Goal: Task Accomplishment & Management: Manage account settings

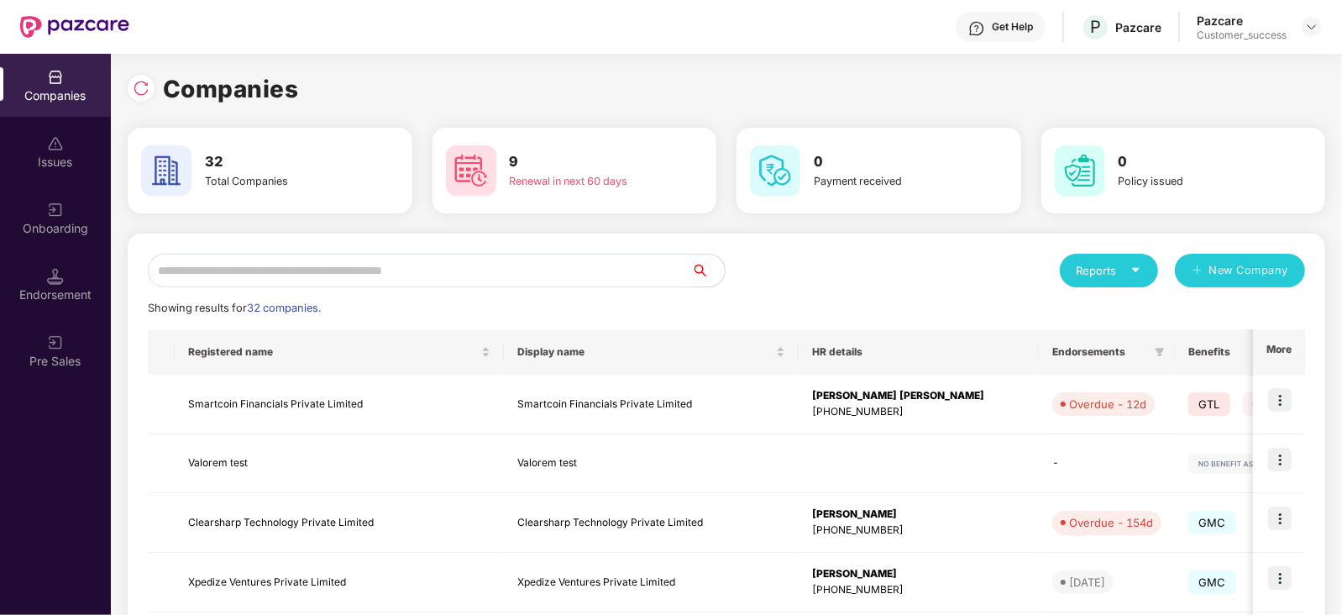
click at [401, 267] on input "text" at bounding box center [419, 271] width 543 height 34
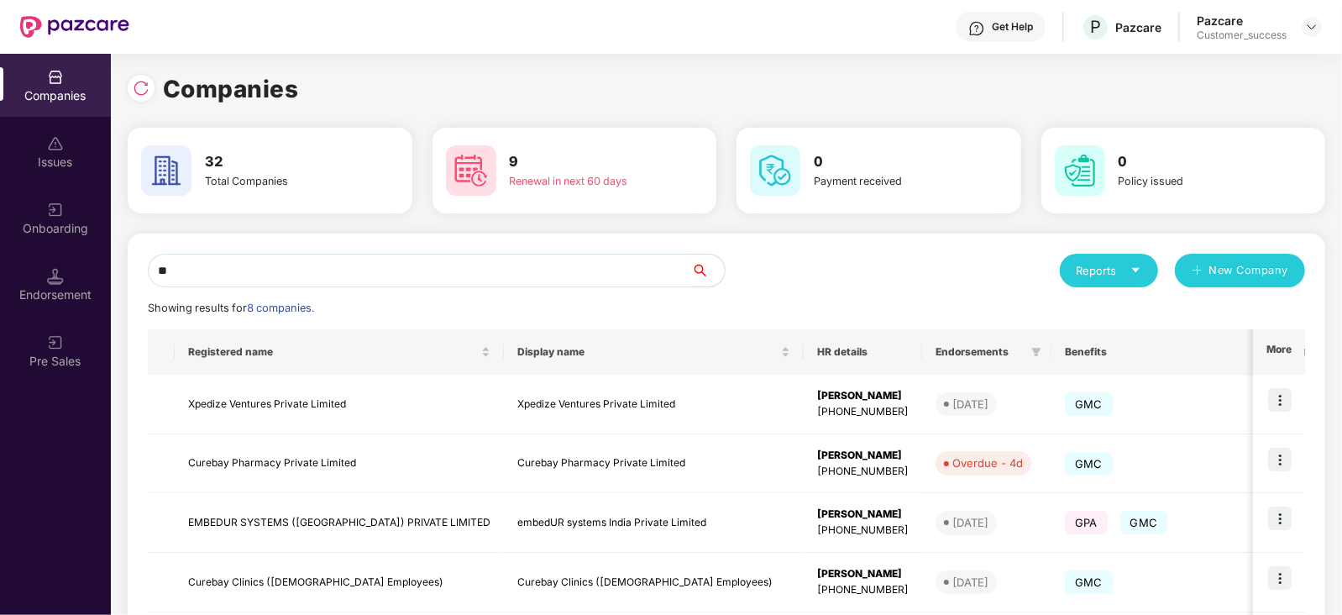
type input "*"
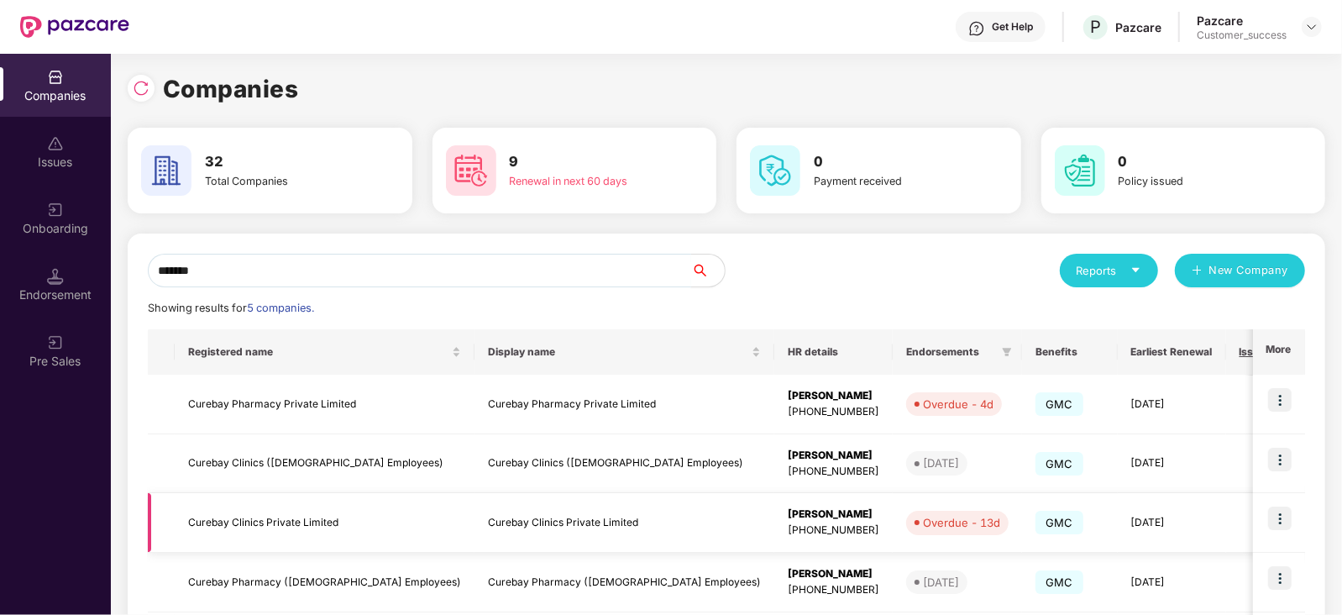
scroll to position [150, 0]
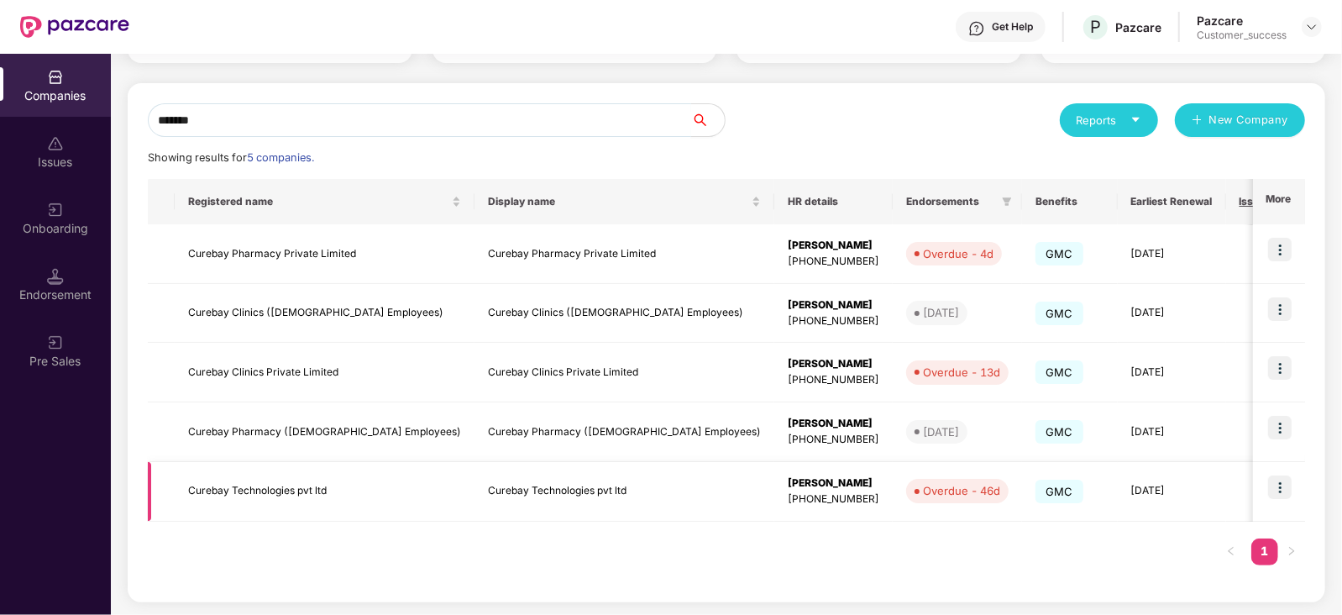
type input "*******"
click at [1274, 490] on img at bounding box center [1280, 487] width 24 height 24
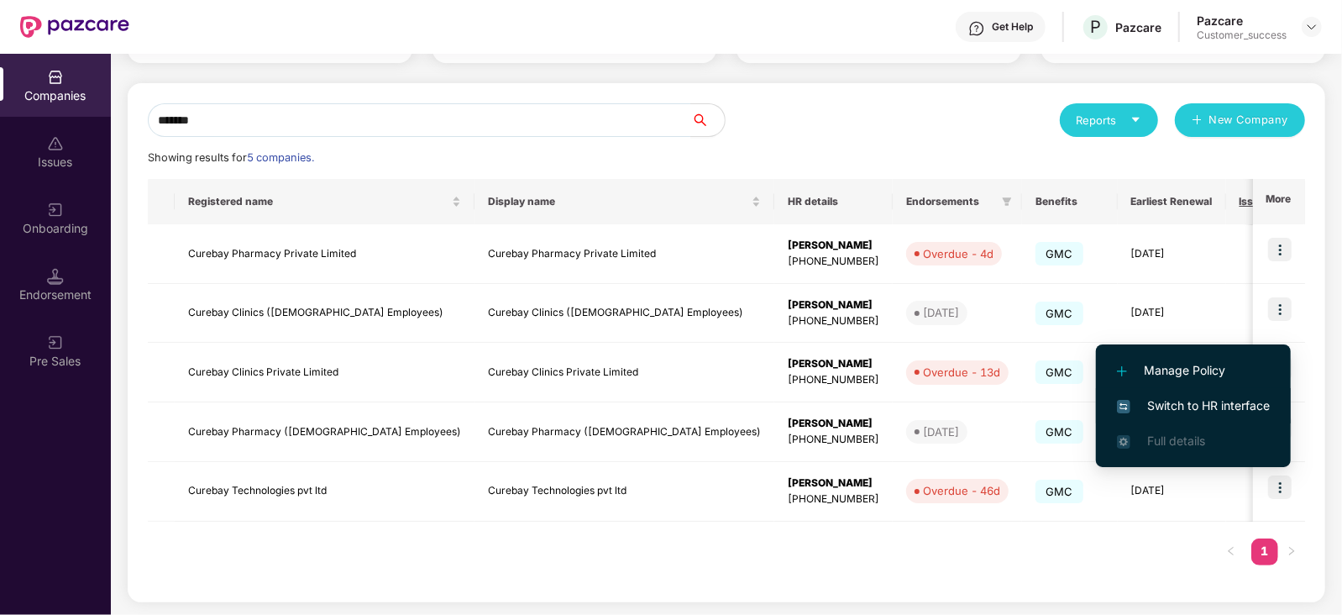
click at [1205, 405] on span "Switch to HR interface" at bounding box center [1193, 405] width 153 height 18
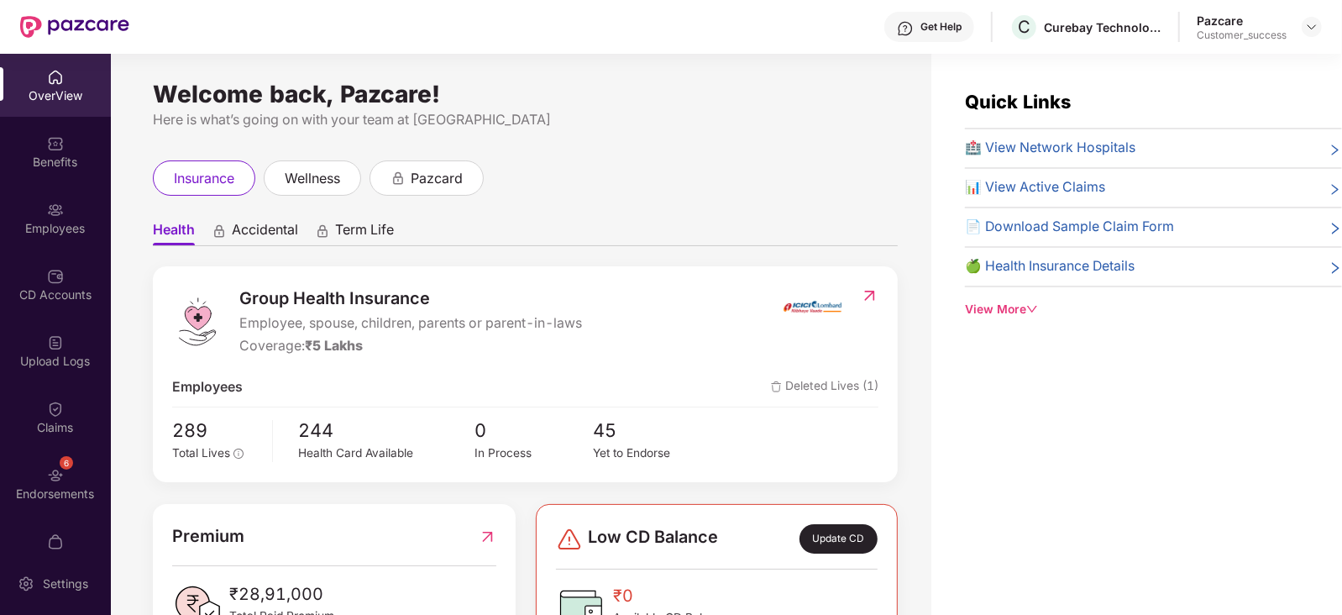
click at [18, 224] on div "Employees" at bounding box center [55, 228] width 111 height 17
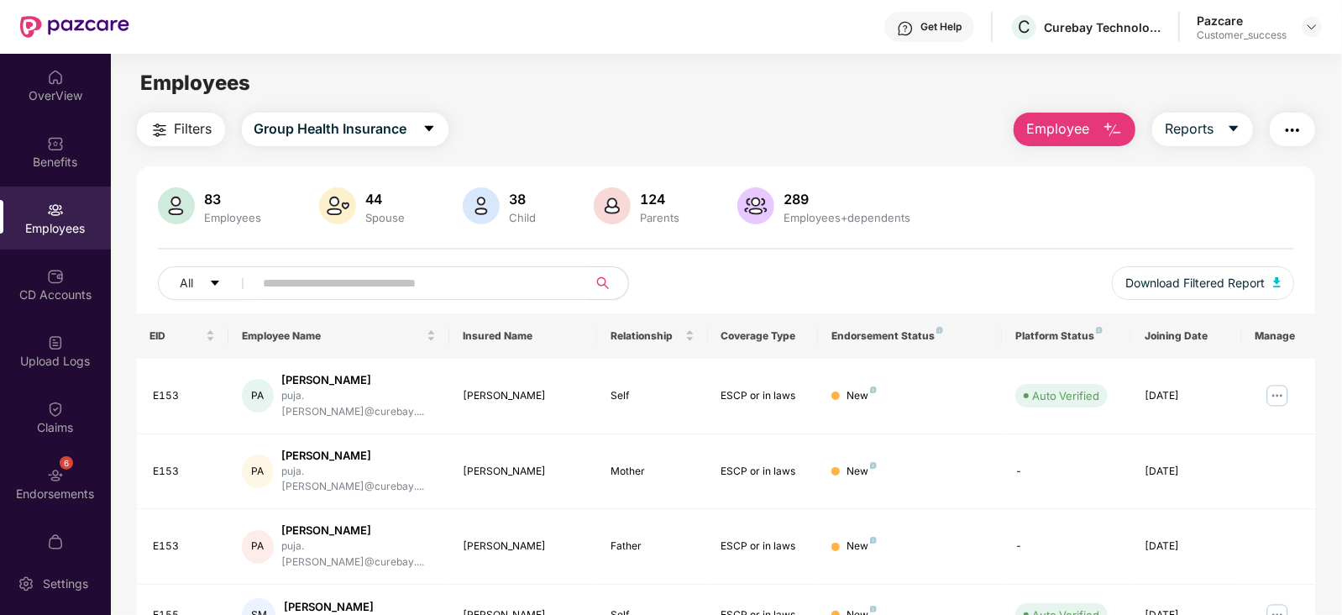
click at [307, 275] on input "text" at bounding box center [414, 282] width 301 height 25
click at [25, 494] on div "Endorsements" at bounding box center [55, 493] width 111 height 17
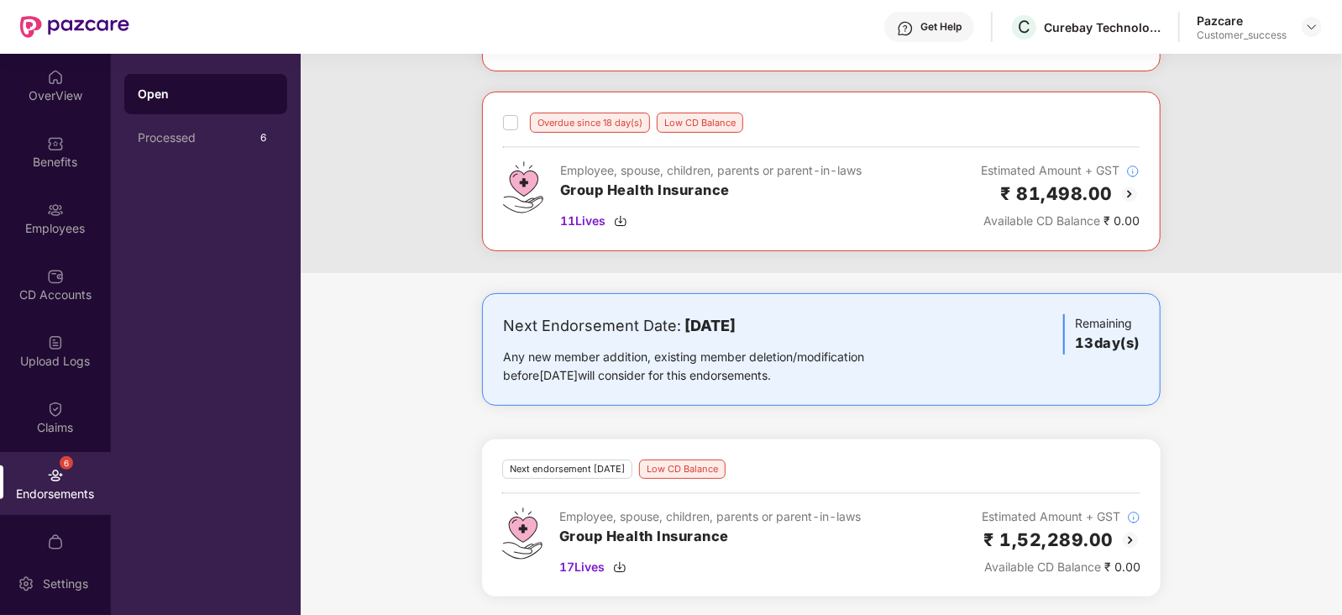
scroll to position [114, 0]
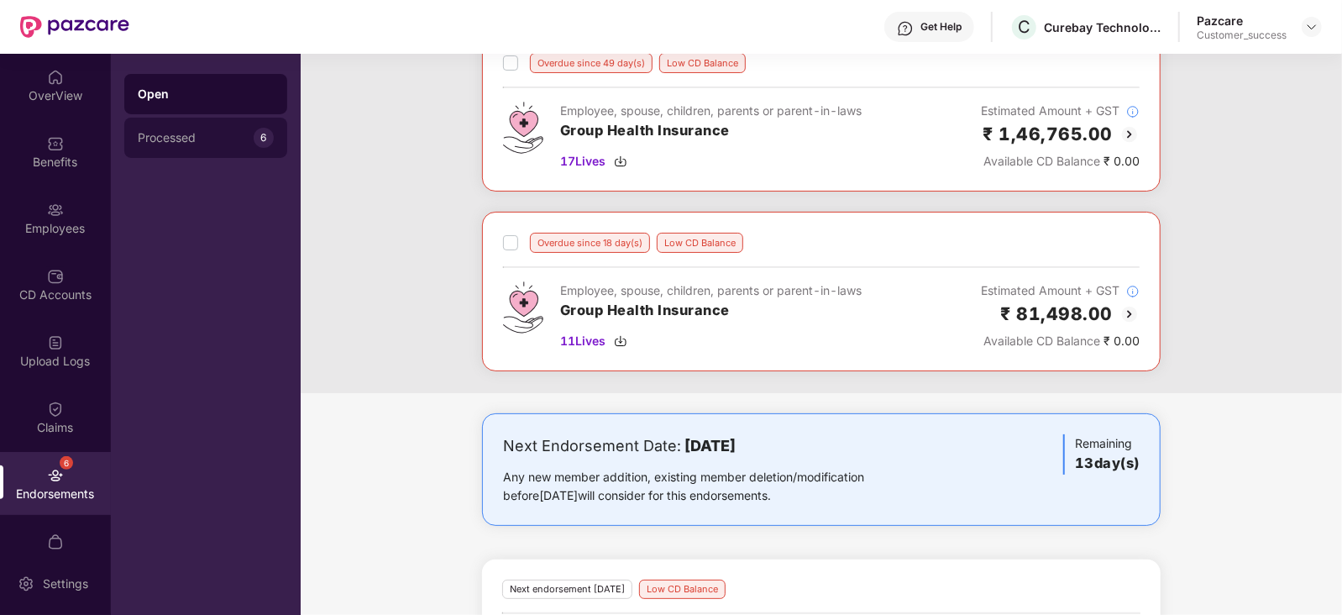
click at [207, 138] on div "Processed" at bounding box center [196, 137] width 116 height 13
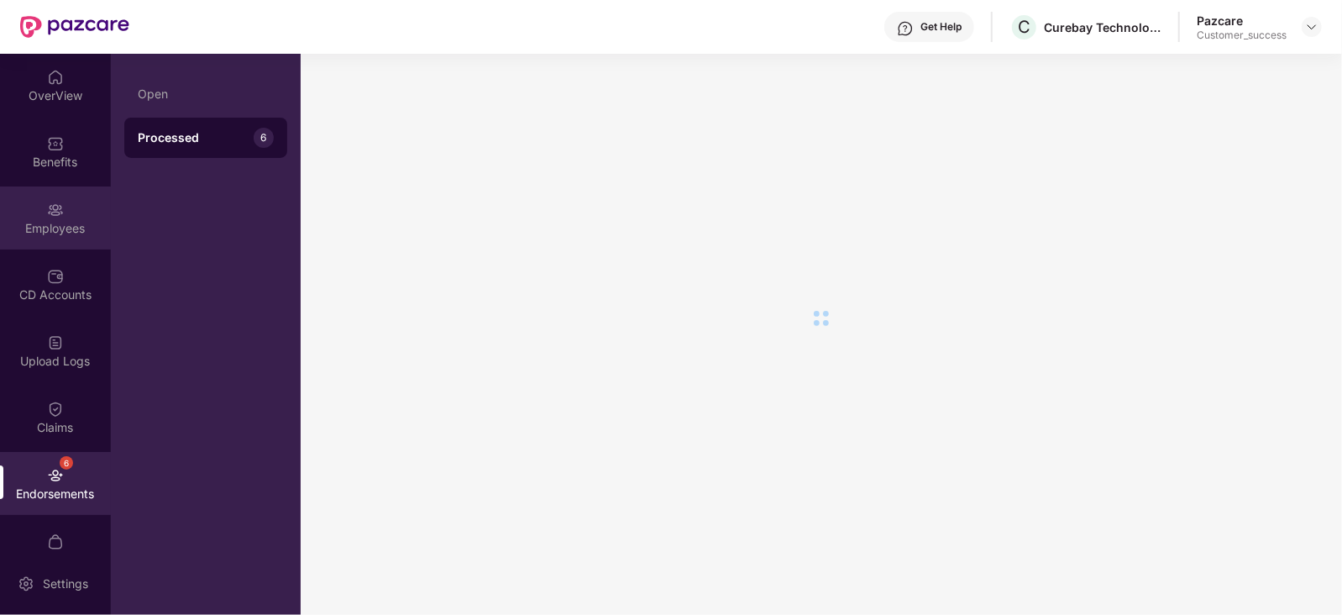
click at [4, 229] on div "Employees" at bounding box center [55, 228] width 111 height 17
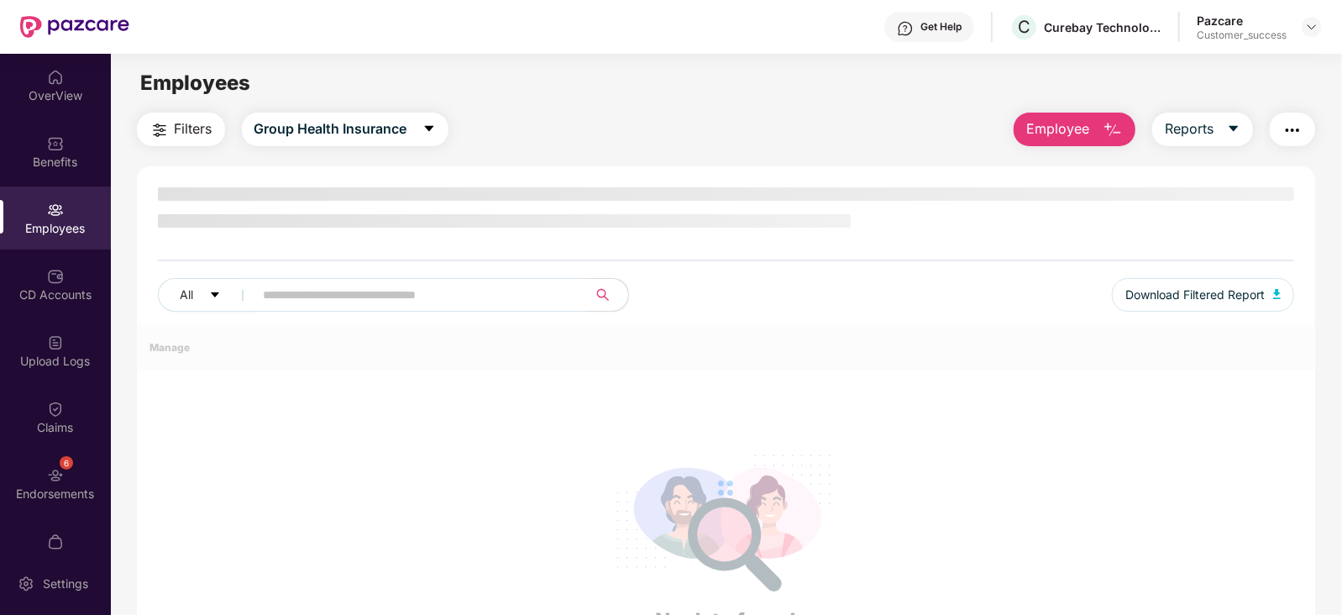
click at [4, 229] on div "Employees" at bounding box center [55, 228] width 111 height 17
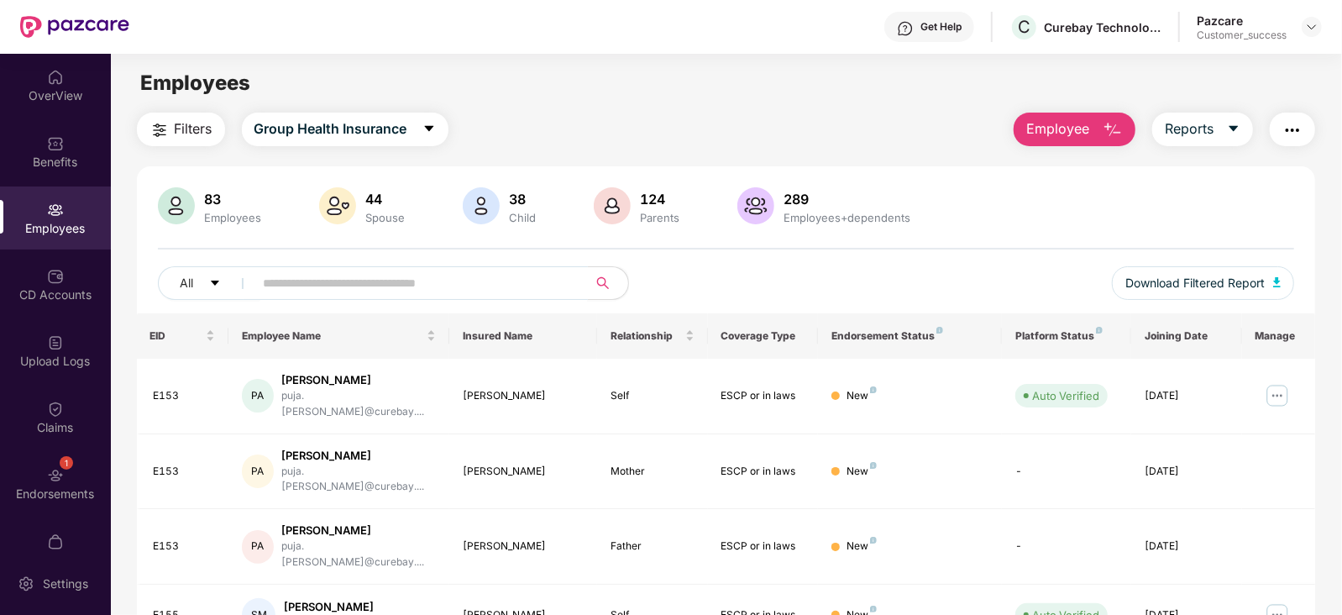
click at [383, 290] on input "text" at bounding box center [414, 282] width 301 height 25
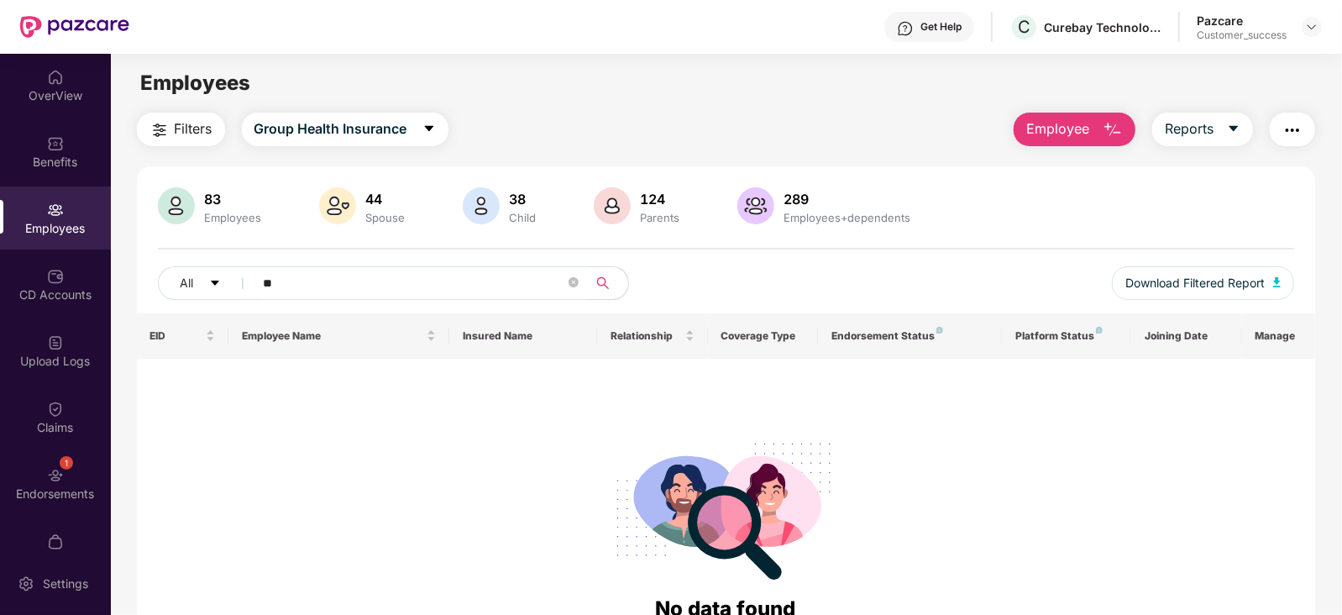
type input "*"
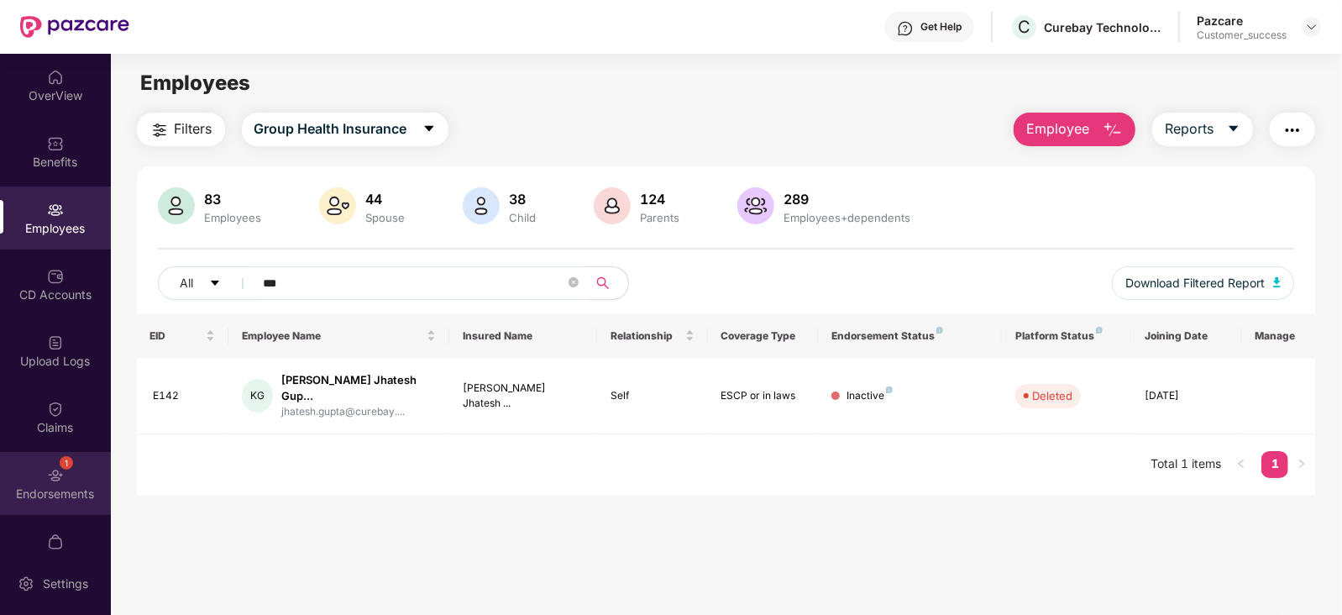
type input "***"
click at [71, 479] on div "1 Endorsements" at bounding box center [55, 483] width 111 height 63
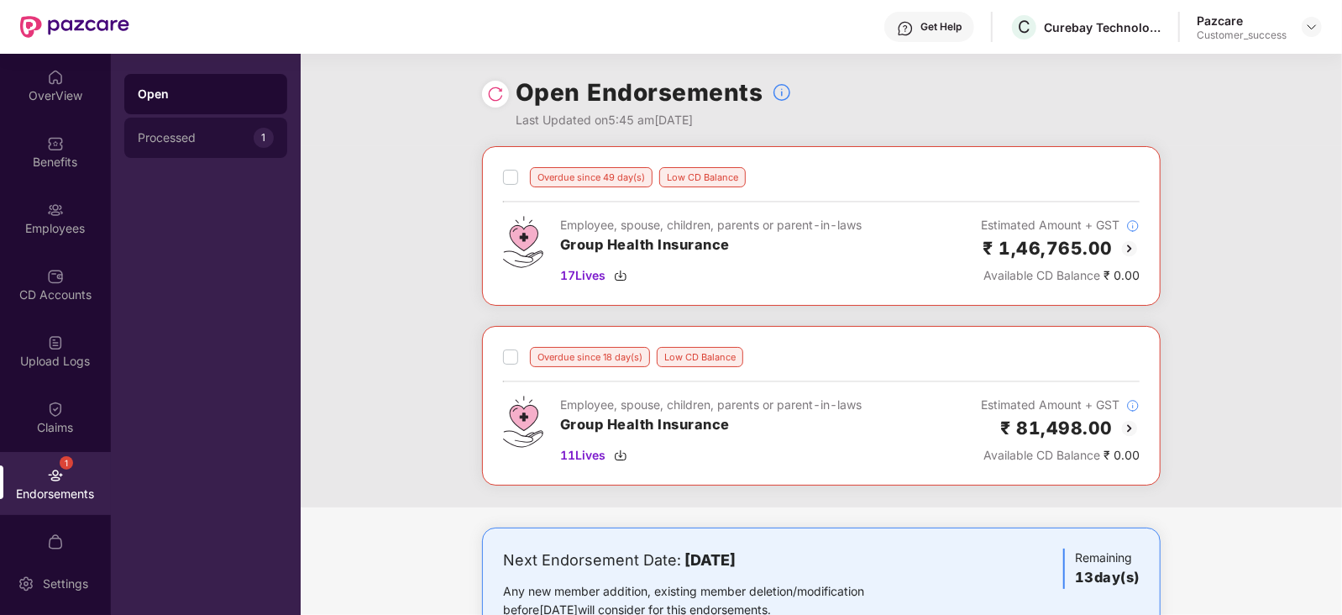
click at [257, 119] on div "Processed 1" at bounding box center [205, 138] width 163 height 40
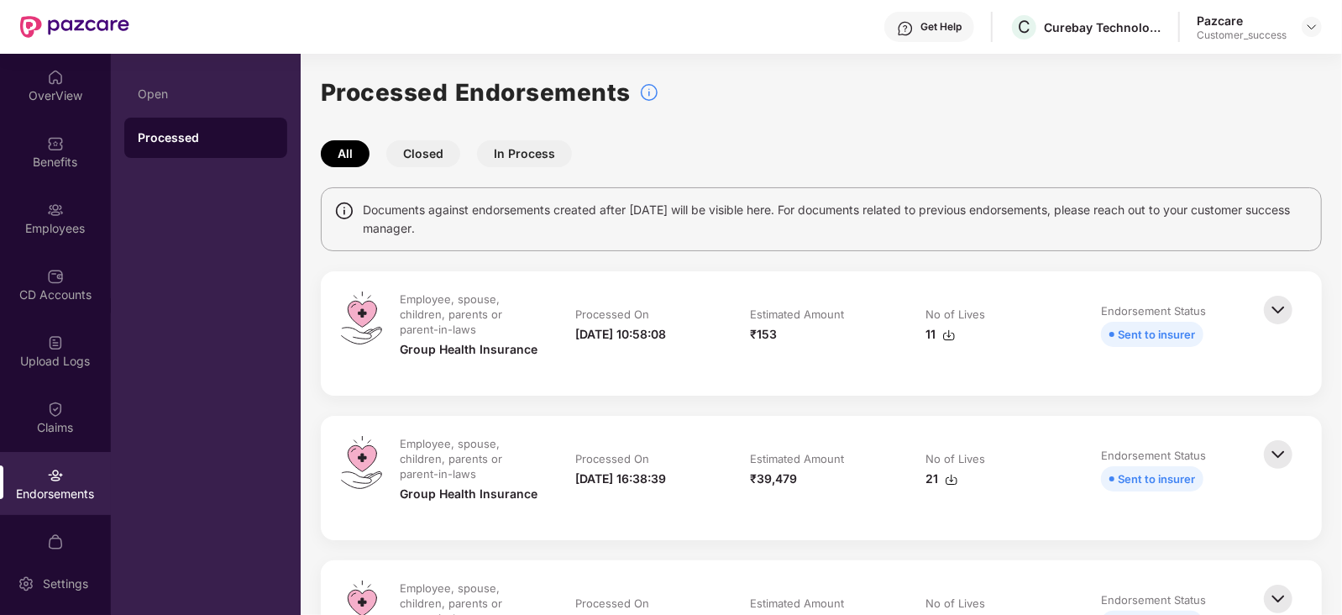
click at [502, 306] on div "Employee, spouse, children, parents or parent-in-laws" at bounding box center [469, 313] width 139 height 45
click at [48, 245] on div "Employees" at bounding box center [55, 217] width 111 height 63
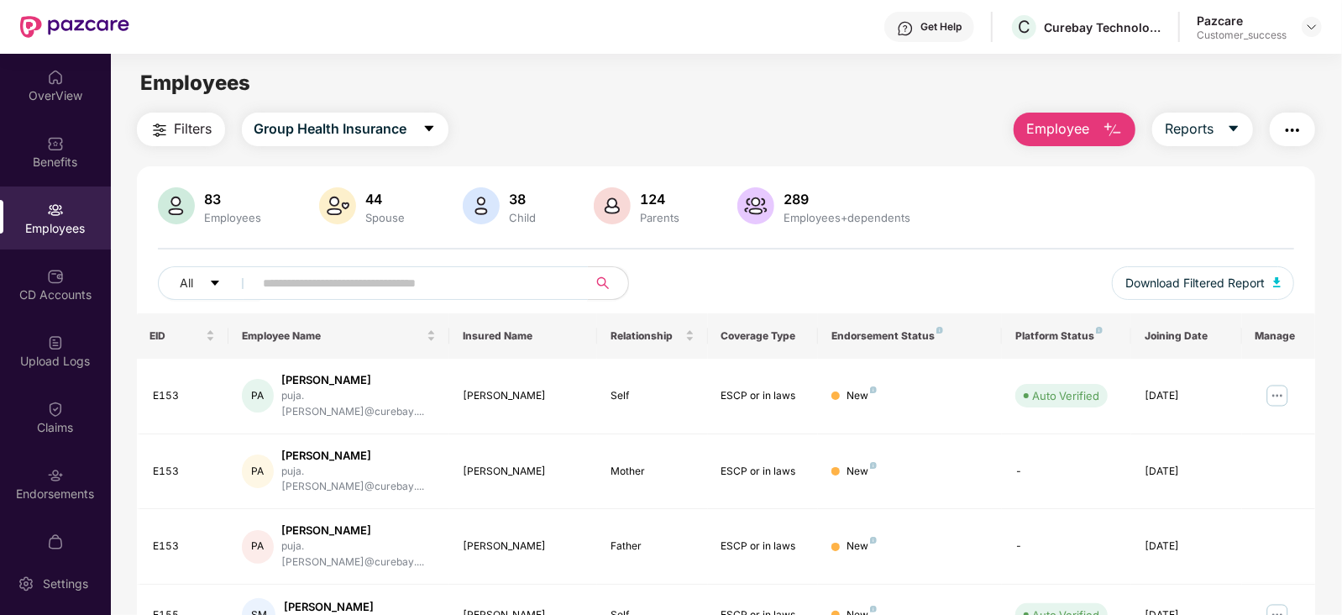
click at [351, 283] on input "text" at bounding box center [414, 282] width 301 height 25
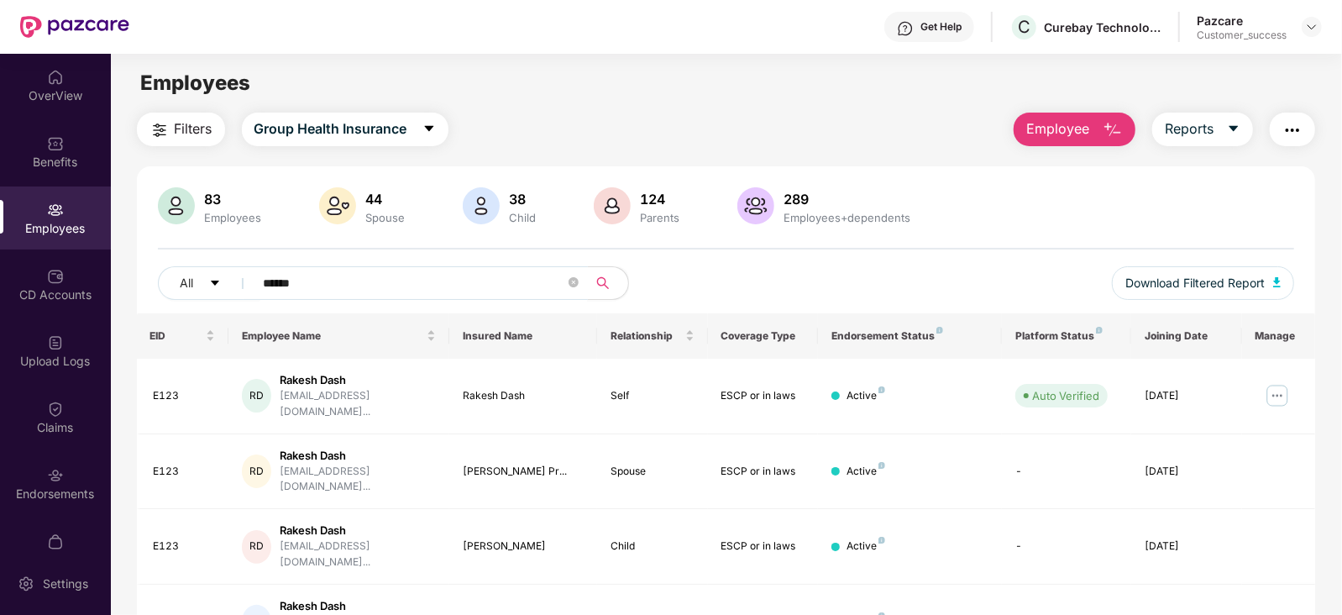
scroll to position [54, 0]
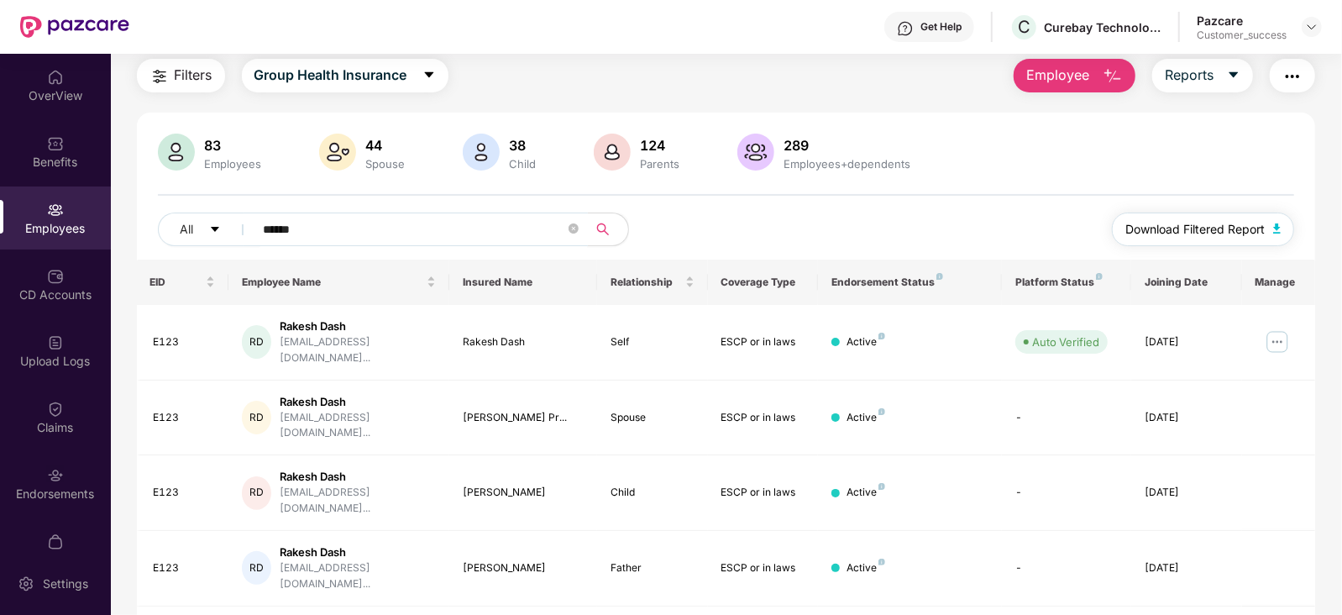
type input "******"
click at [1183, 227] on span "Download Filtered Report" at bounding box center [1194, 229] width 139 height 18
click at [726, 223] on div "All ******" at bounding box center [442, 229] width 569 height 34
click at [736, 131] on div "83 Employees 44 Spouse 38 Child [DEMOGRAPHIC_DATA] Parents 289 Employees+depend…" at bounding box center [726, 390] width 1179 height 554
click at [61, 509] on div "Endorsements" at bounding box center [55, 483] width 111 height 63
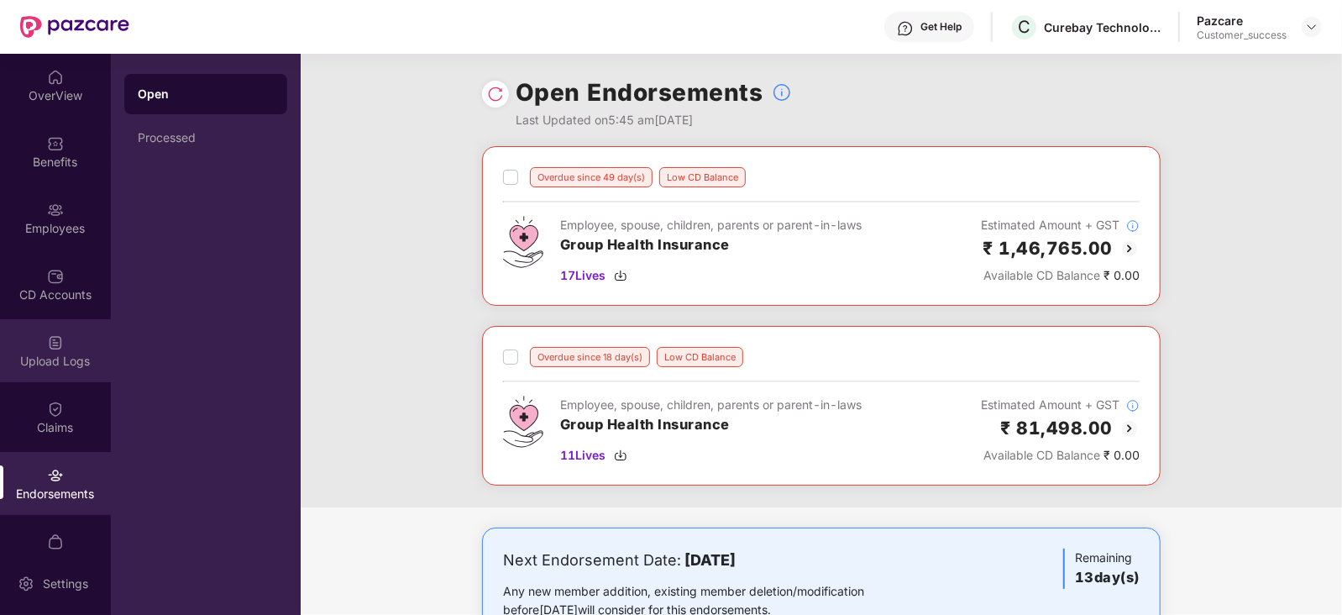
scroll to position [33, 0]
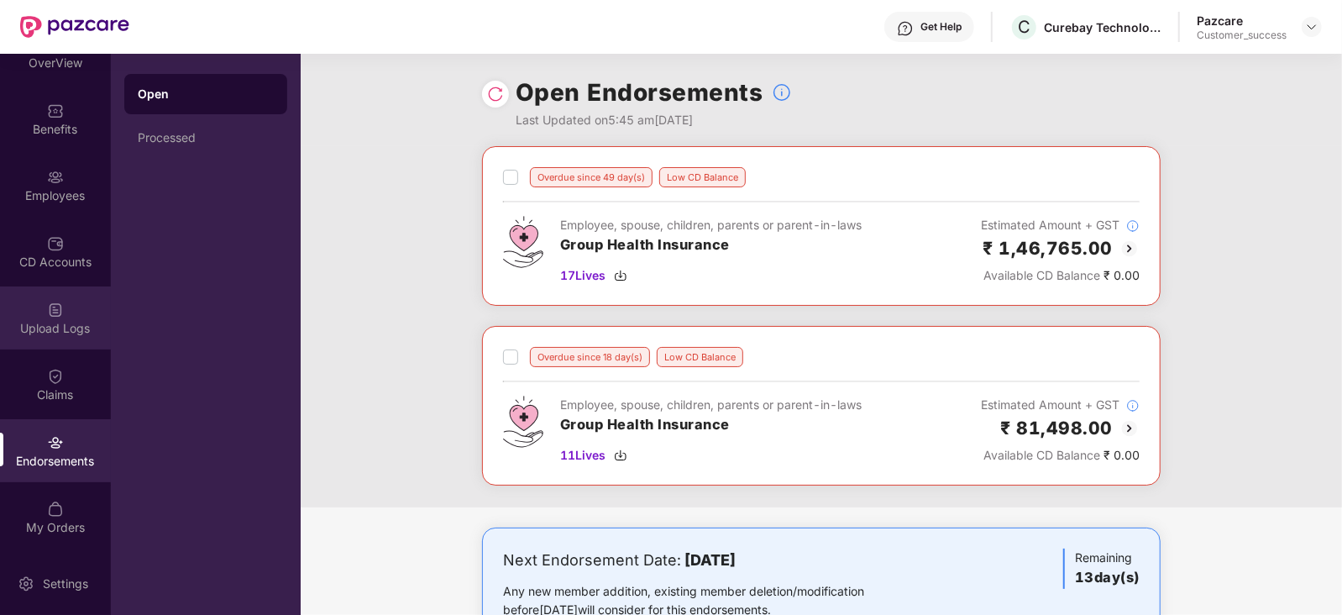
click at [55, 338] on div "Upload Logs" at bounding box center [55, 317] width 111 height 63
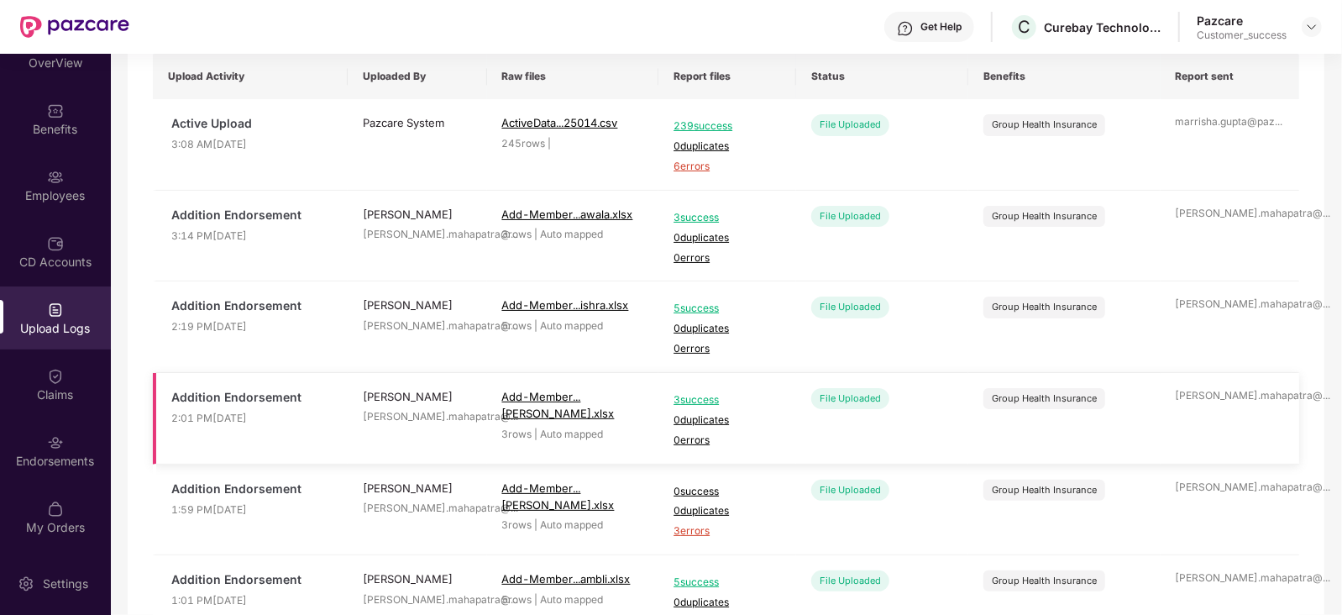
scroll to position [601, 0]
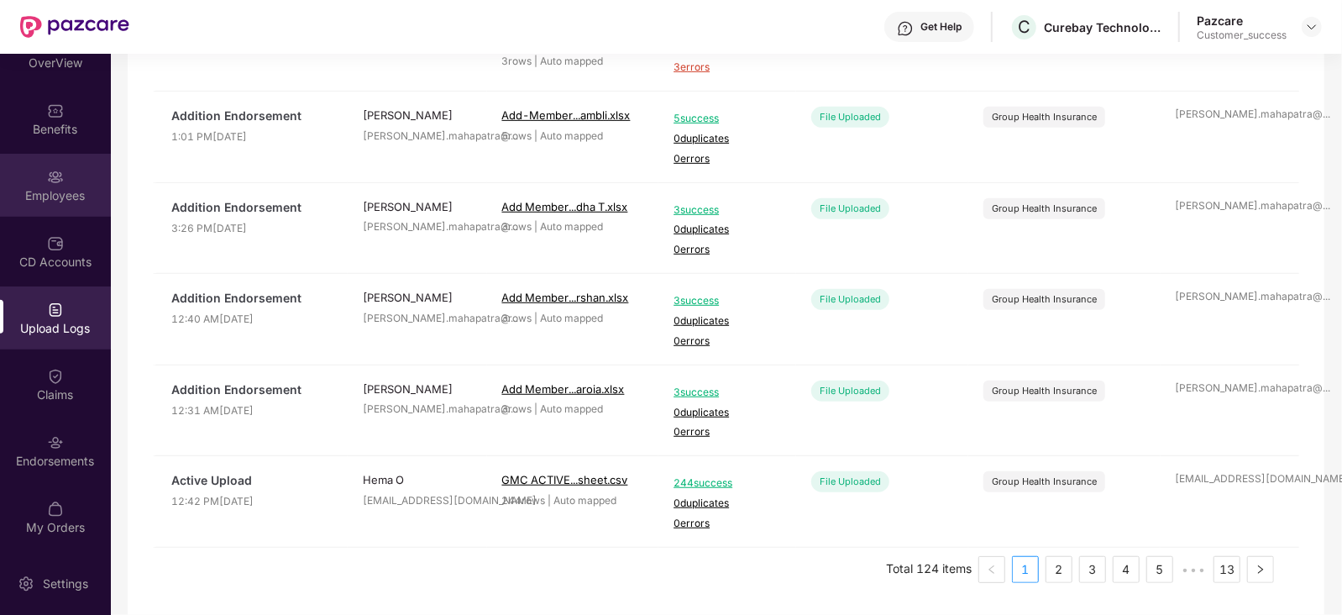
click at [50, 167] on div at bounding box center [55, 175] width 17 height 17
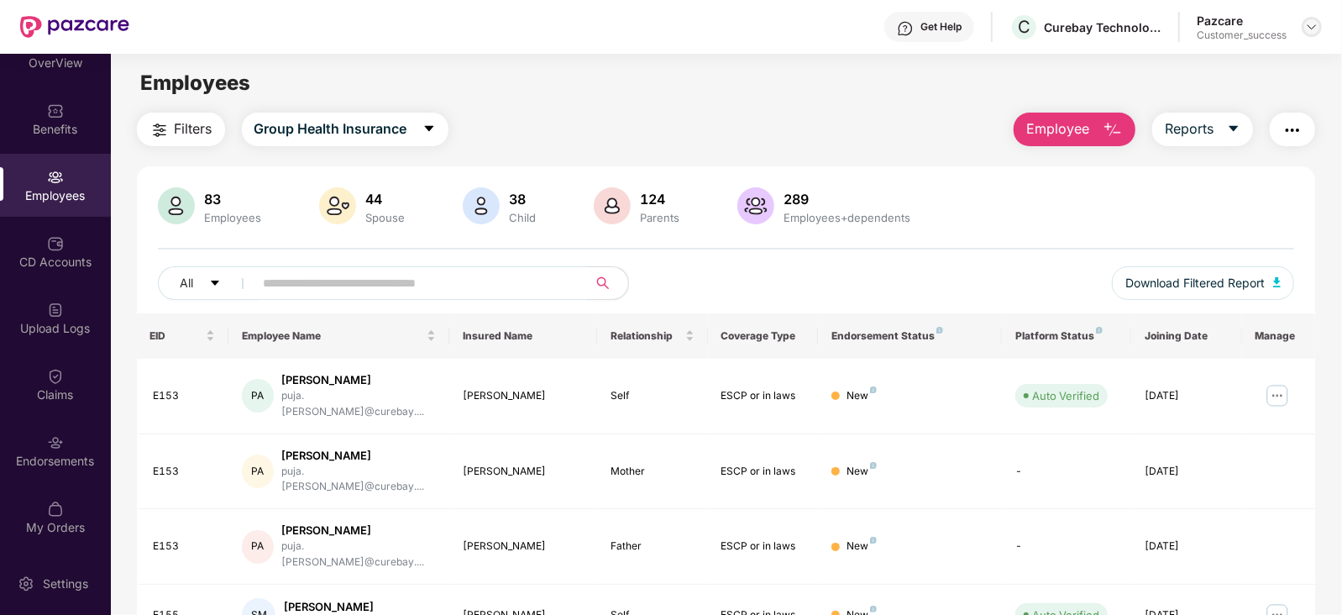
click at [1312, 27] on img at bounding box center [1311, 26] width 13 height 13
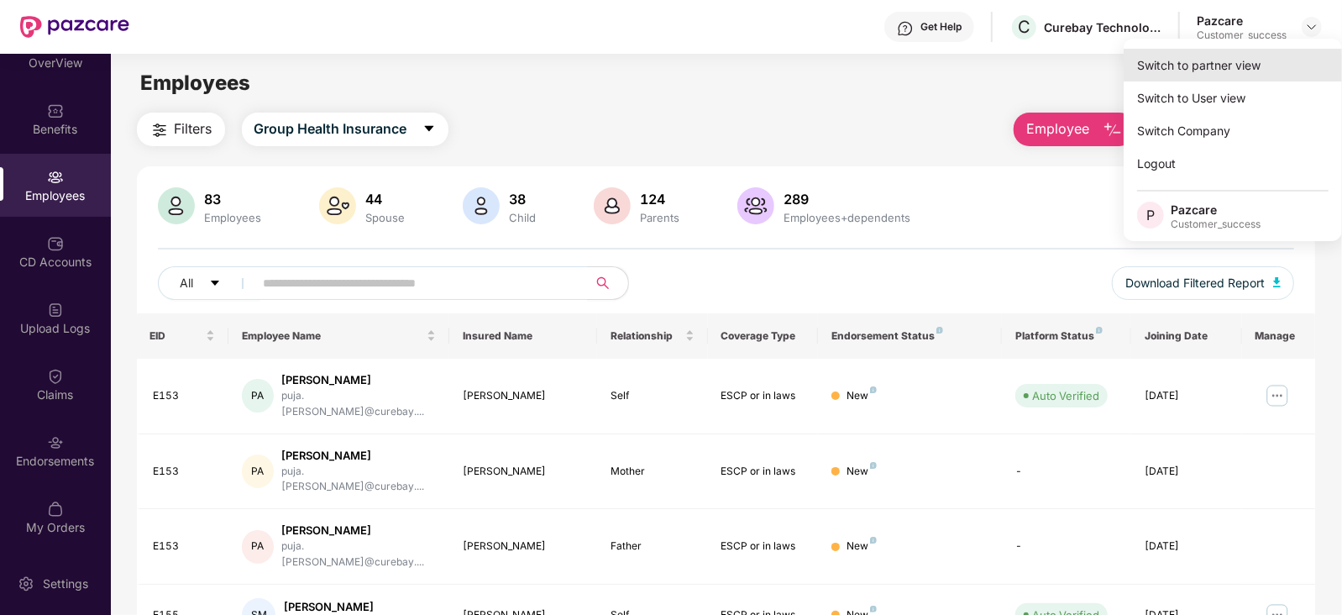
click at [1240, 55] on div "Switch to partner view" at bounding box center [1233, 65] width 218 height 33
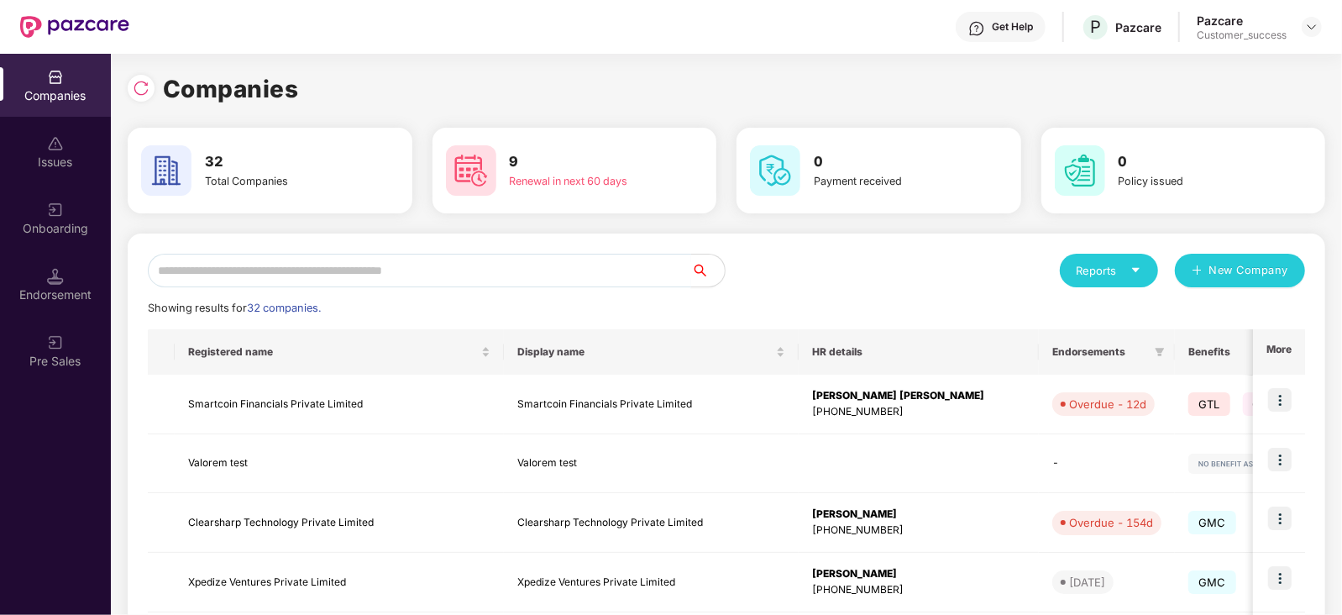
click at [474, 268] on input "text" at bounding box center [419, 271] width 543 height 34
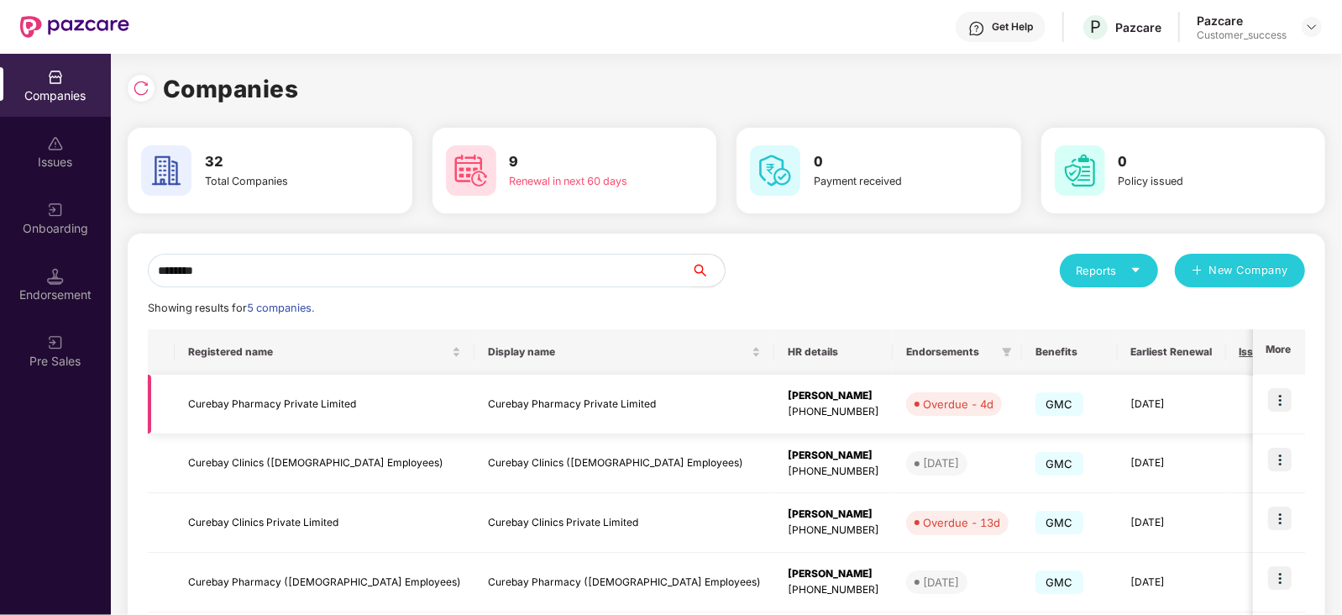
type input "*******"
click at [1273, 393] on img at bounding box center [1280, 400] width 24 height 24
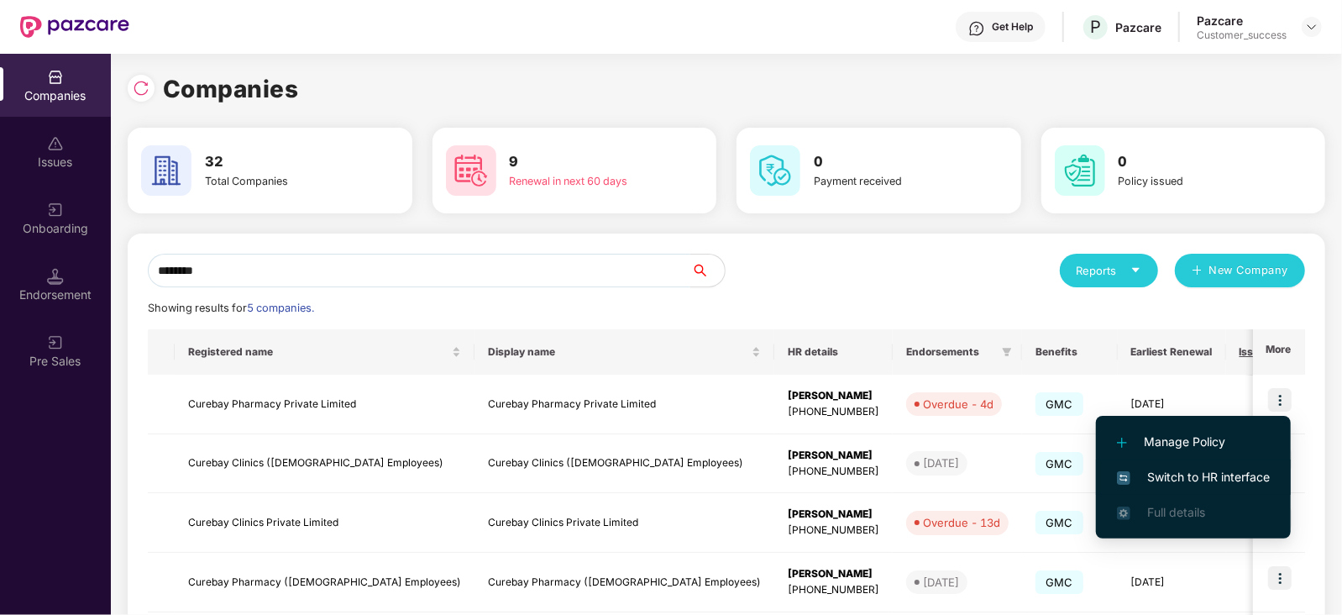
click at [1214, 474] on span "Switch to HR interface" at bounding box center [1193, 477] width 153 height 18
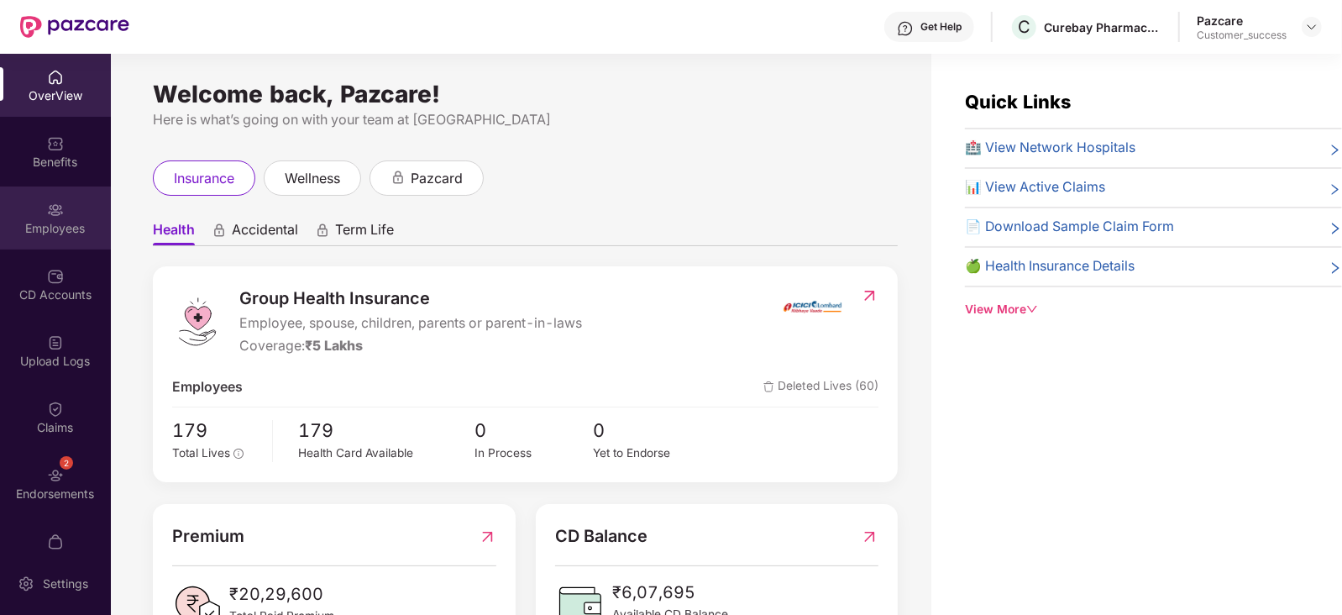
click at [40, 212] on div "Employees" at bounding box center [55, 217] width 111 height 63
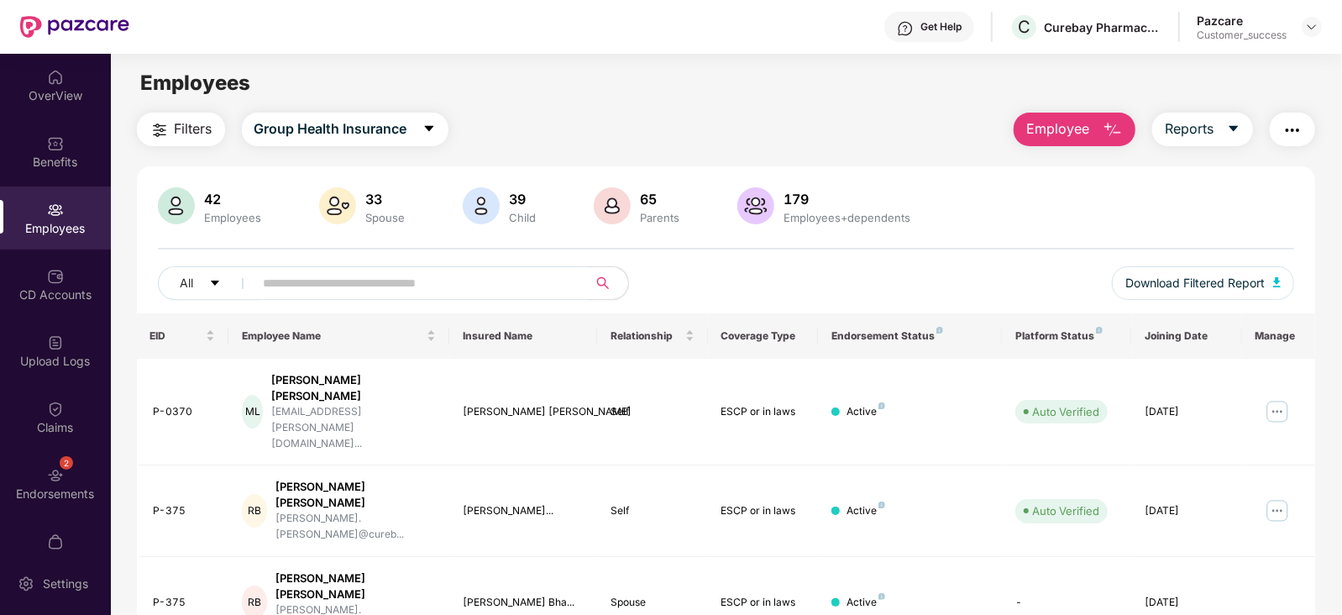
click at [310, 292] on input "text" at bounding box center [414, 282] width 301 height 25
type input "*"
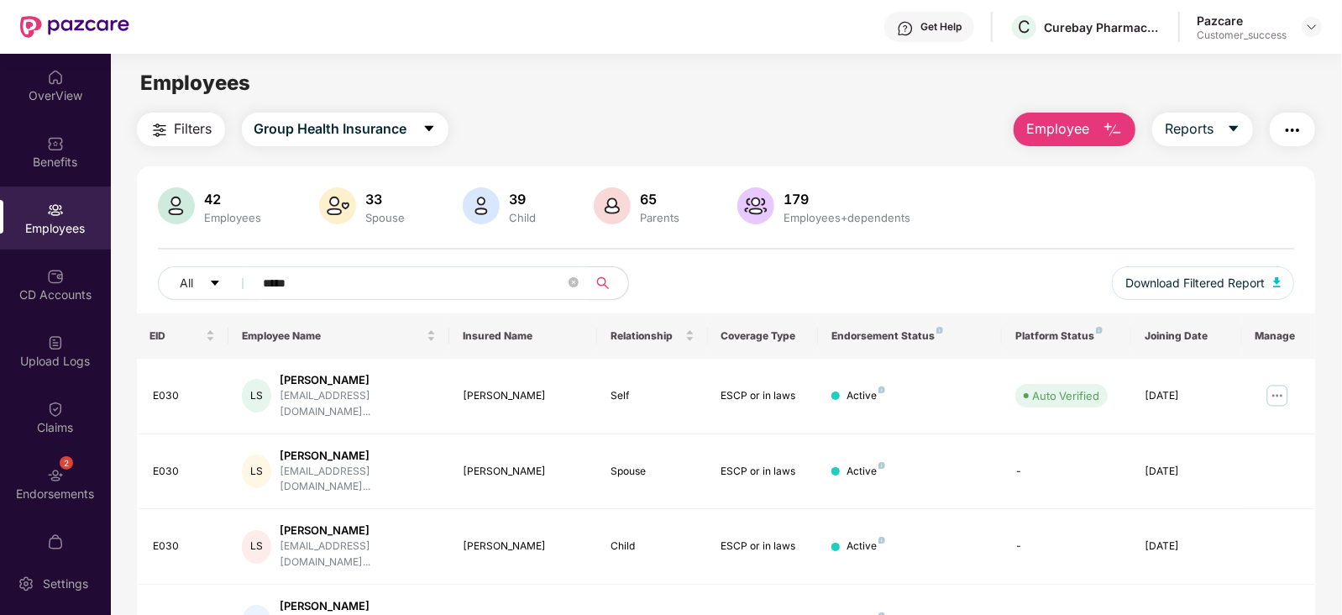
scroll to position [109, 0]
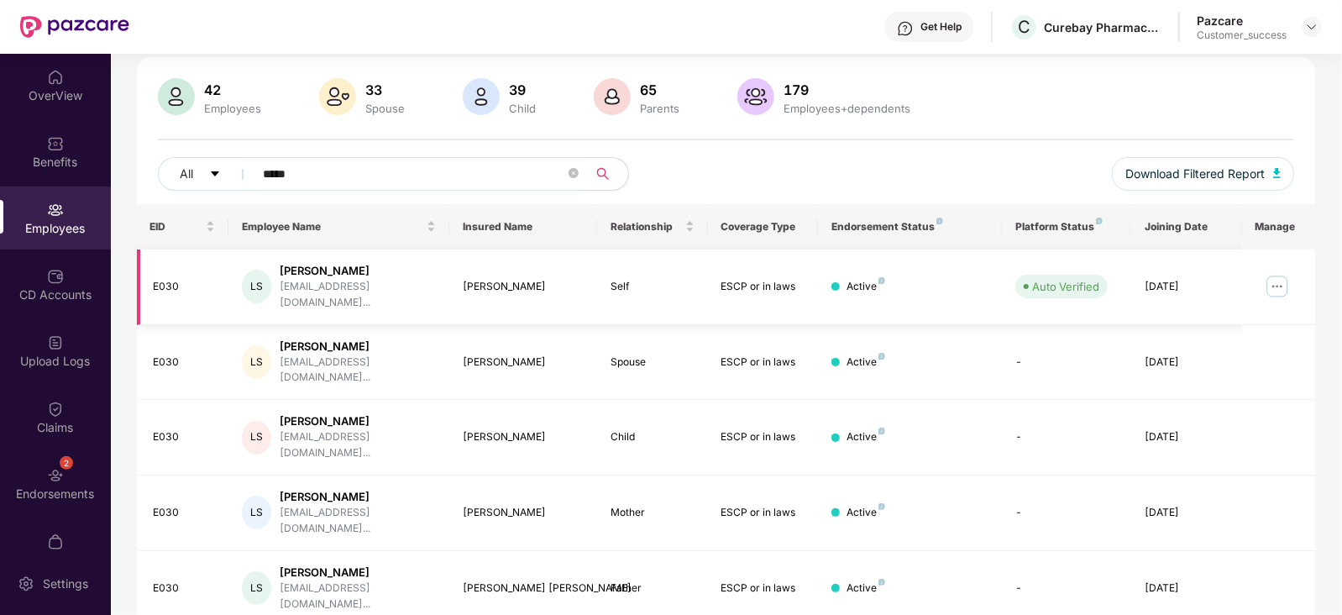
type input "*****"
click at [71, 469] on div "2 Endorsements" at bounding box center [55, 483] width 111 height 63
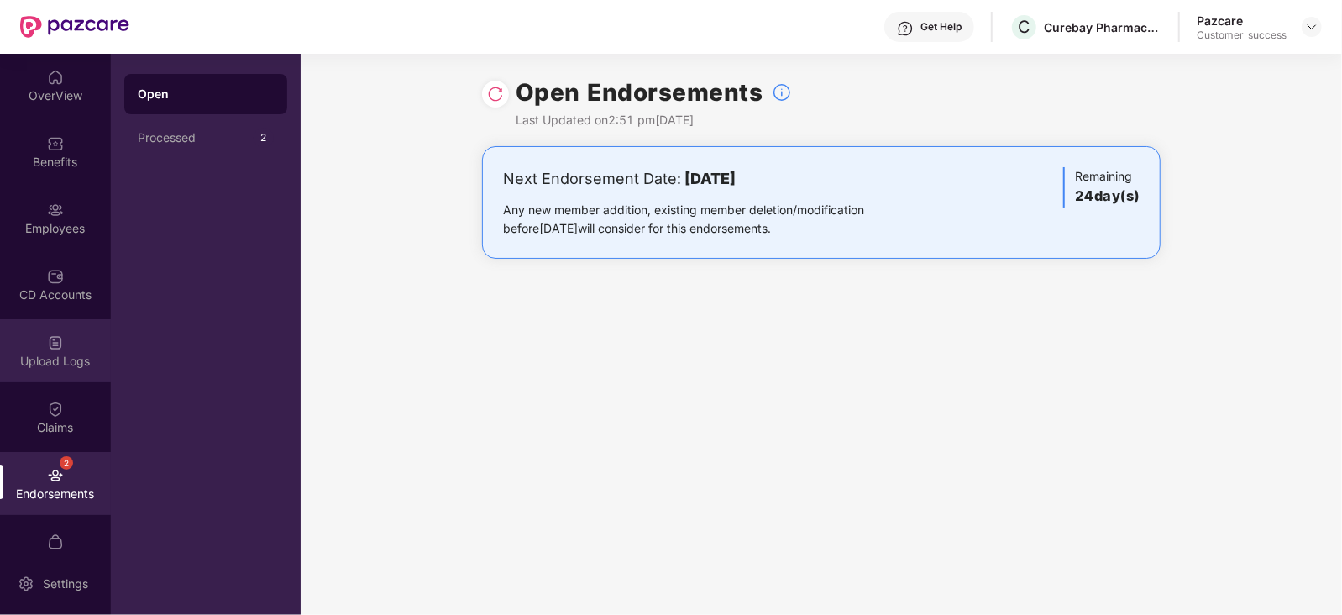
click at [36, 359] on div "Upload Logs" at bounding box center [55, 361] width 111 height 17
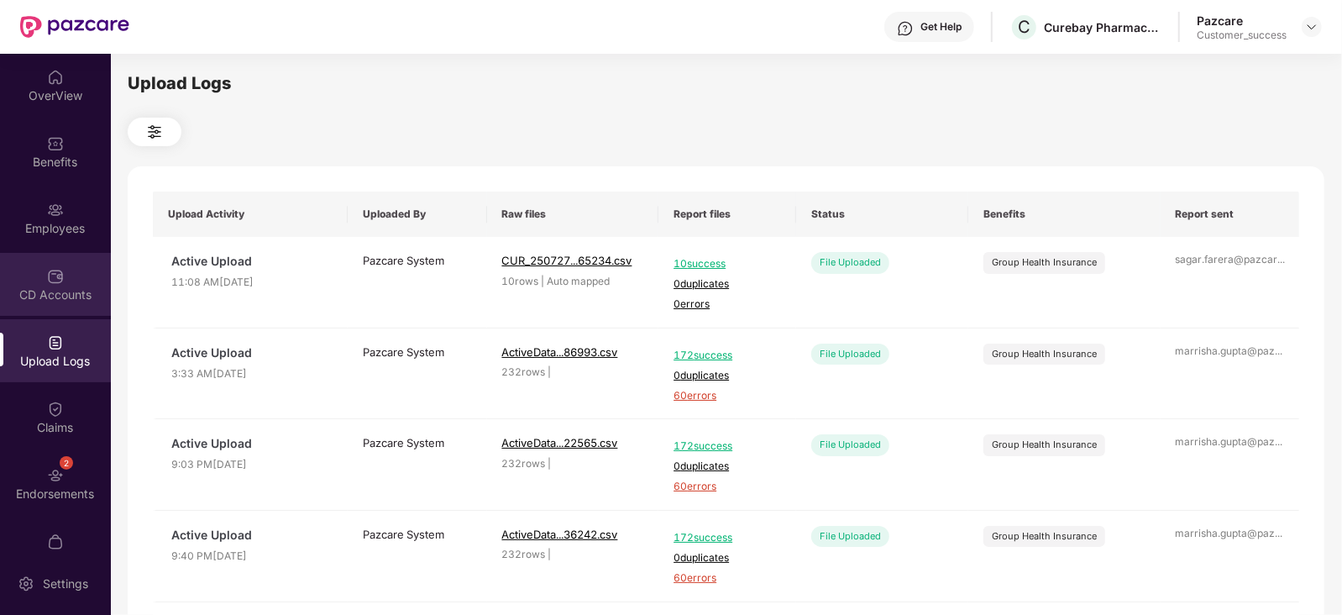
click at [50, 302] on div "CD Accounts" at bounding box center [55, 294] width 111 height 17
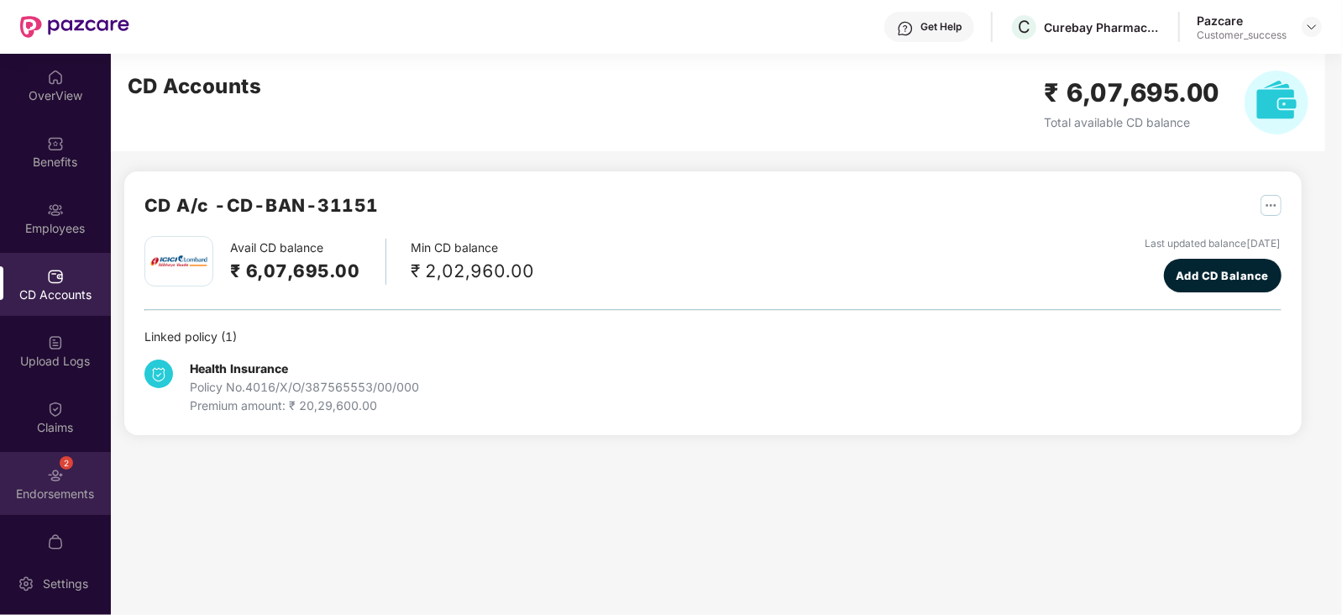
click at [42, 455] on div "2 Endorsements" at bounding box center [55, 483] width 111 height 63
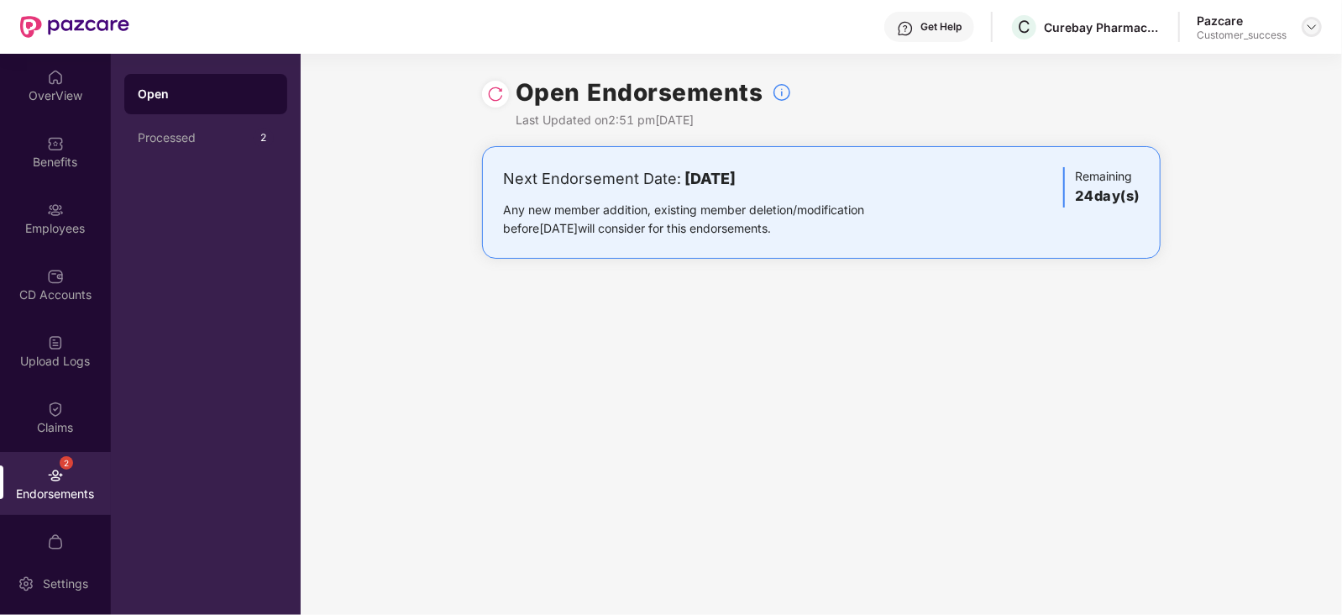
click at [1310, 25] on img at bounding box center [1311, 26] width 13 height 13
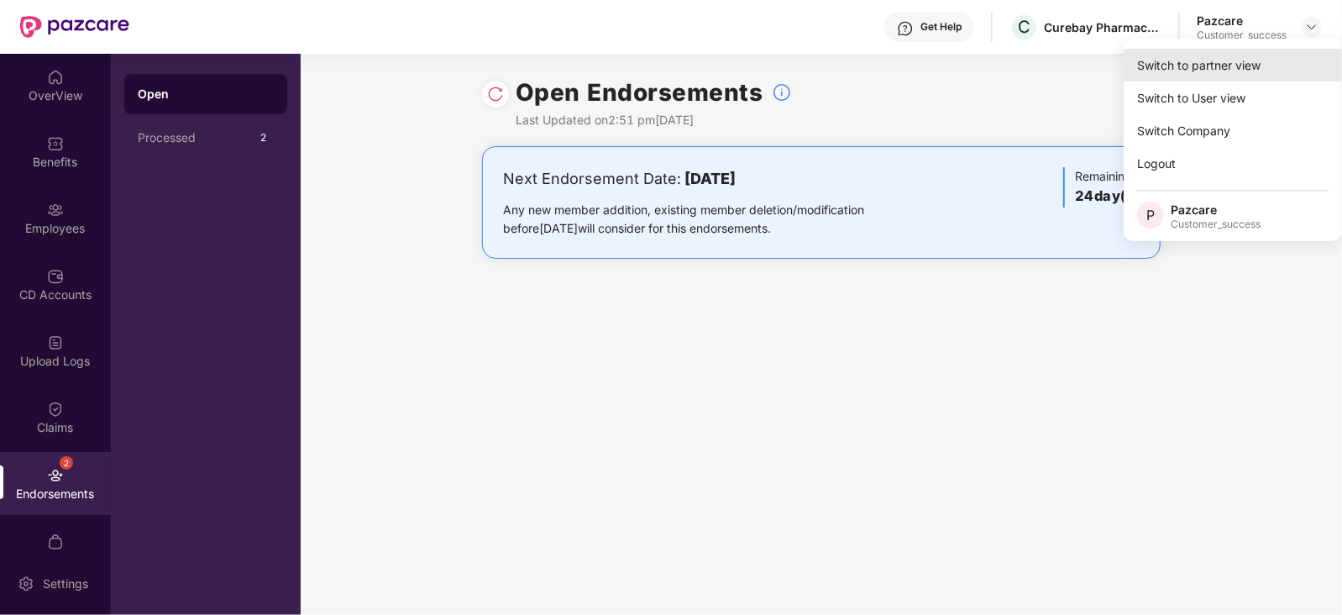
click at [1205, 79] on div "Switch to partner view" at bounding box center [1233, 65] width 218 height 33
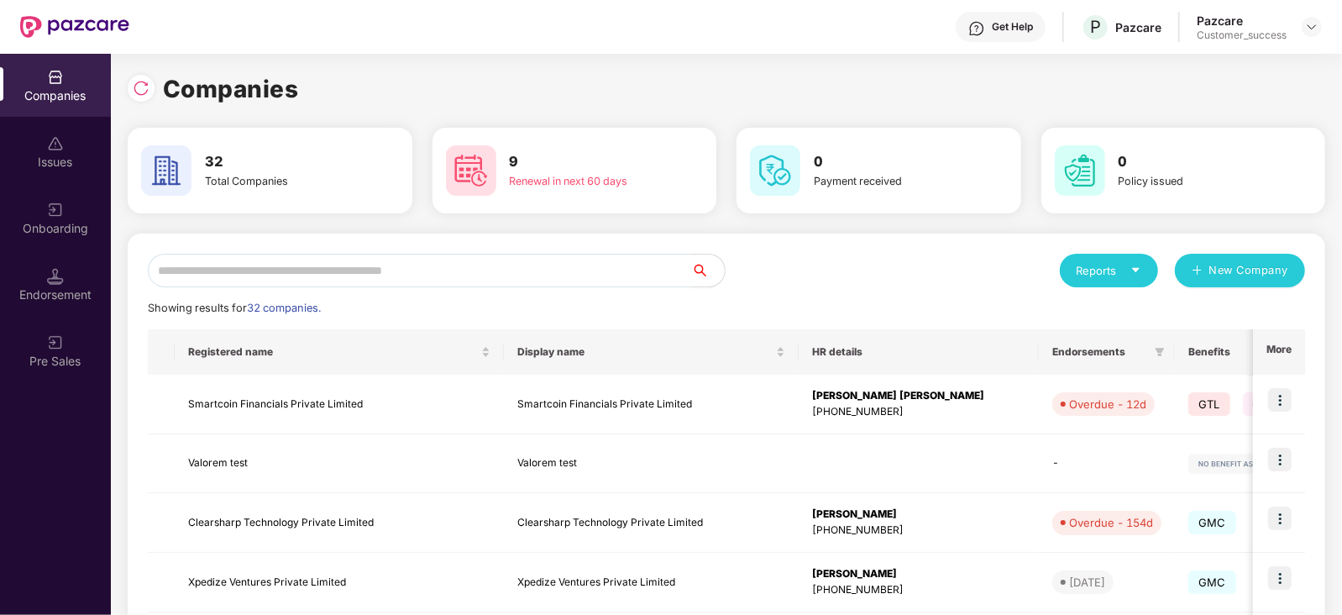
click at [417, 263] on input "text" at bounding box center [419, 271] width 543 height 34
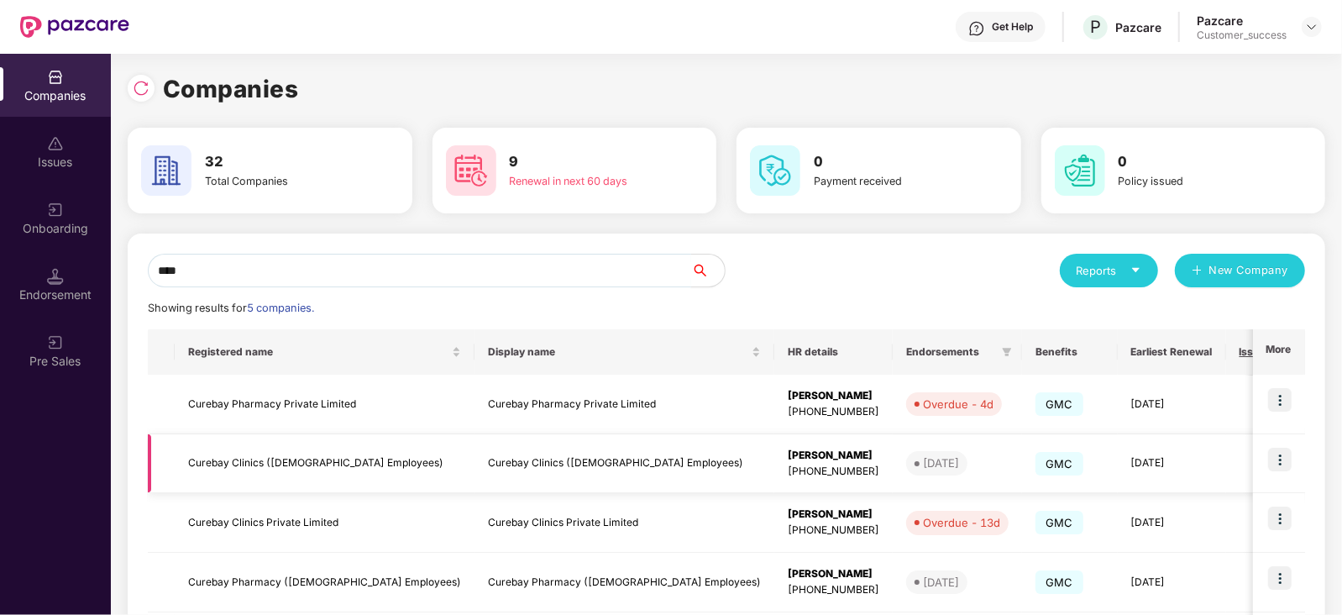
scroll to position [150, 0]
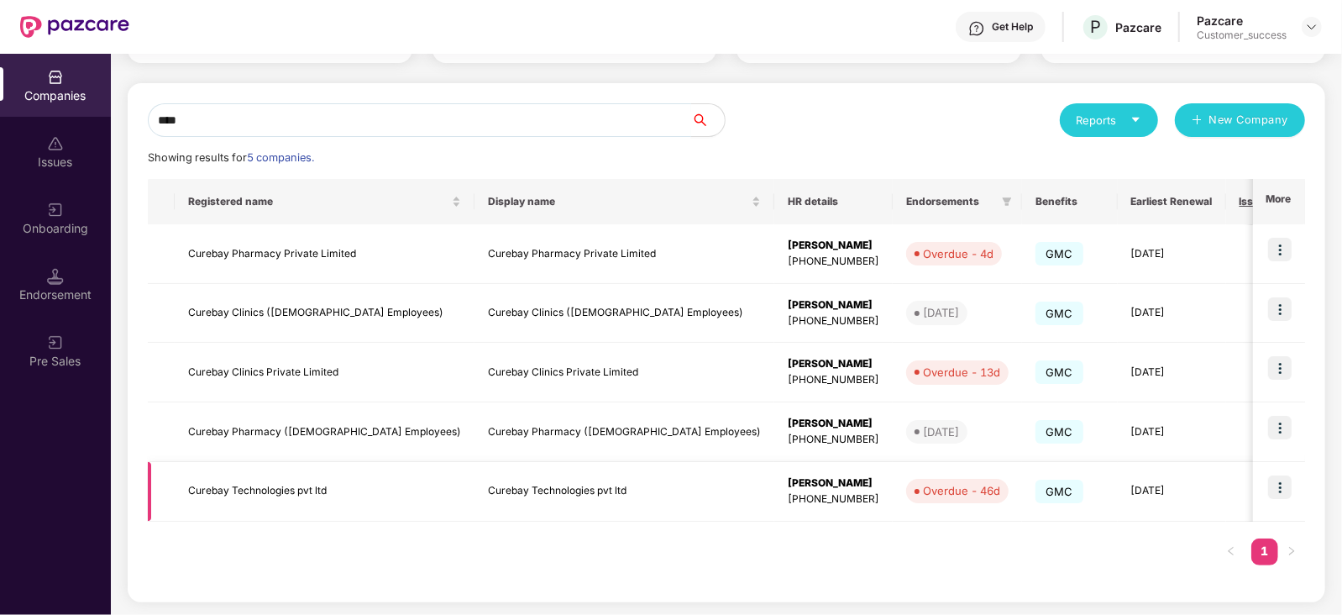
type input "****"
click at [1272, 486] on img at bounding box center [1280, 487] width 24 height 24
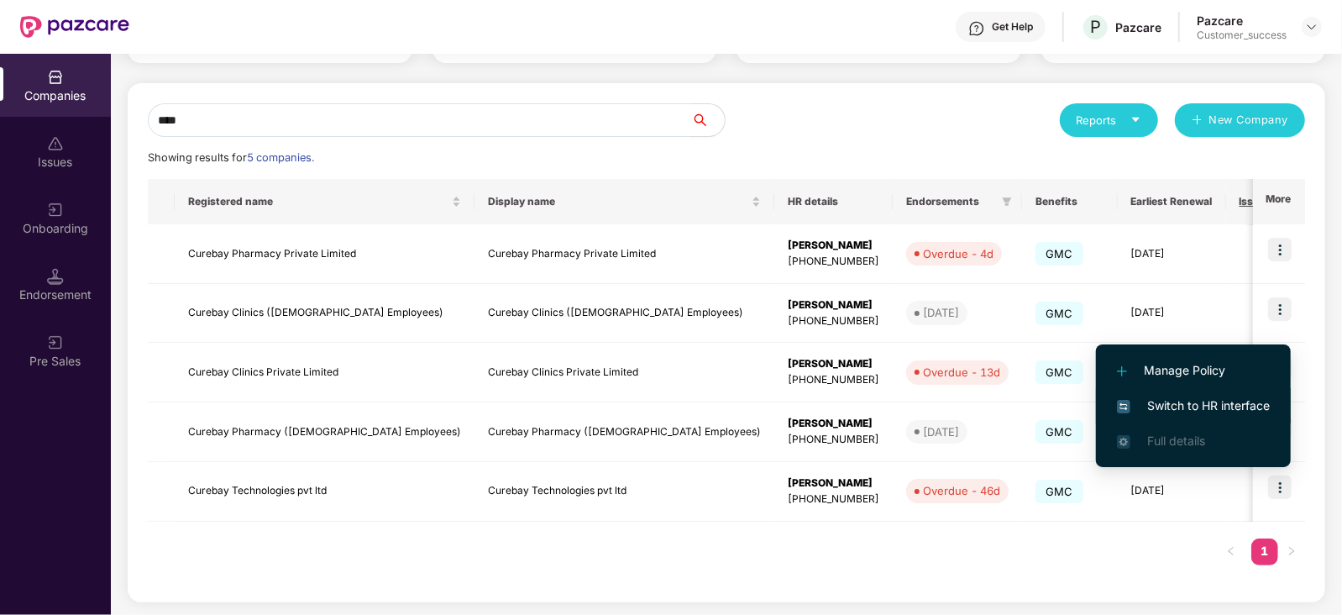
click at [1156, 405] on span "Switch to HR interface" at bounding box center [1193, 405] width 153 height 18
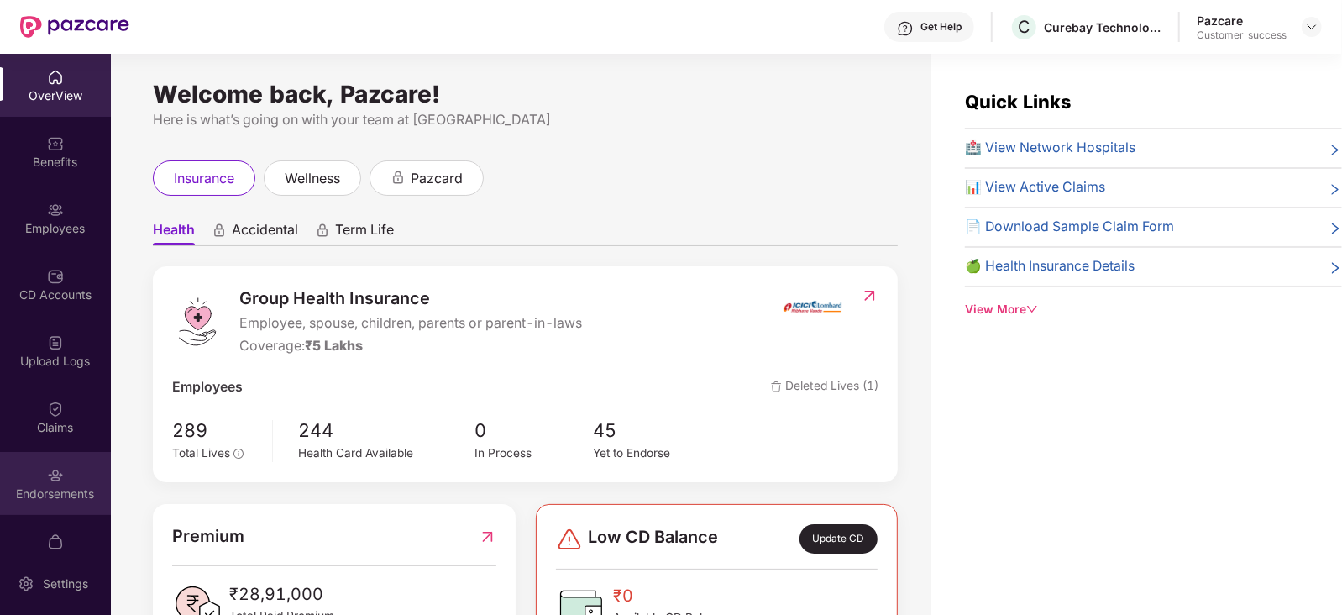
click at [48, 477] on img at bounding box center [55, 475] width 17 height 17
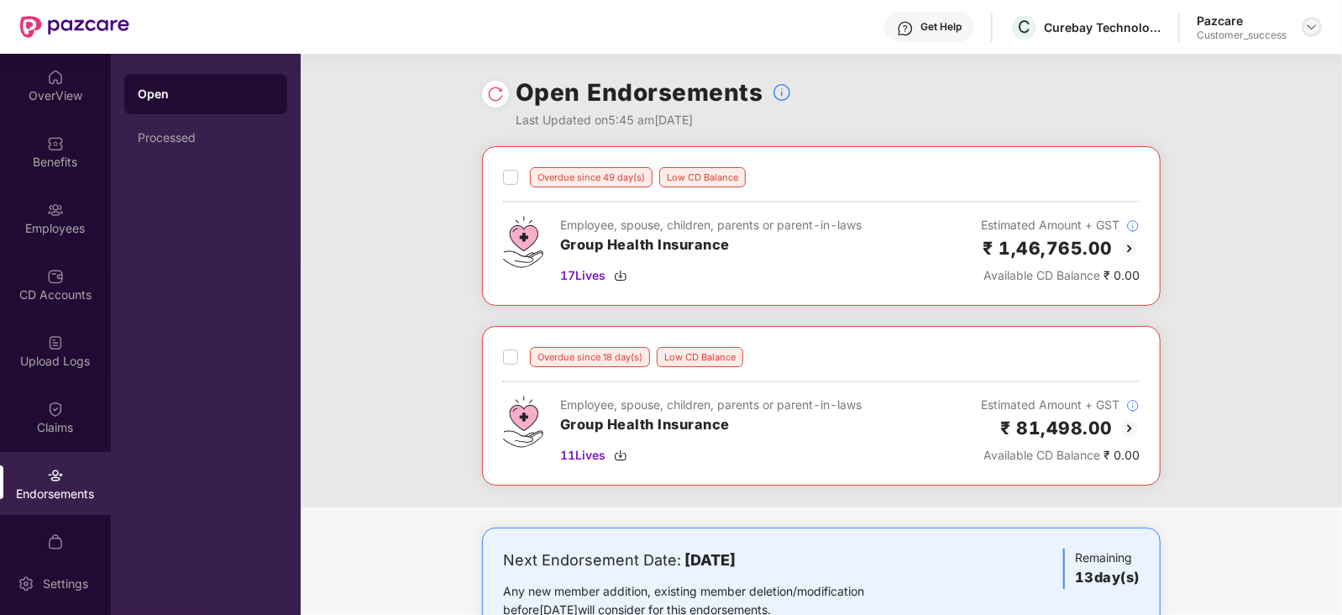
click at [1319, 21] on div at bounding box center [1312, 27] width 20 height 20
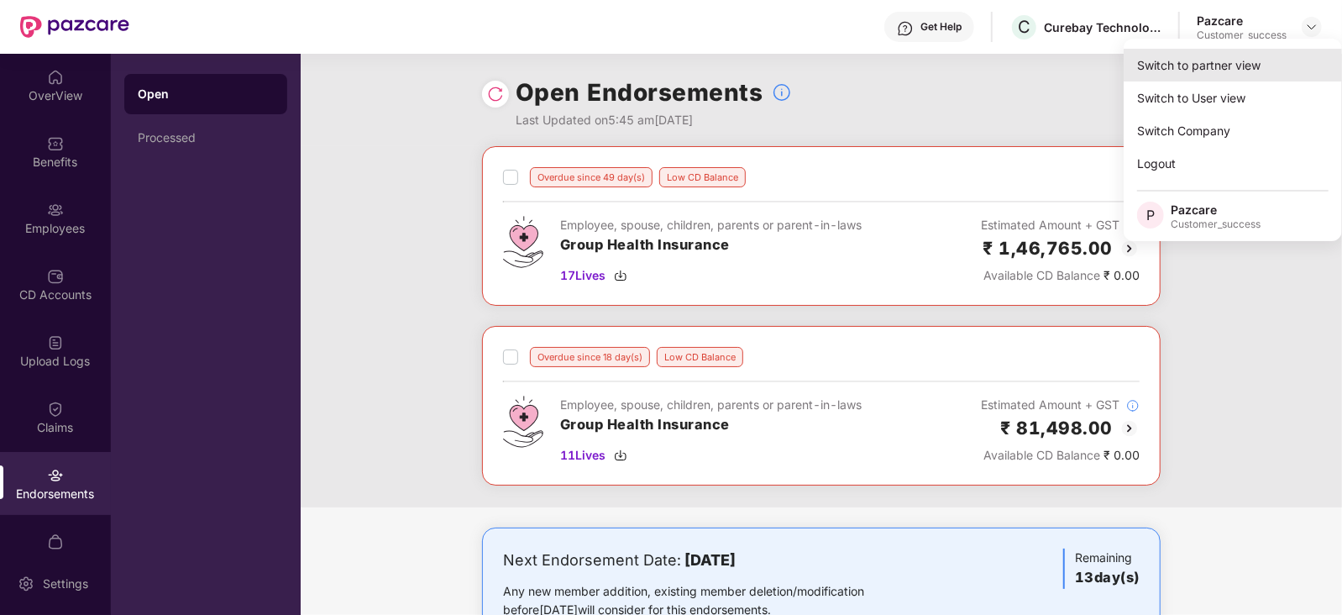
click at [1243, 59] on div "Switch to partner view" at bounding box center [1233, 65] width 218 height 33
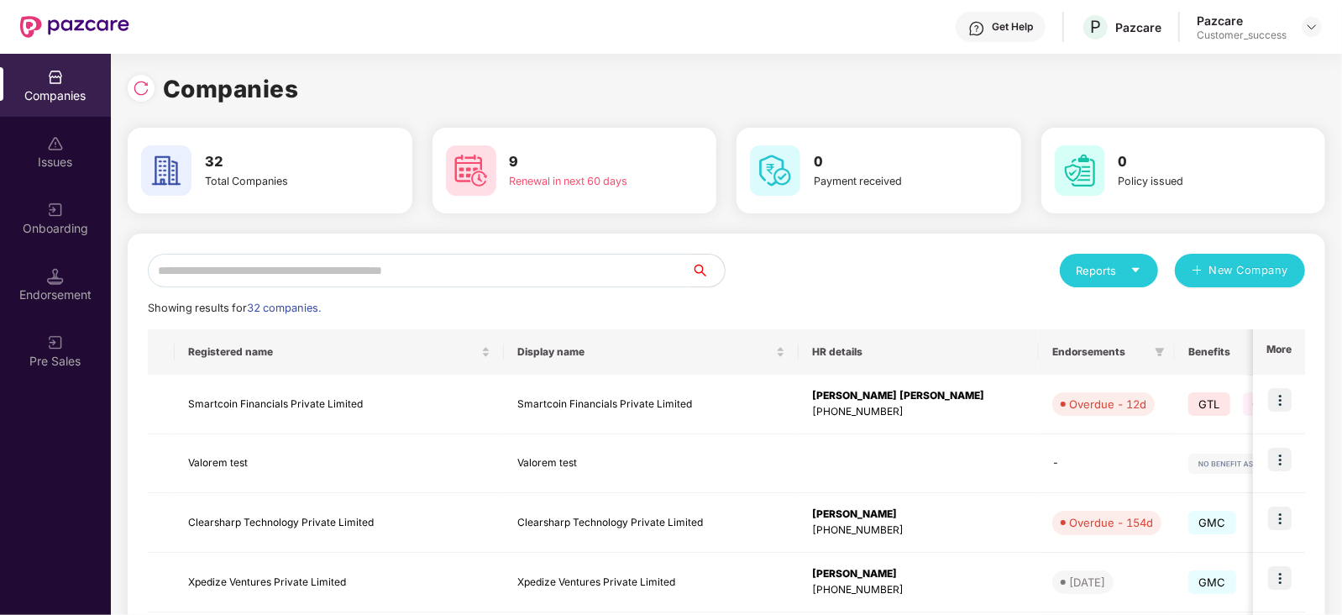
click at [591, 275] on input "text" at bounding box center [419, 271] width 543 height 34
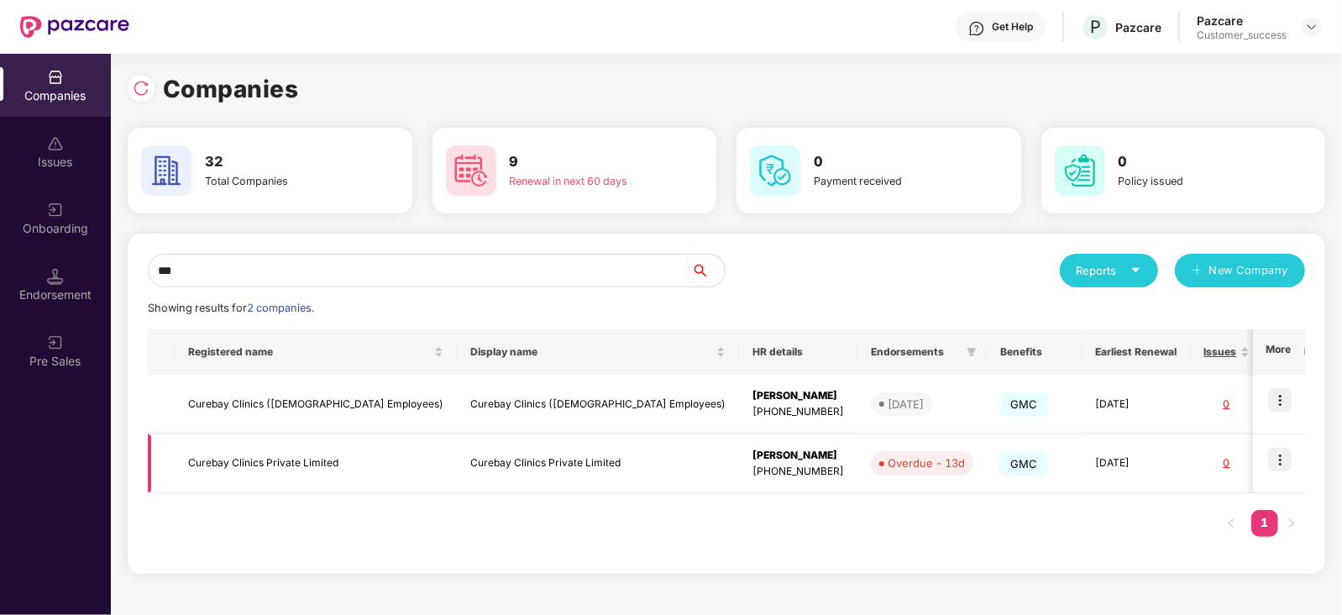
type input "***"
click at [1273, 466] on img at bounding box center [1280, 460] width 24 height 24
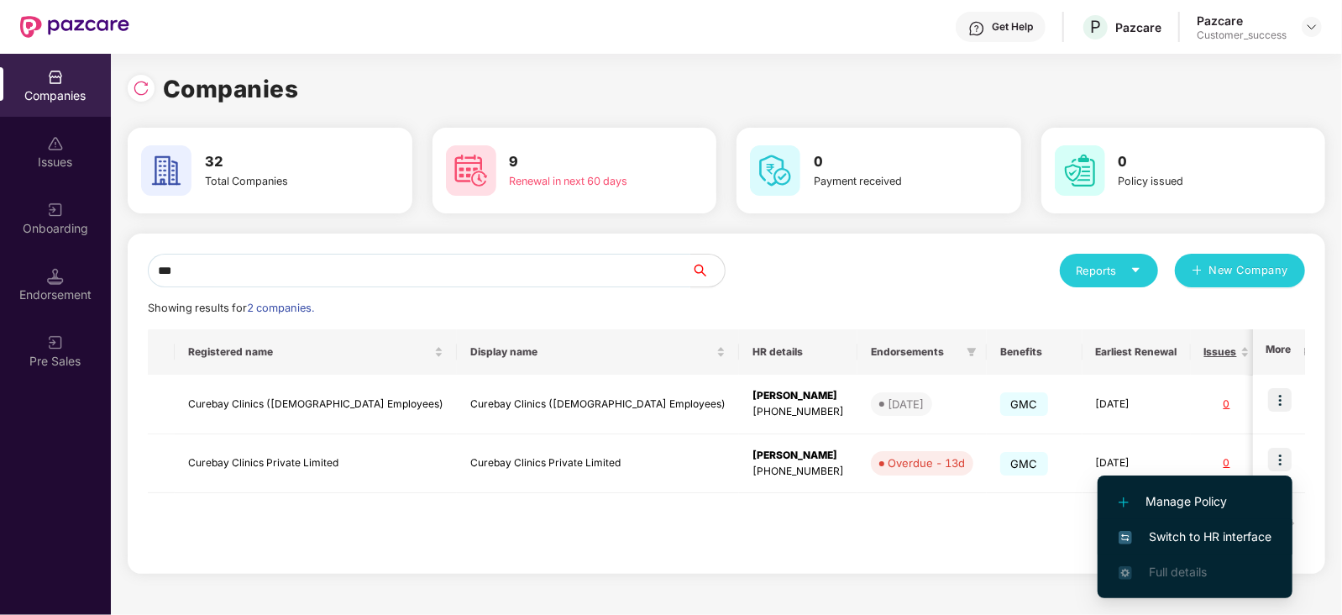
click at [1184, 535] on span "Switch to HR interface" at bounding box center [1195, 536] width 153 height 18
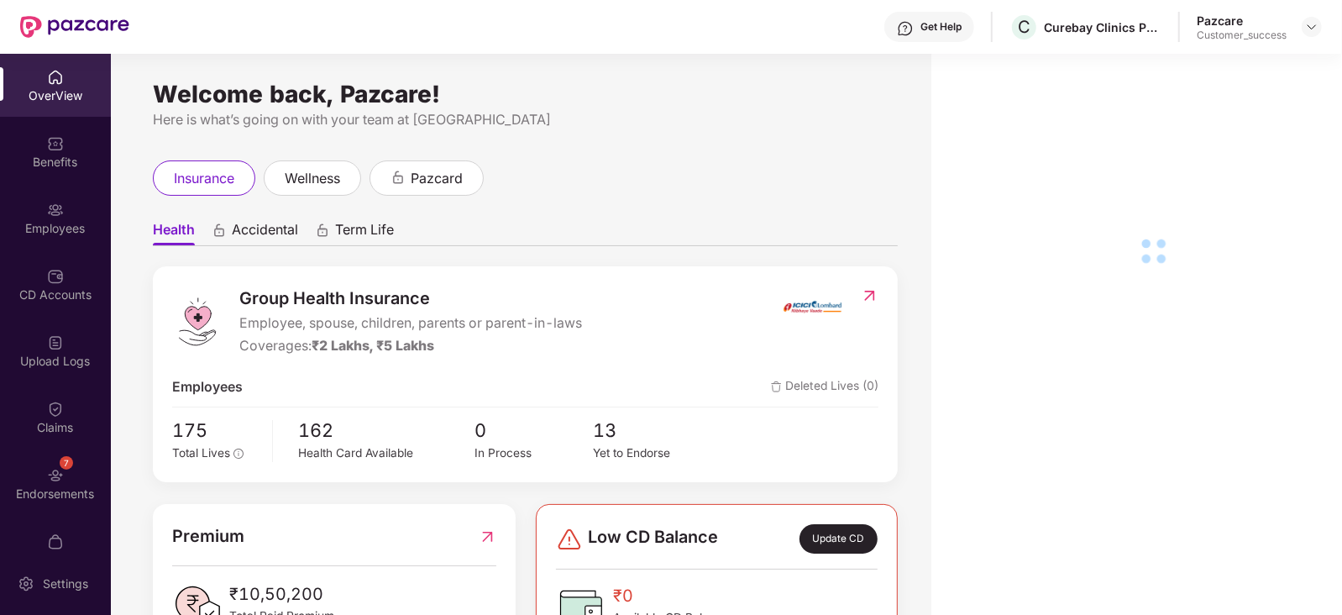
scroll to position [33, 0]
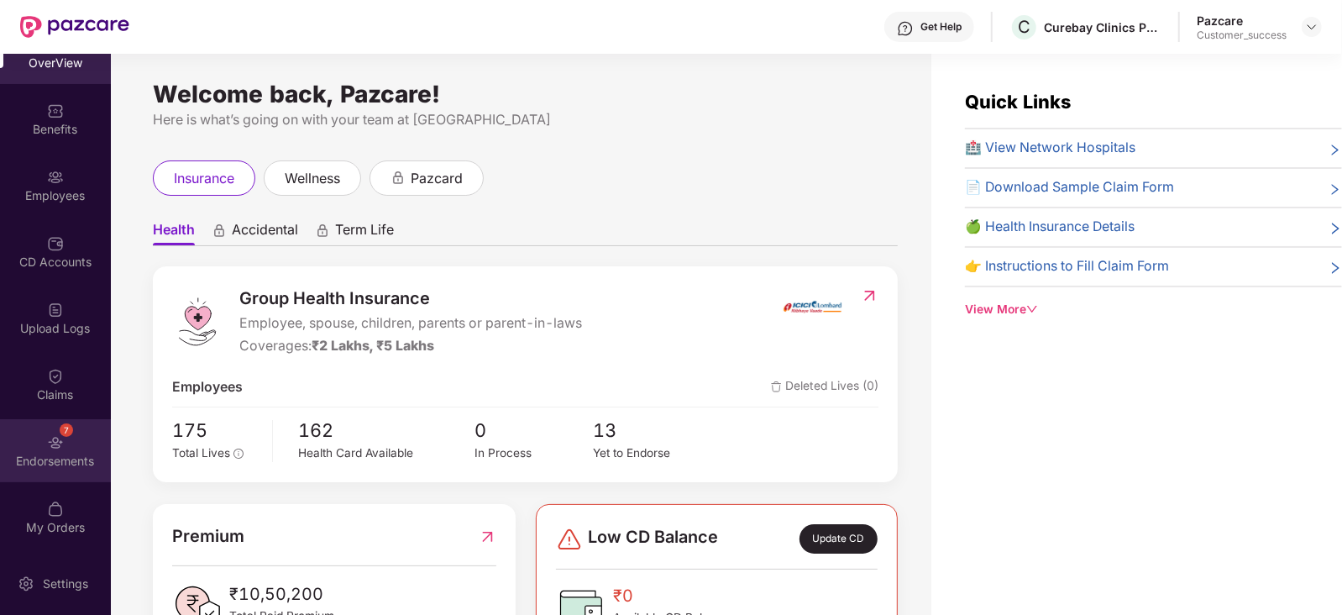
click at [80, 444] on div "7 Endorsements" at bounding box center [55, 450] width 111 height 63
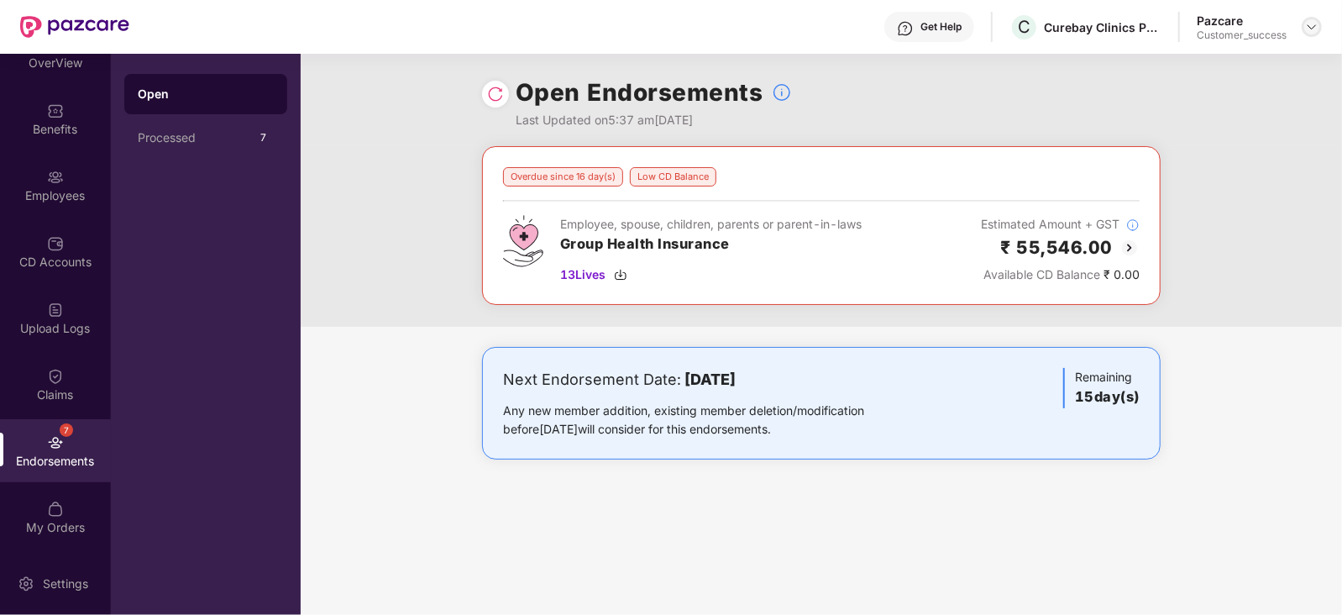
click at [1310, 29] on img at bounding box center [1311, 26] width 13 height 13
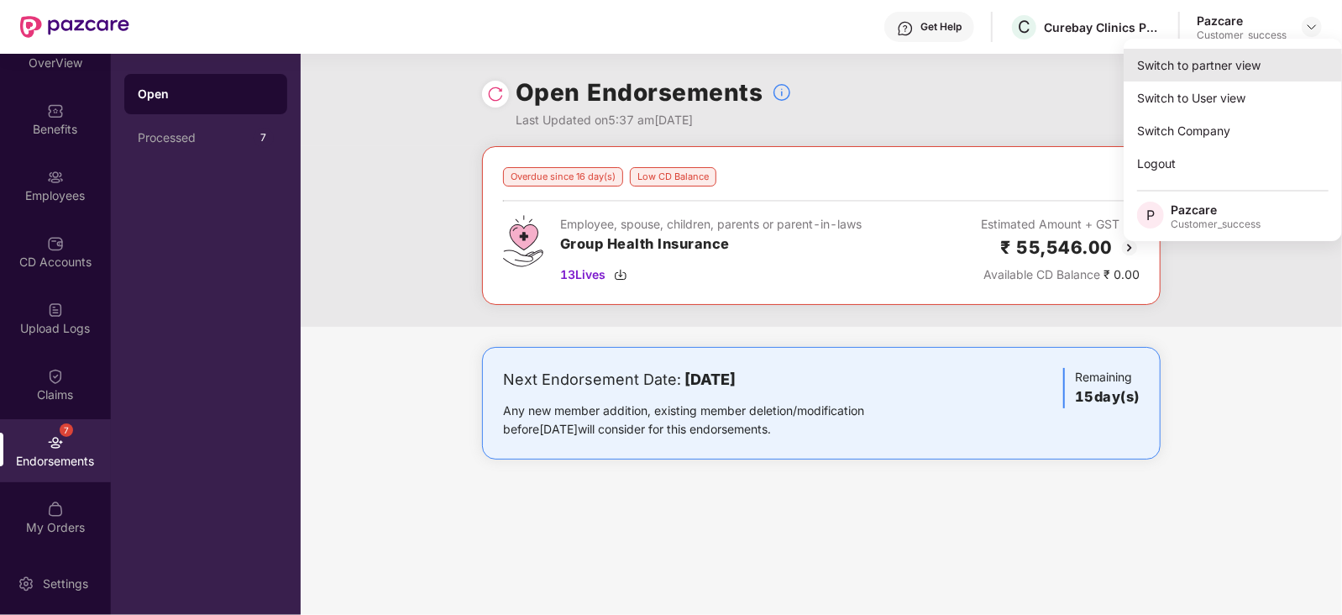
click at [1222, 77] on div "Switch to partner view" at bounding box center [1233, 65] width 218 height 33
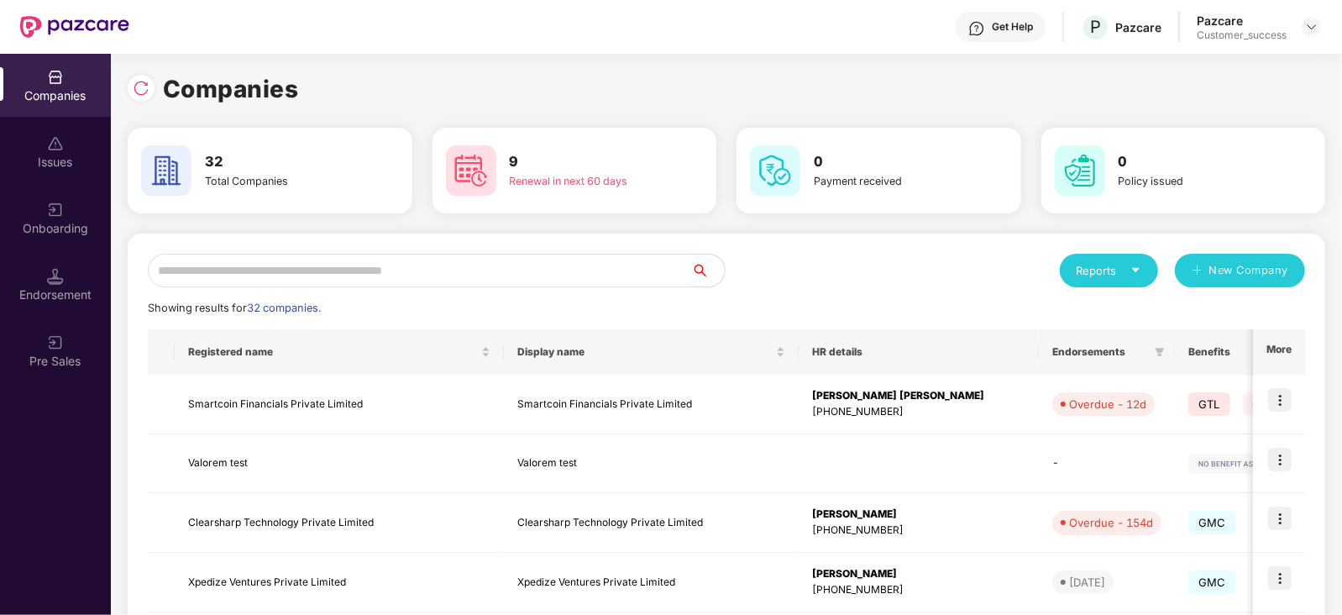
click at [466, 275] on input "text" at bounding box center [419, 271] width 543 height 34
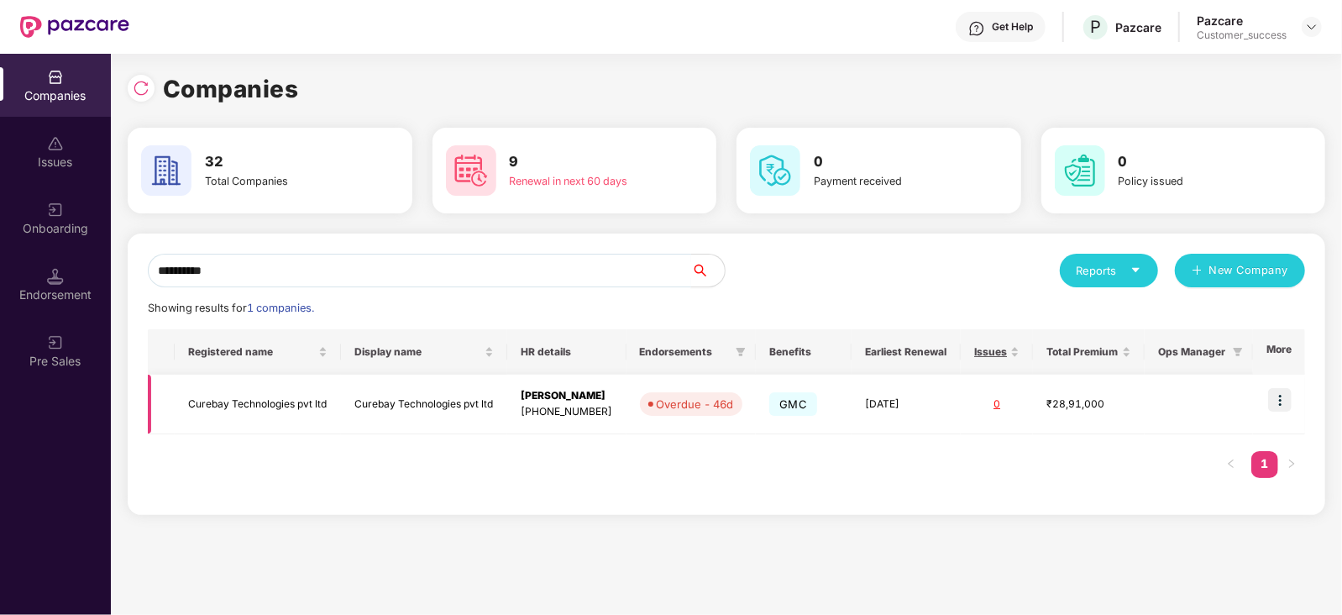
type input "**********"
click at [1282, 399] on img at bounding box center [1280, 400] width 24 height 24
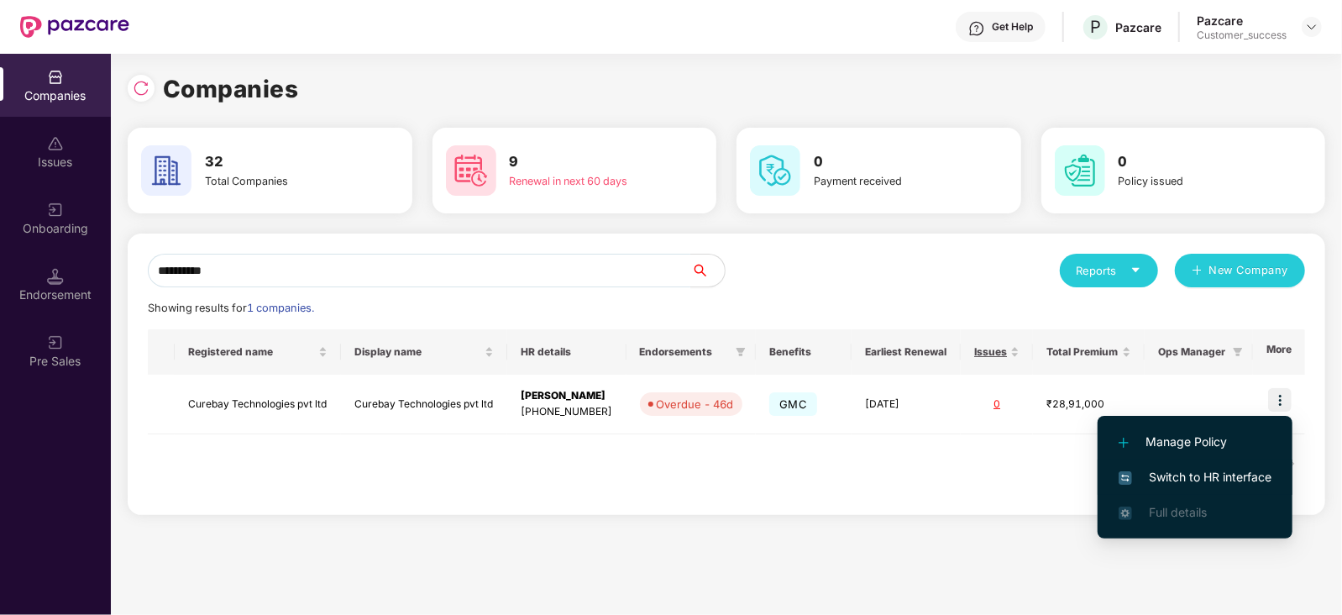
click at [1185, 476] on span "Switch to HR interface" at bounding box center [1195, 477] width 153 height 18
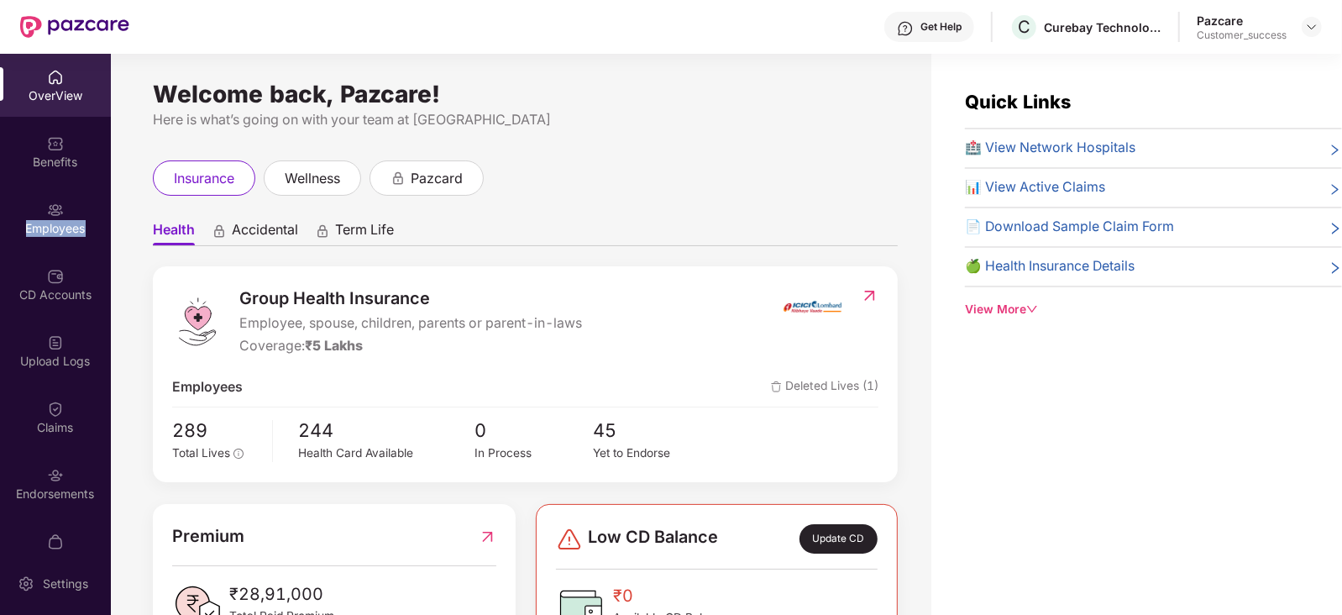
click at [54, 223] on div "Employees" at bounding box center [55, 228] width 111 height 17
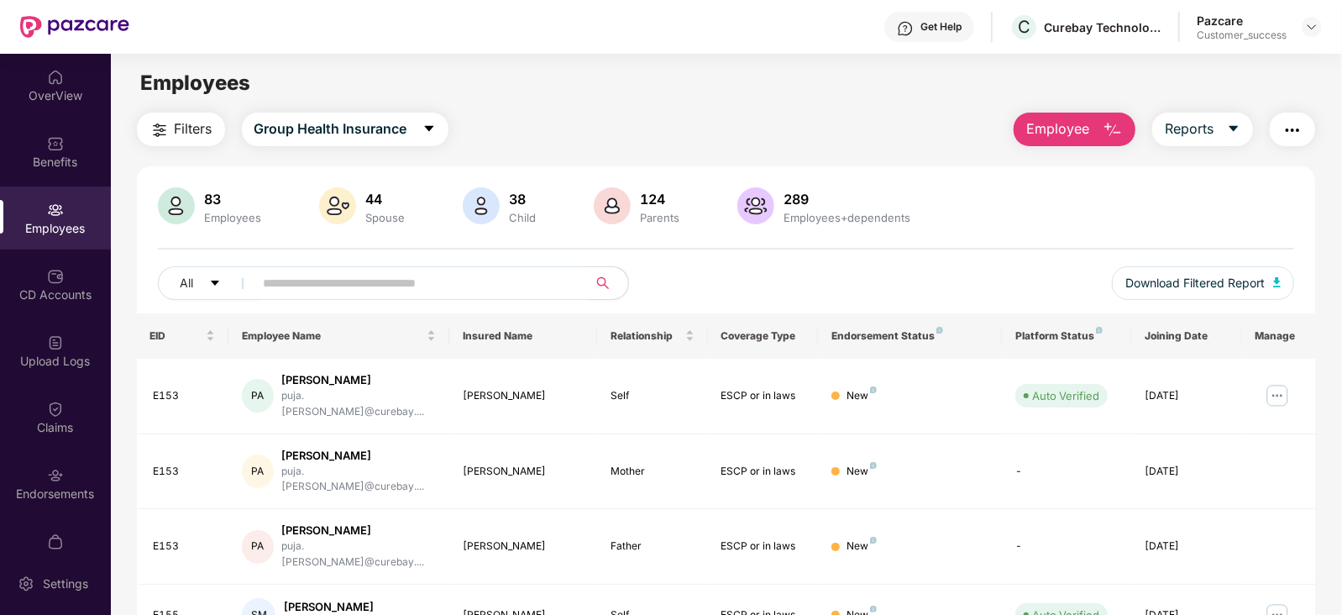
click at [290, 283] on input "text" at bounding box center [414, 282] width 301 height 25
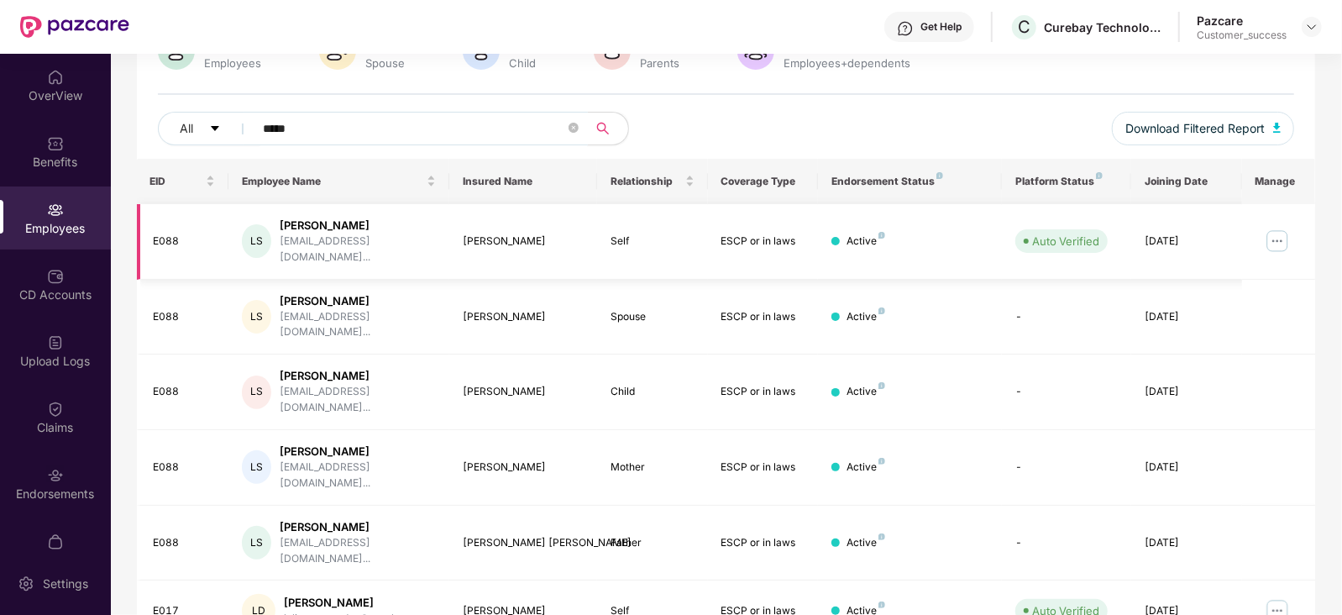
scroll to position [157, 0]
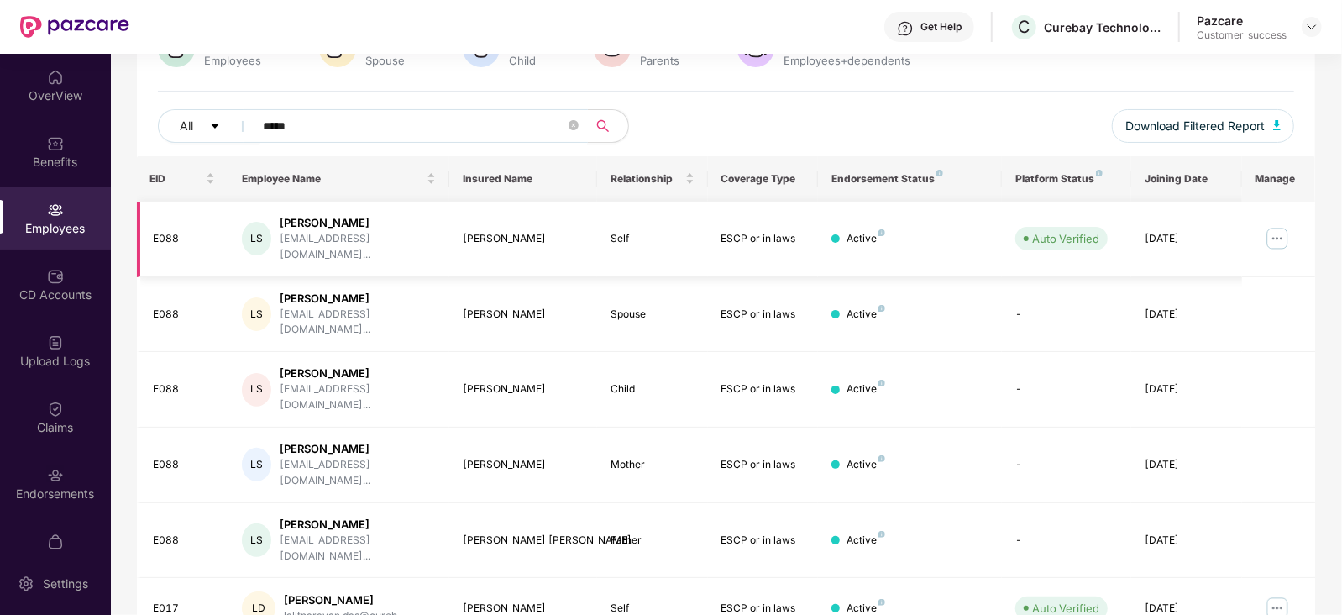
type input "*****"
click at [1284, 229] on img at bounding box center [1277, 238] width 27 height 27
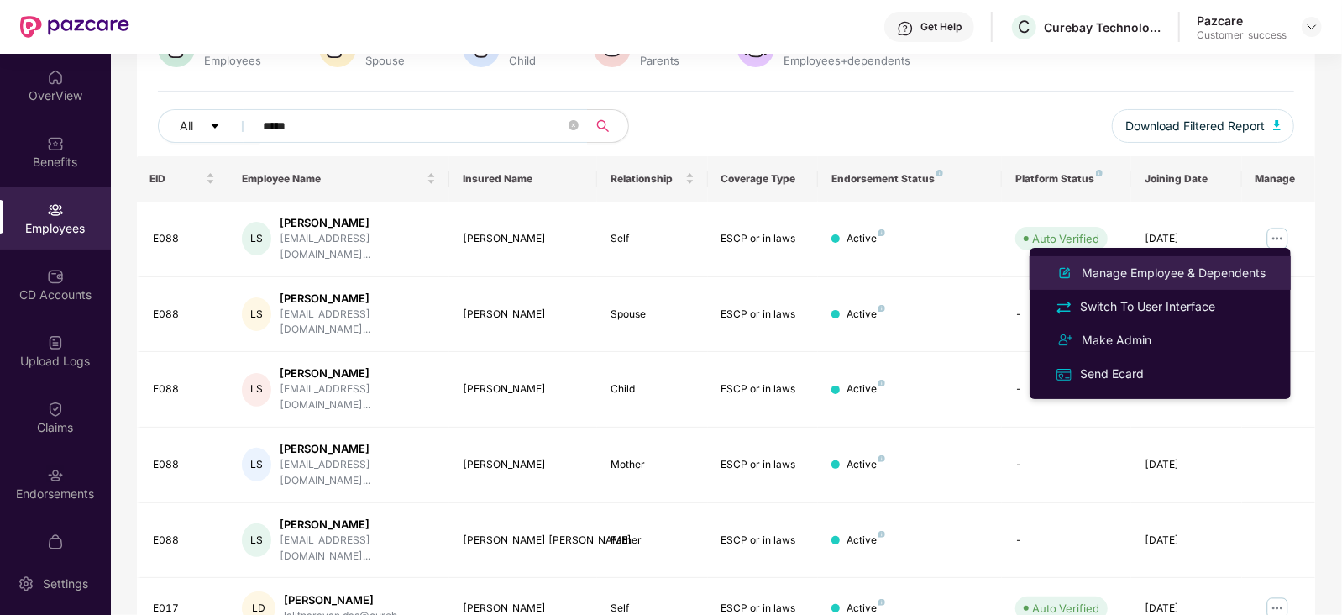
click at [1195, 273] on div "Manage Employee & Dependents" at bounding box center [1173, 273] width 191 height 18
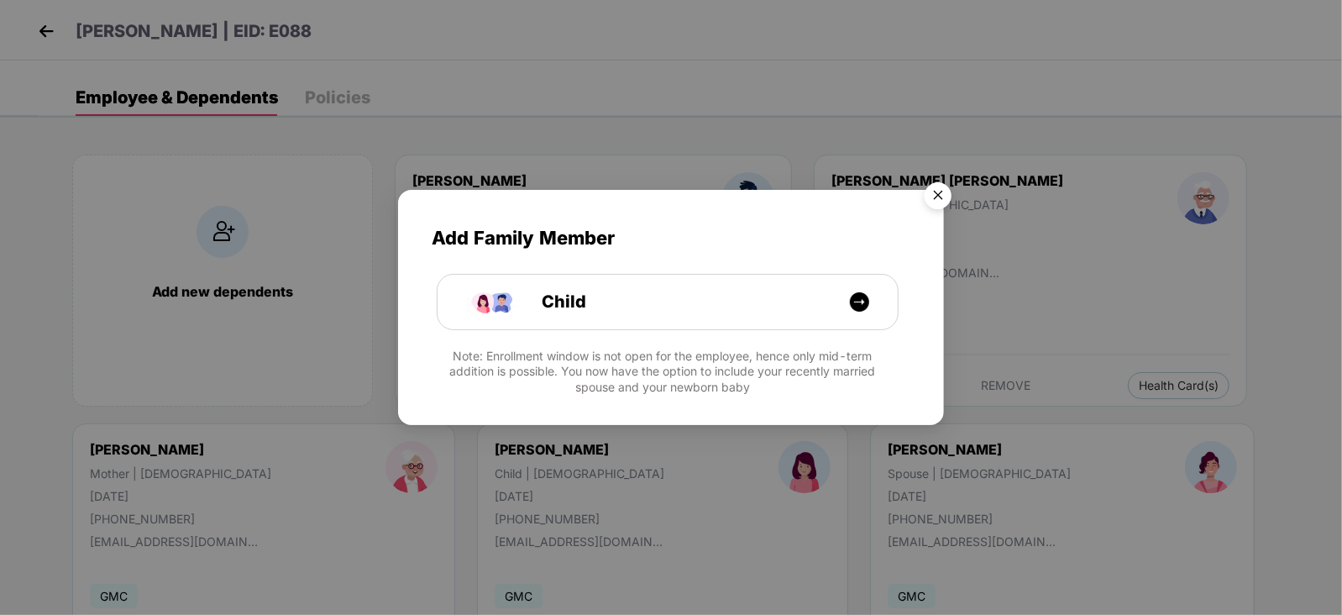
click at [928, 200] on img "Close" at bounding box center [938, 198] width 47 height 47
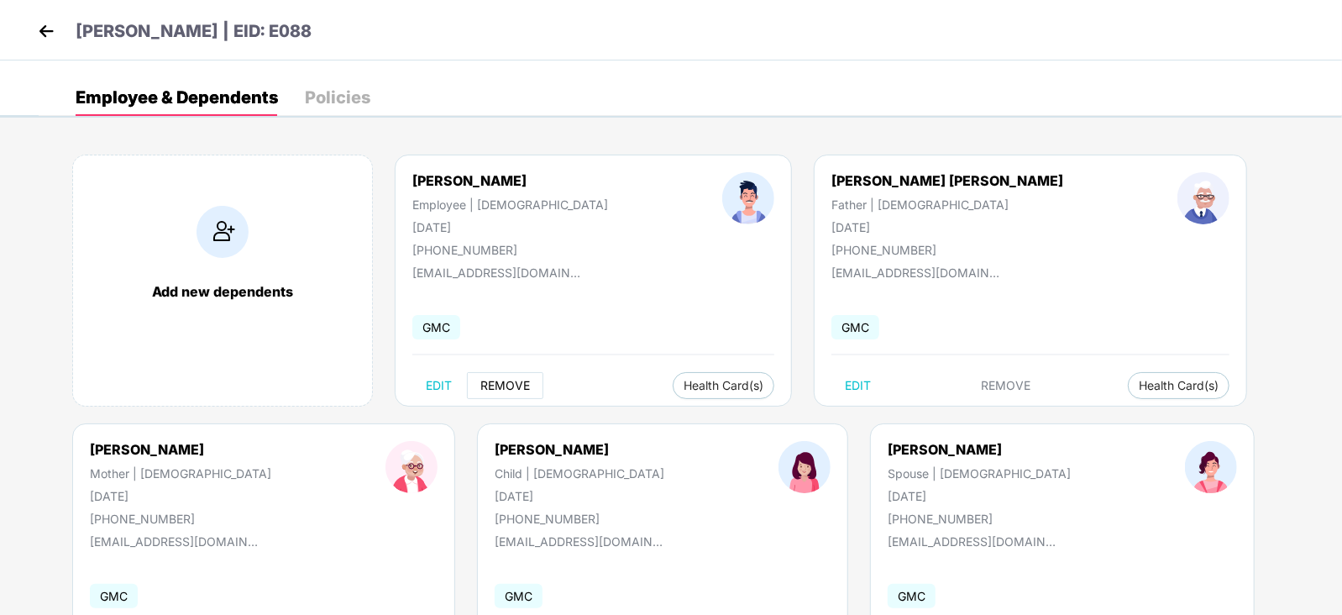
click at [495, 384] on span "REMOVE" at bounding box center [505, 385] width 50 height 13
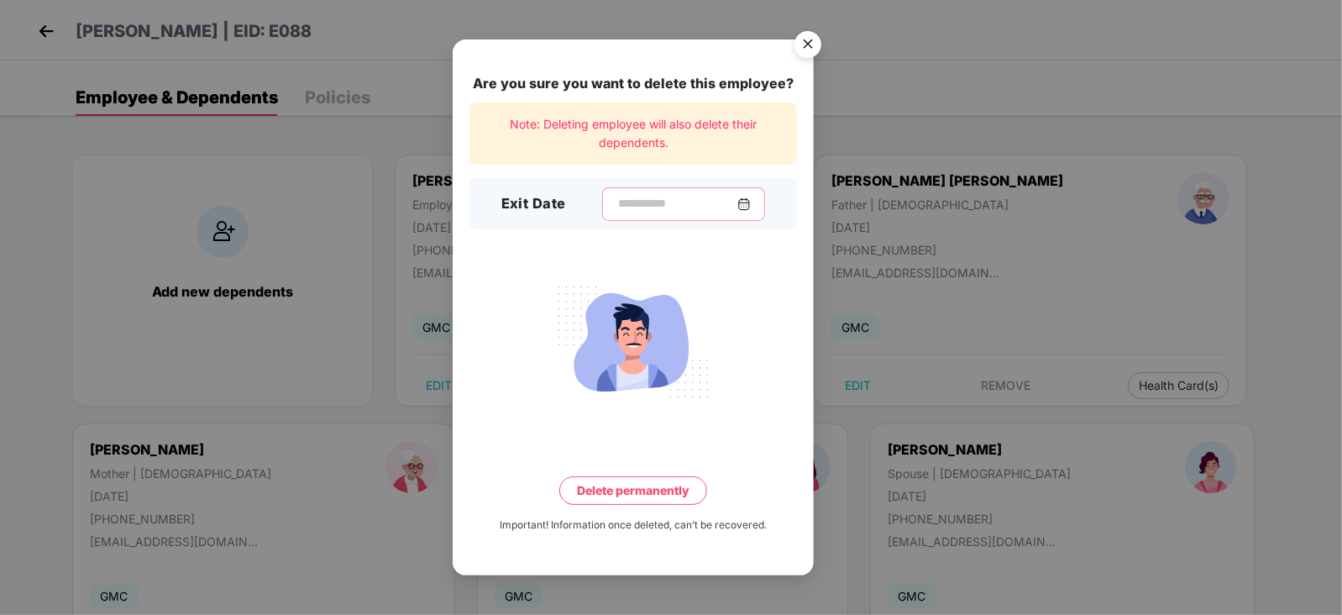
click at [694, 211] on input at bounding box center [676, 204] width 121 height 18
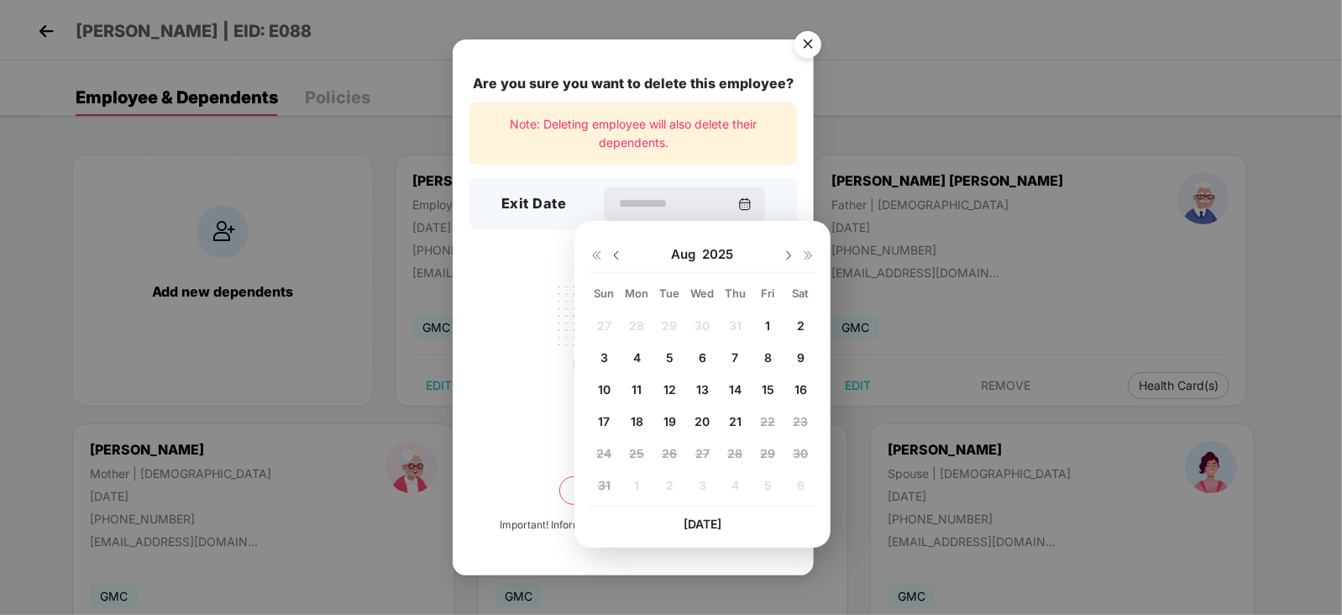
click at [606, 260] on div at bounding box center [607, 254] width 34 height 15
click at [614, 259] on img at bounding box center [616, 255] width 13 height 13
click at [705, 418] on span "23" at bounding box center [702, 421] width 15 height 14
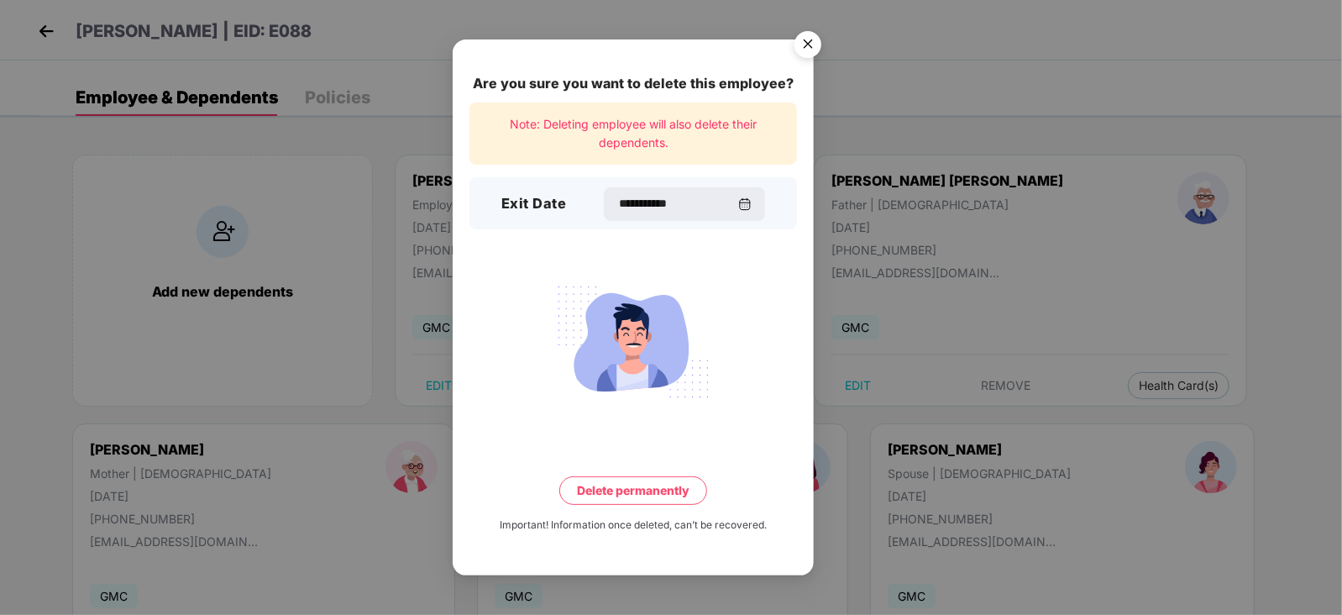
type input "**********"
click at [621, 491] on button "Delete permanently" at bounding box center [633, 490] width 148 height 29
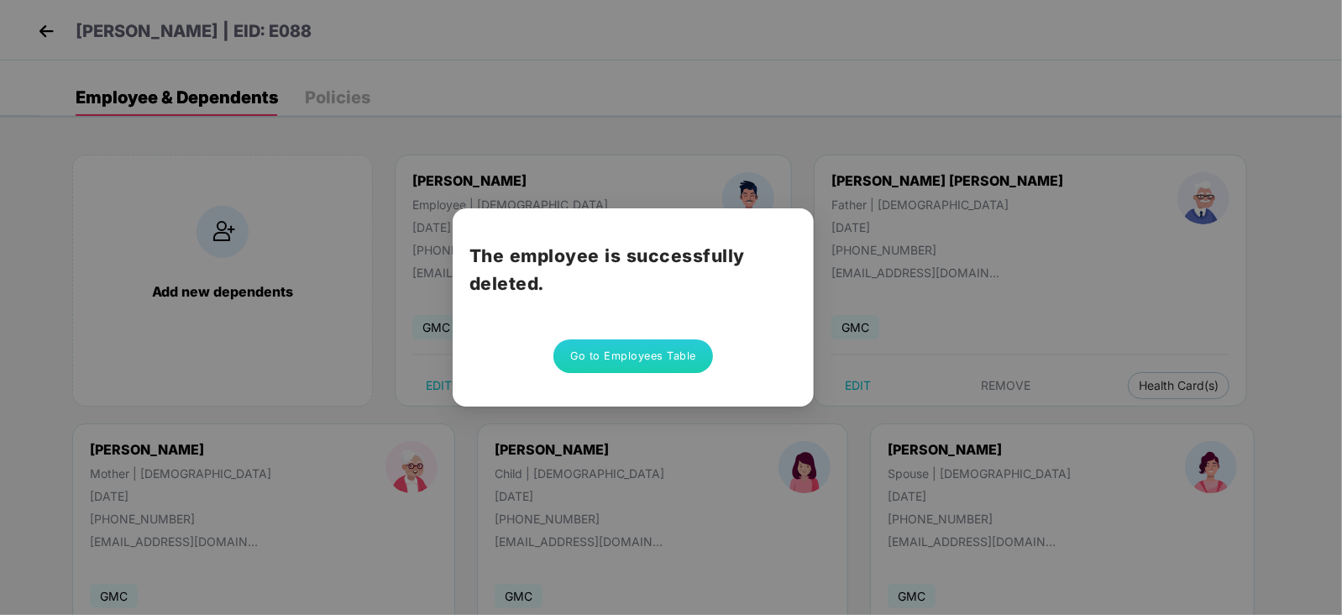
click at [596, 361] on button "Go to Employees Table" at bounding box center [633, 356] width 160 height 34
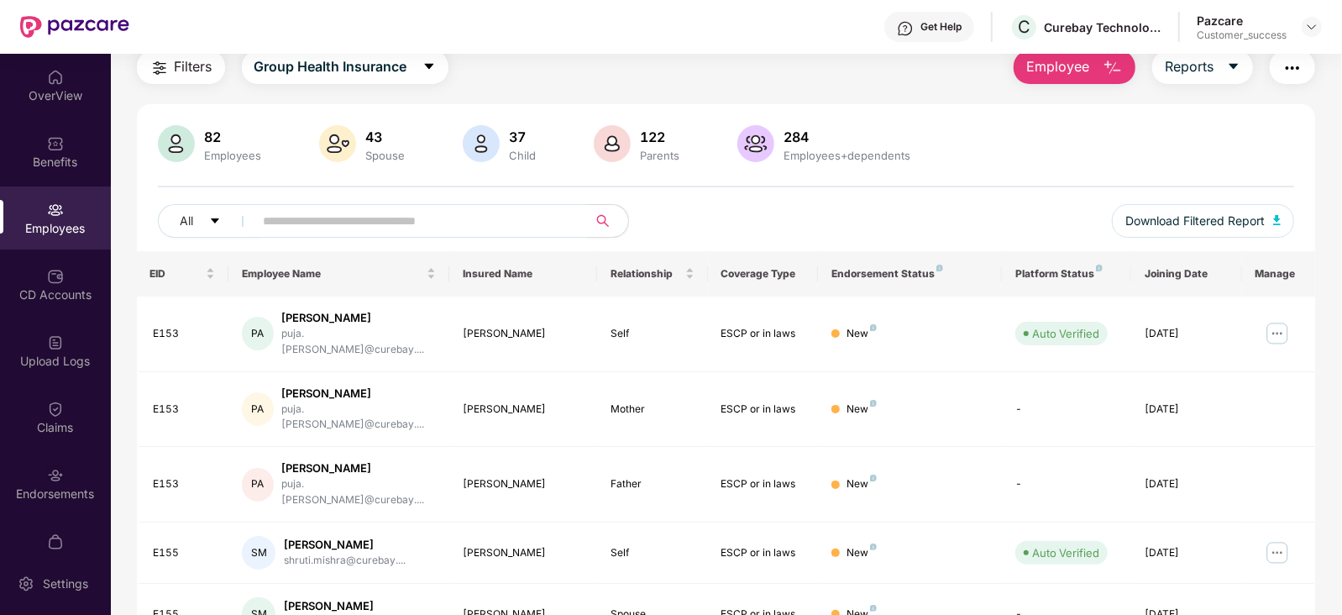
scroll to position [50, 0]
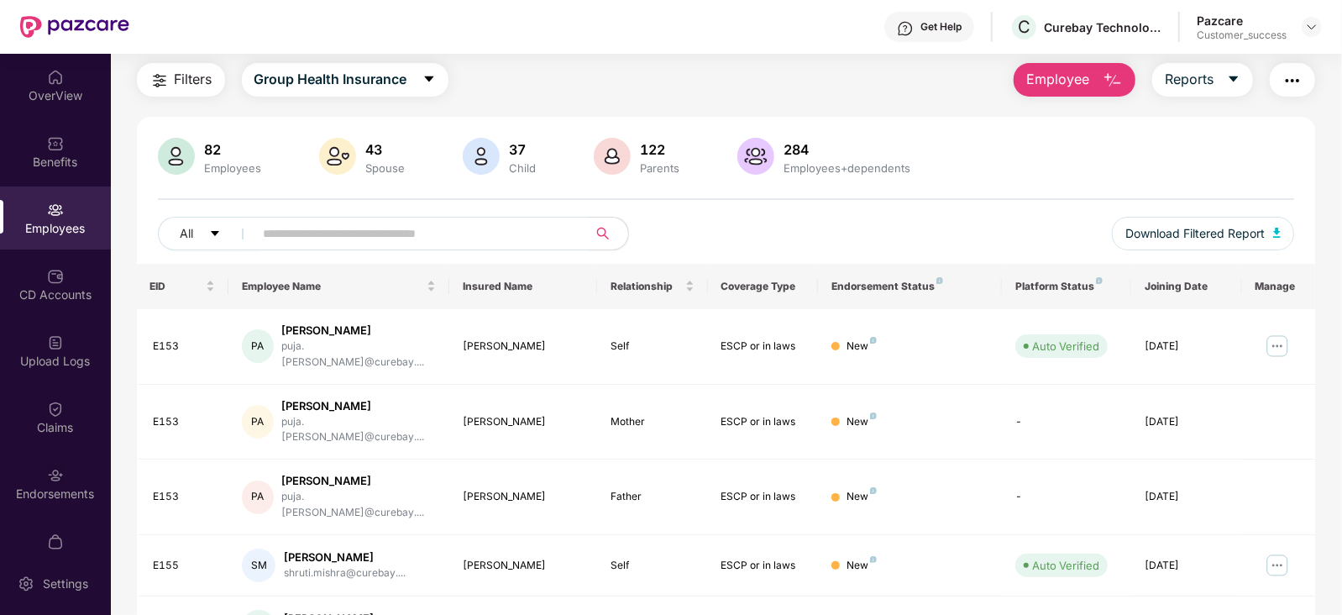
click at [280, 249] on span at bounding box center [416, 234] width 344 height 34
click at [34, 154] on div "Benefits" at bounding box center [55, 162] width 111 height 17
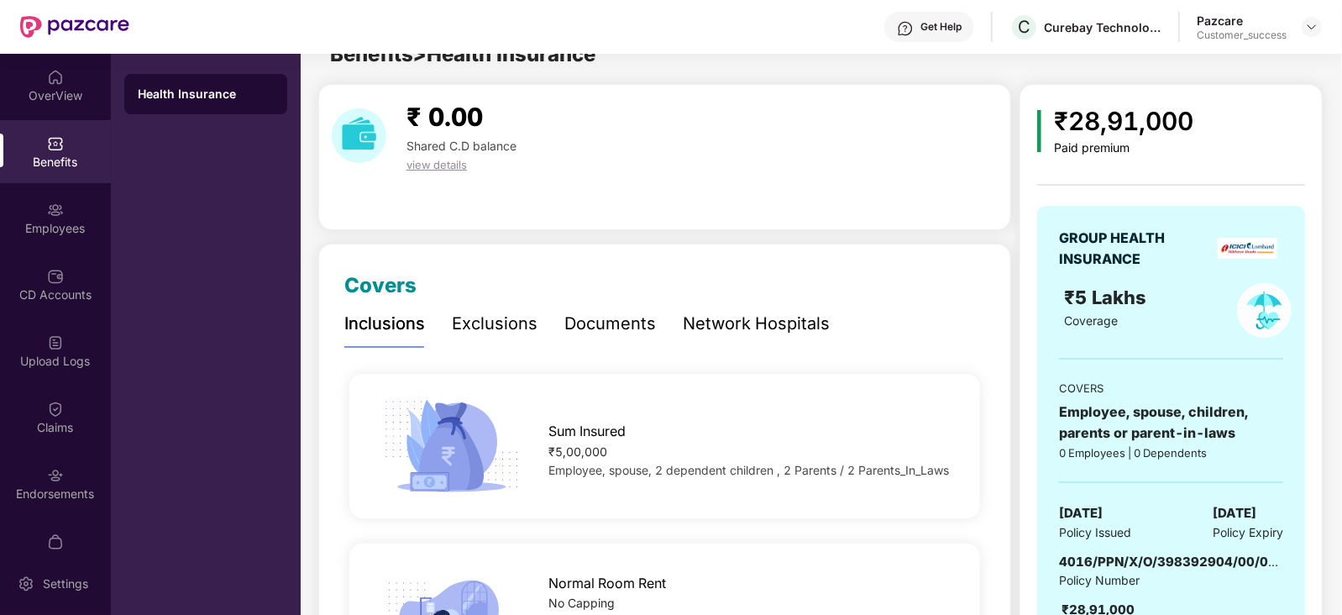
scroll to position [50, 0]
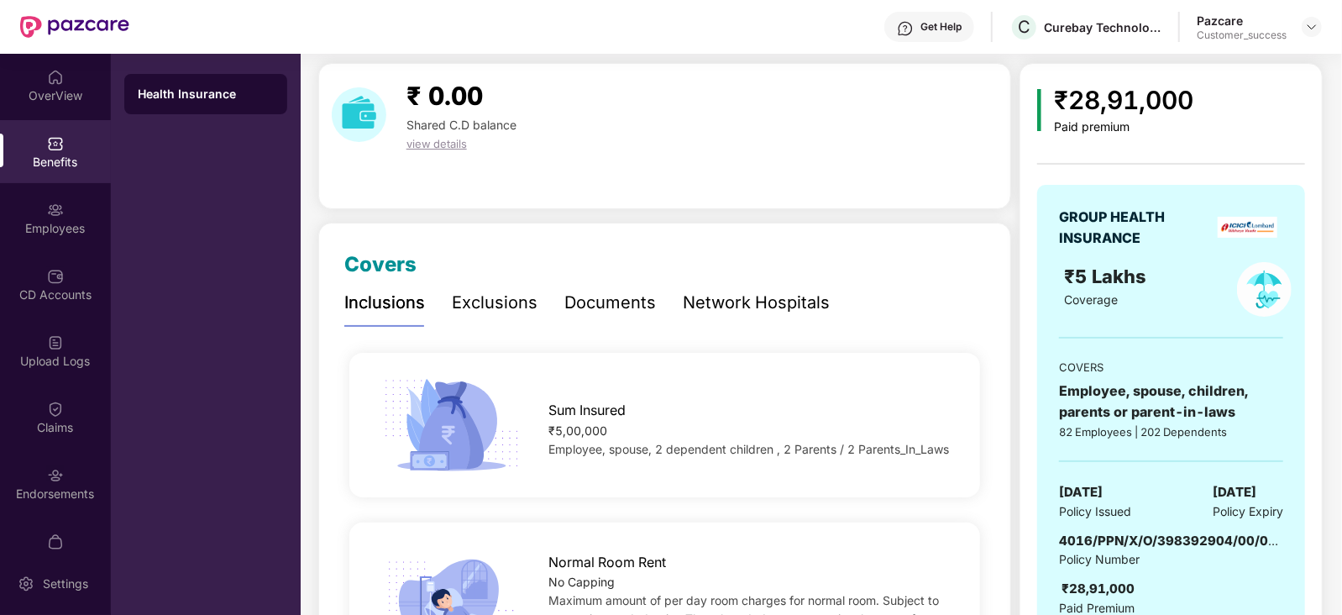
click at [1131, 537] on span "4016/PPN/X/O/398392904/00/000" at bounding box center [1172, 540] width 226 height 16
copy span "4016/PPN/X/O/398392904/00/000"
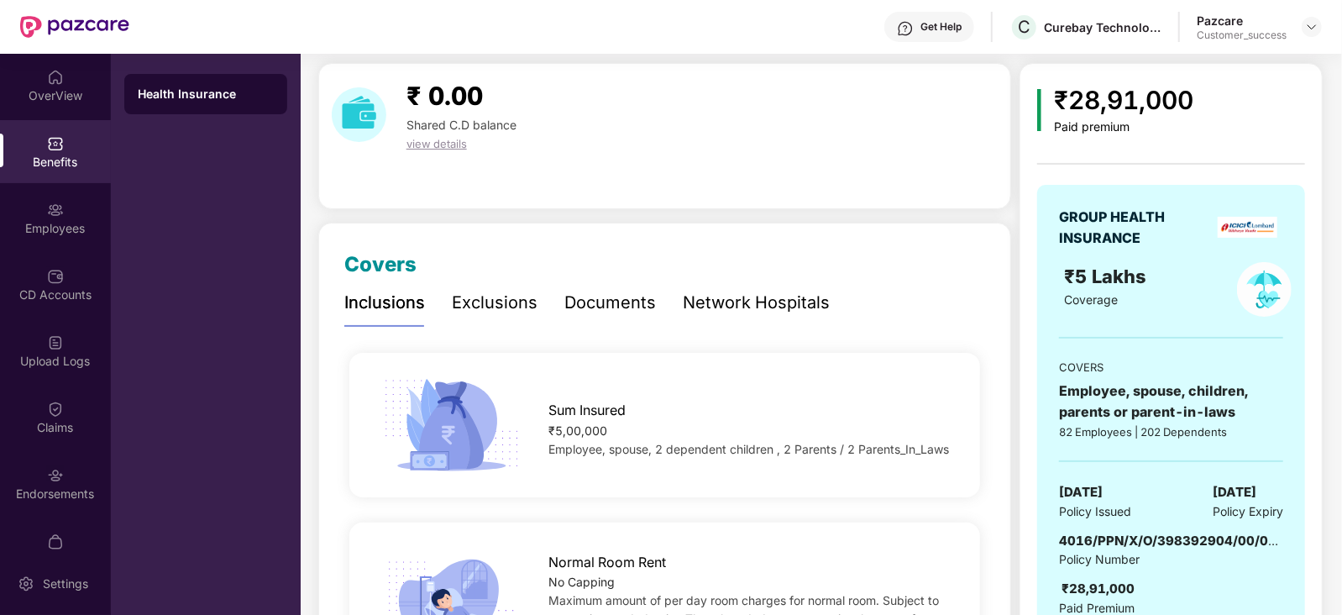
click at [436, 153] on div "₹ 0.00 Shared C.D balance view details" at bounding box center [664, 136] width 693 height 146
click at [445, 148] on span "view details" at bounding box center [436, 143] width 60 height 13
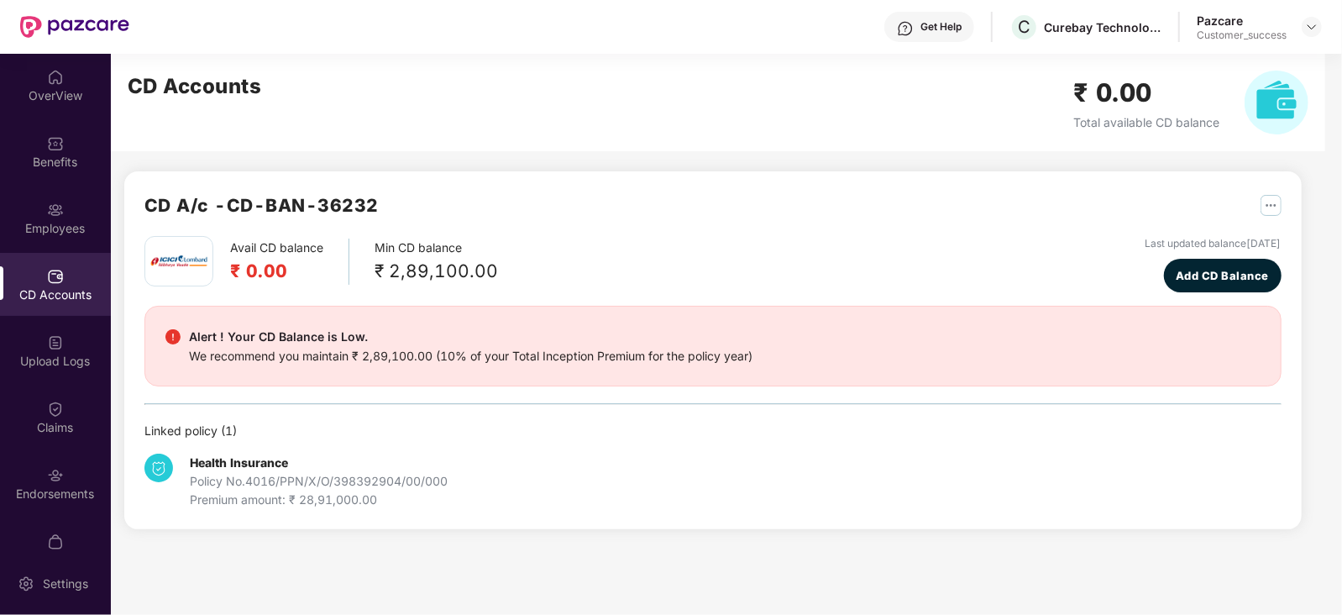
click at [313, 200] on h2 "CD A/c - CD-BAN-36232" at bounding box center [261, 205] width 234 height 28
drag, startPoint x: 230, startPoint y: 206, endPoint x: 428, endPoint y: 190, distance: 198.8
click at [428, 190] on div "CD A/c - CD-BAN-36232 Avail CD balance ₹ 0.00 Min CD balance ₹ 2,89,100.00 Last…" at bounding box center [712, 350] width 1177 height 358
copy h2 "CD-BAN-36232"
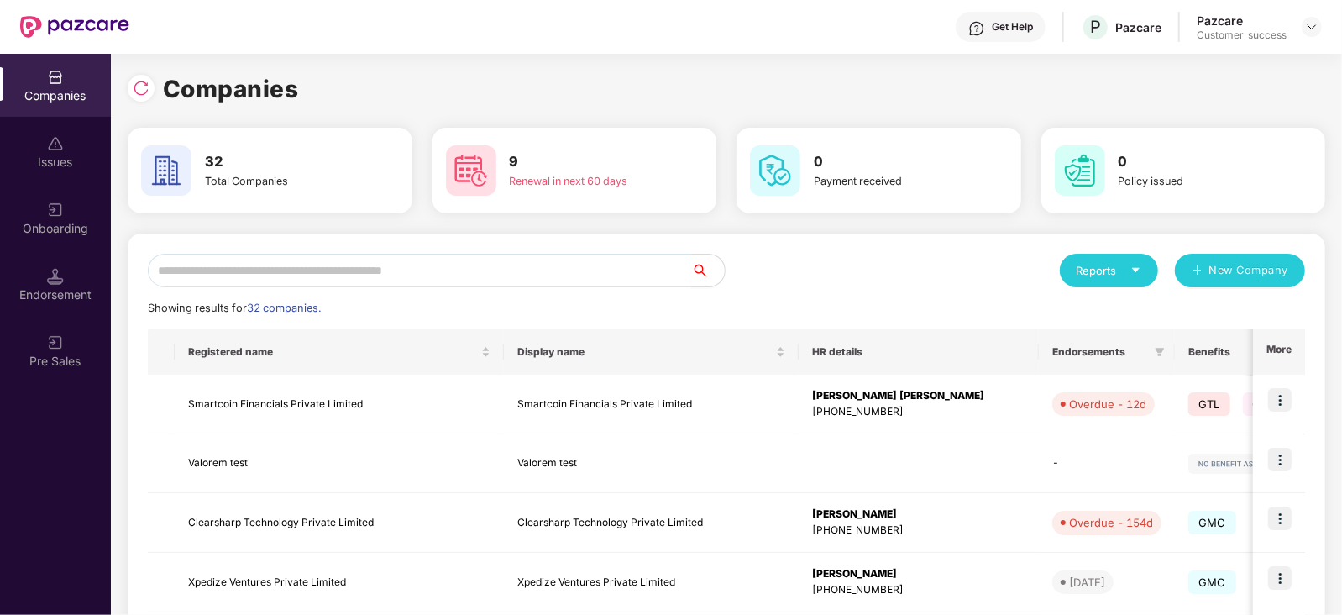
click at [438, 266] on input "text" at bounding box center [419, 271] width 543 height 34
type input "*"
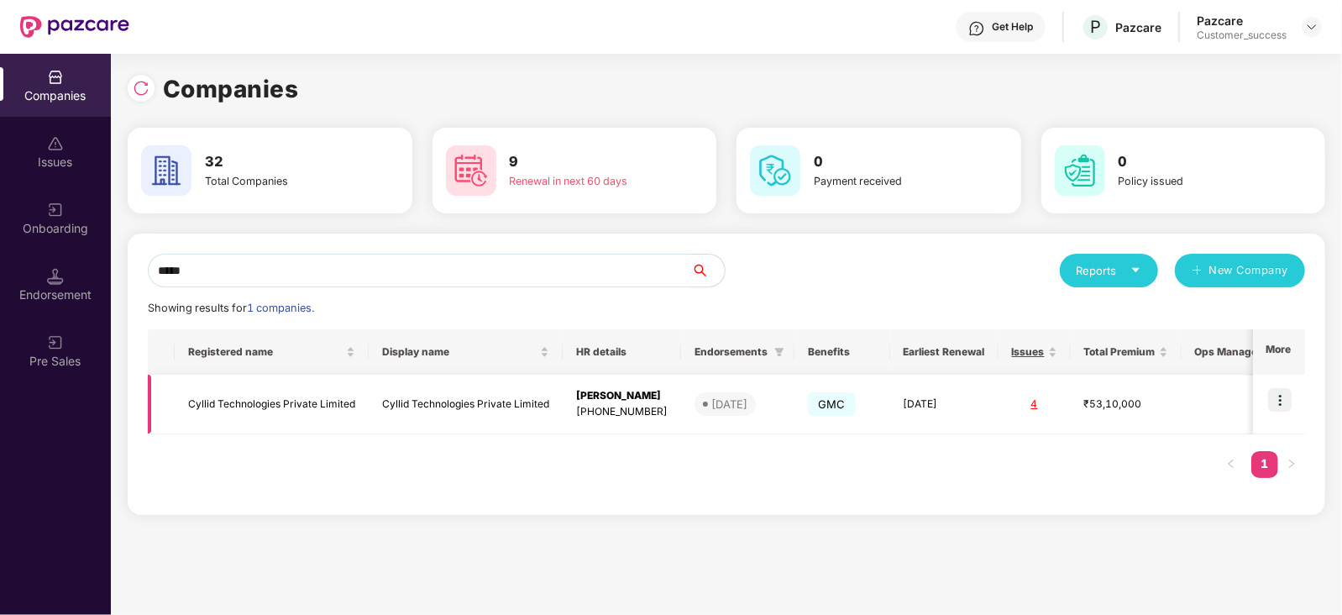
type input "*****"
click at [1281, 406] on img at bounding box center [1280, 400] width 24 height 24
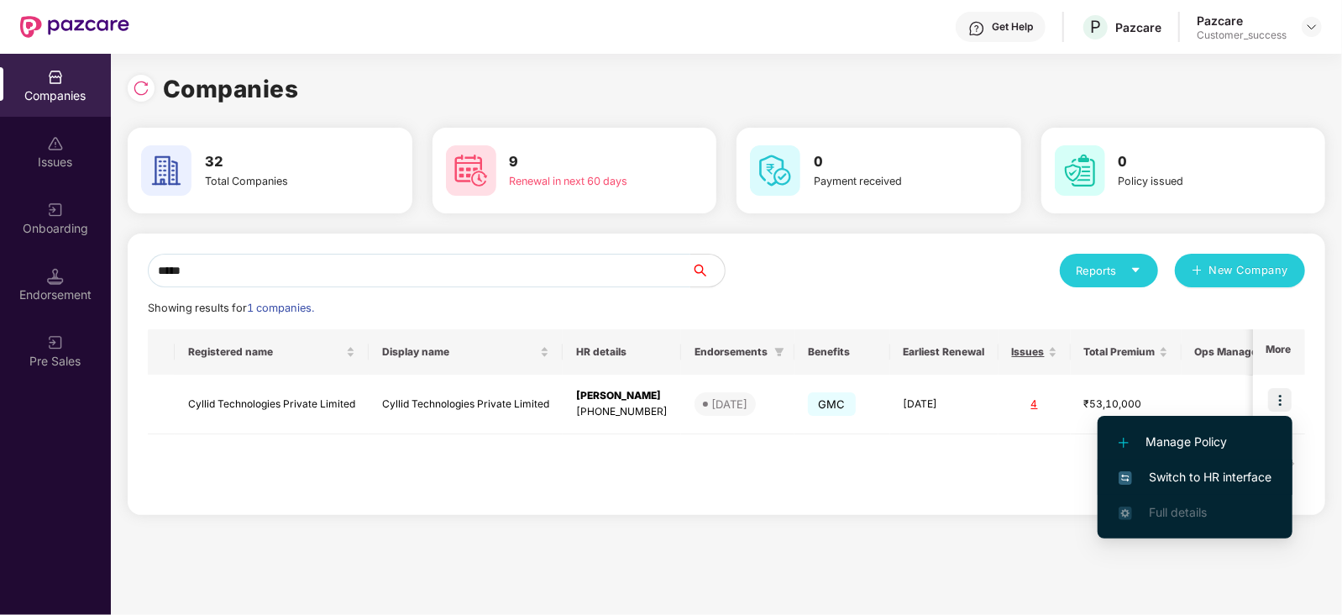
click at [1166, 479] on span "Switch to HR interface" at bounding box center [1195, 477] width 153 height 18
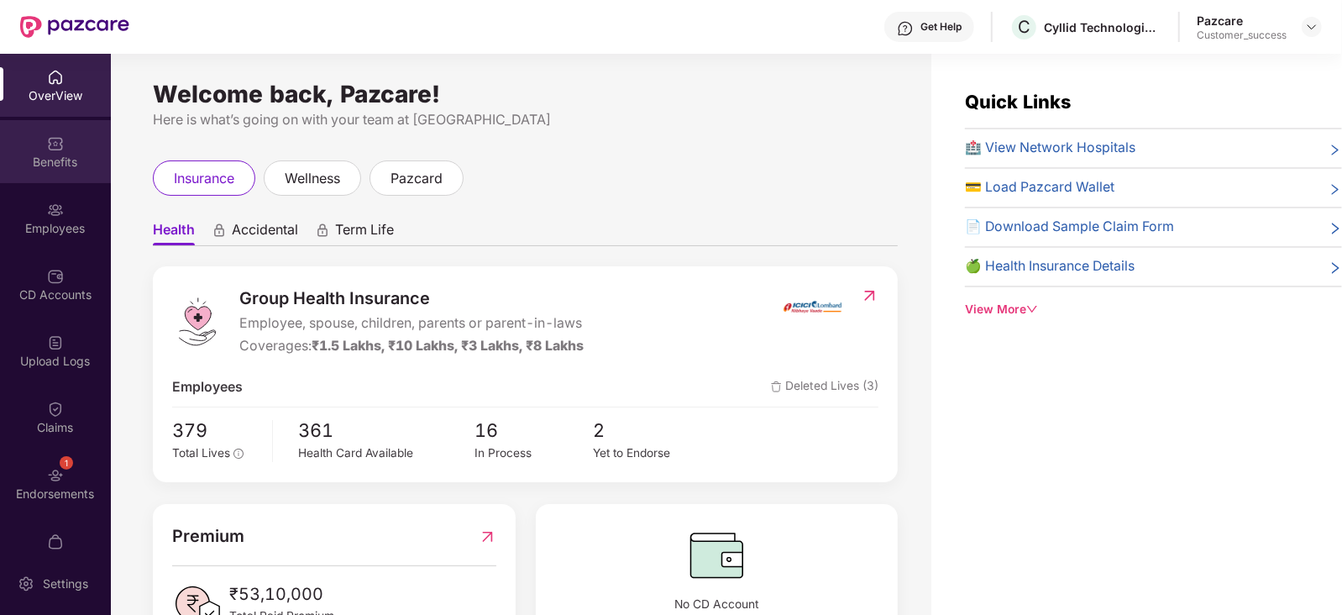
click at [66, 151] on div "Benefits" at bounding box center [55, 151] width 111 height 63
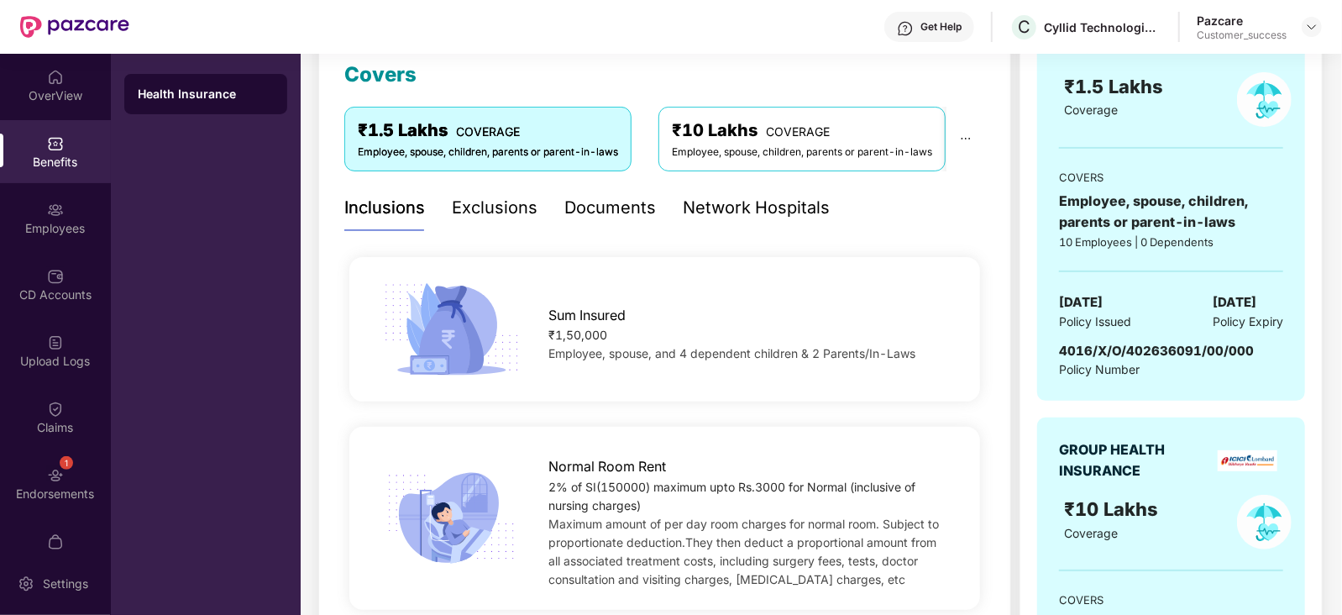
scroll to position [240, 0]
click at [621, 207] on div "Documents" at bounding box center [610, 207] width 92 height 26
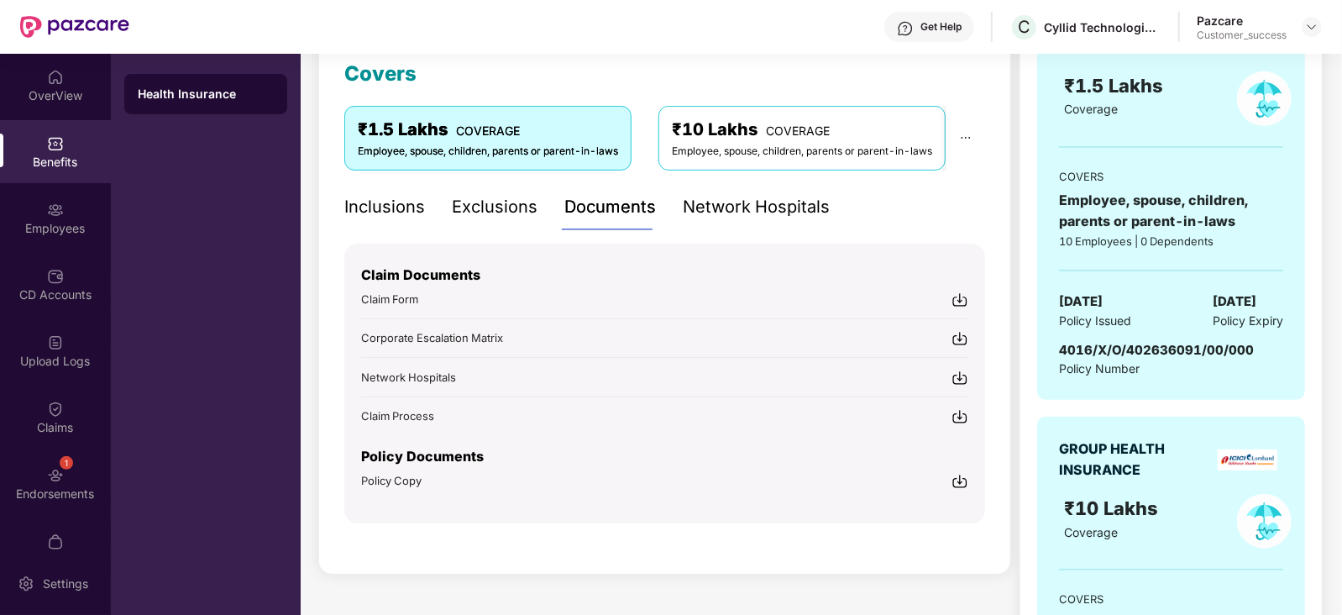
click at [383, 478] on span "Policy Copy" at bounding box center [391, 480] width 60 height 13
click at [1306, 31] on img at bounding box center [1311, 26] width 13 height 13
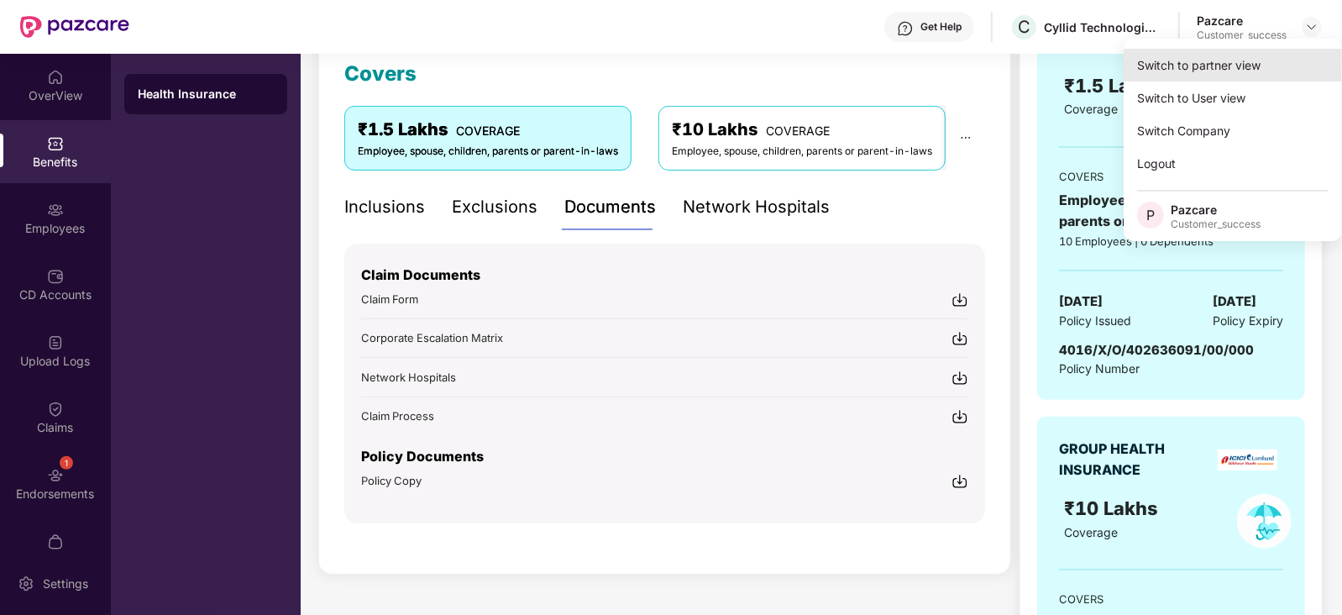
click at [1239, 52] on div "Switch to partner view" at bounding box center [1233, 65] width 218 height 33
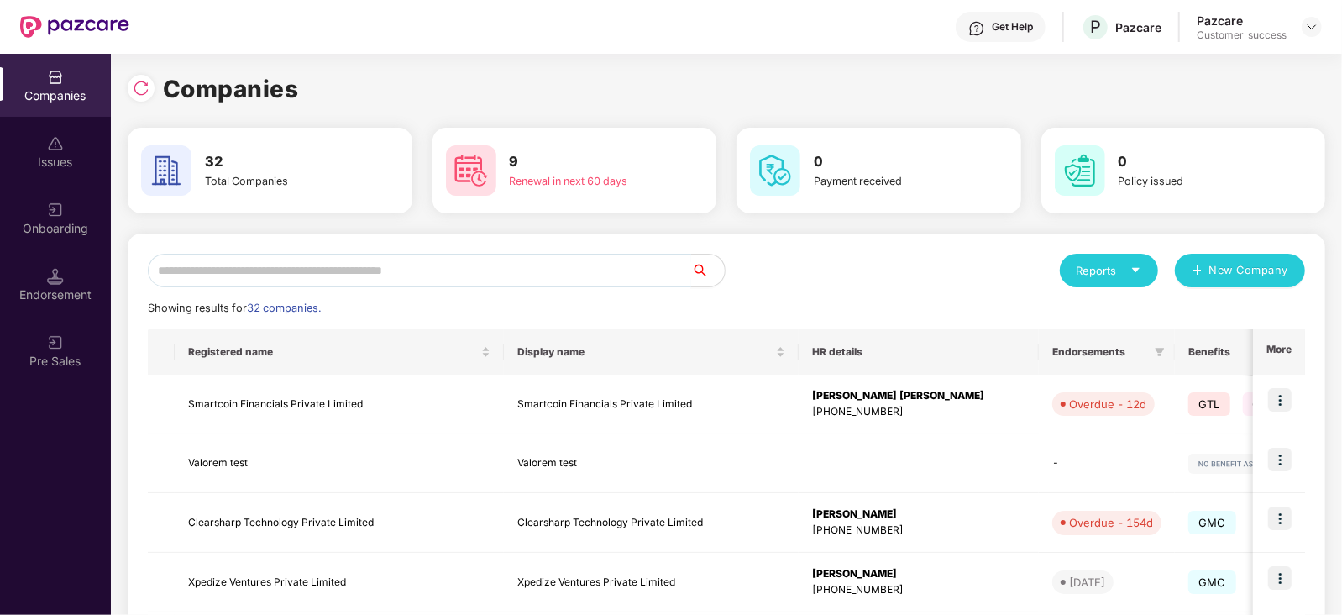
click at [385, 267] on input "text" at bounding box center [419, 271] width 543 height 34
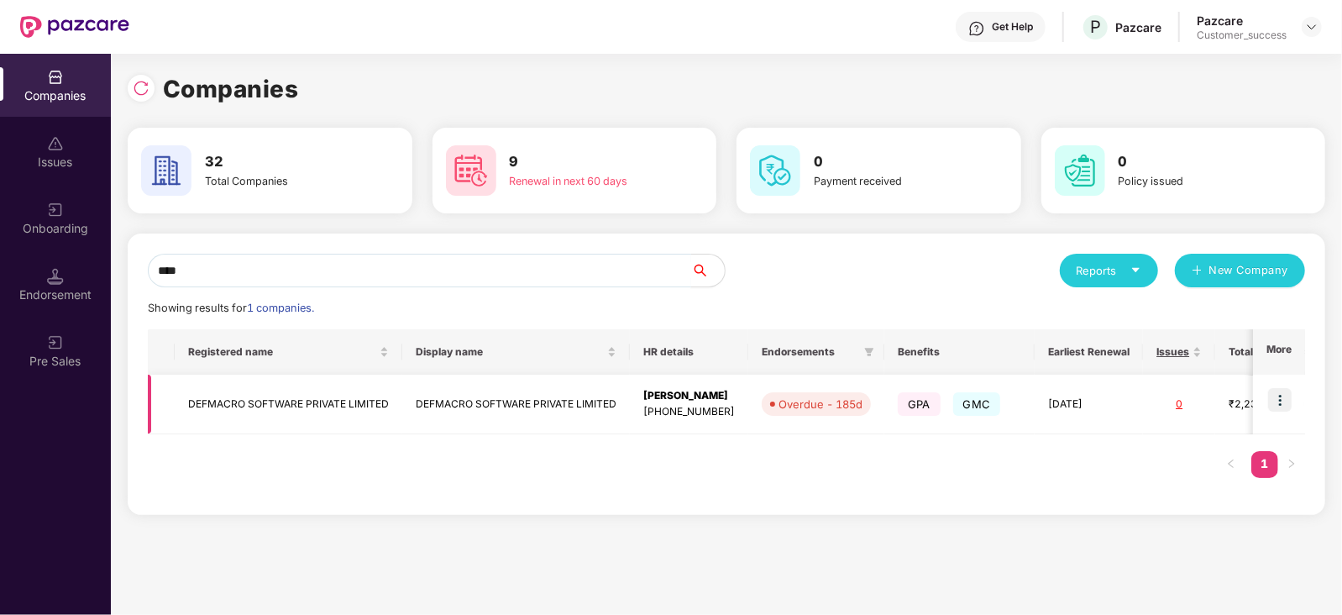
type input "****"
click at [1277, 396] on img at bounding box center [1280, 400] width 24 height 24
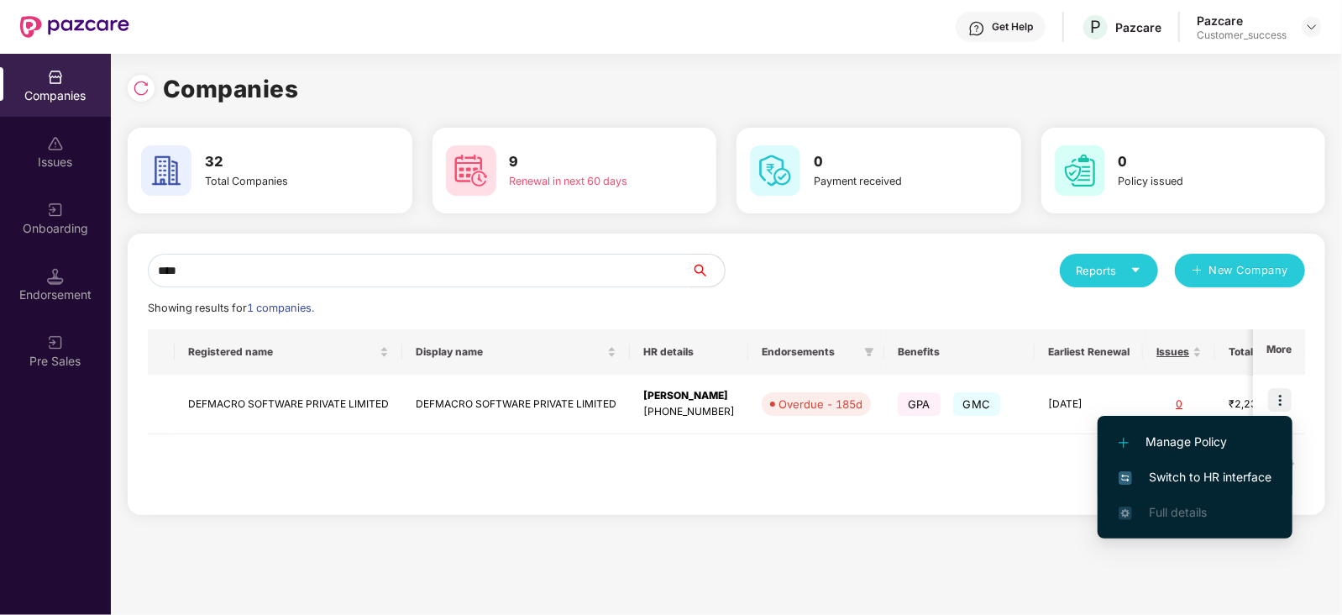
click at [1226, 480] on span "Switch to HR interface" at bounding box center [1195, 477] width 153 height 18
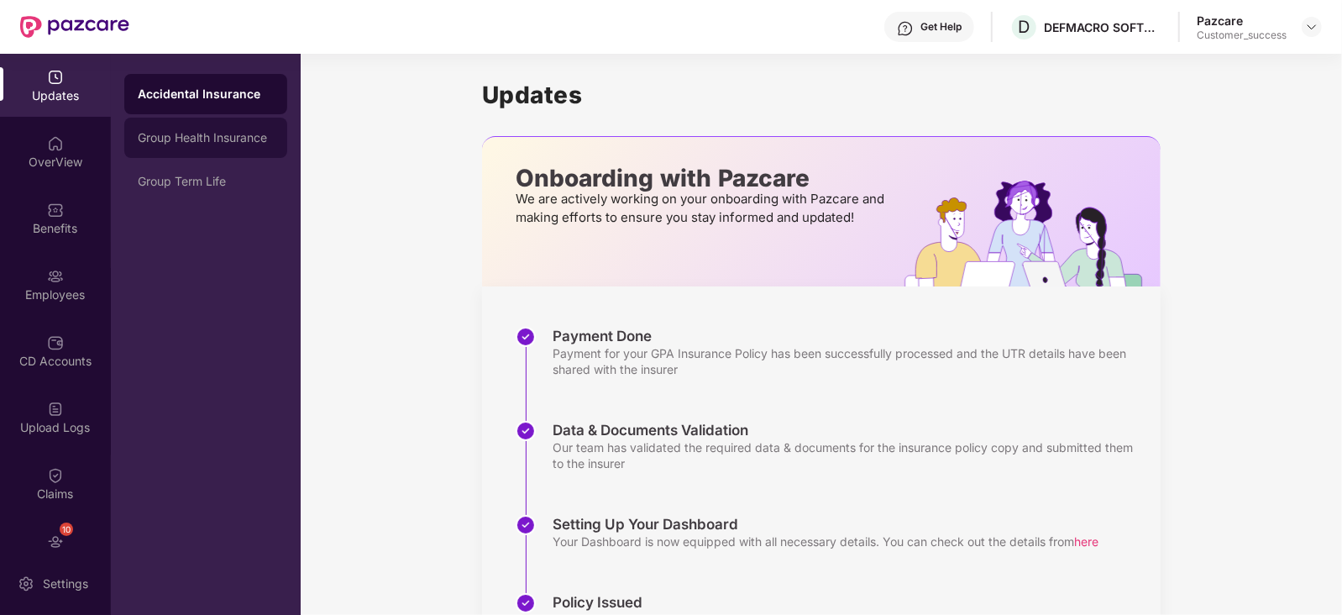
click at [256, 135] on div "Group Health Insurance" at bounding box center [206, 137] width 136 height 13
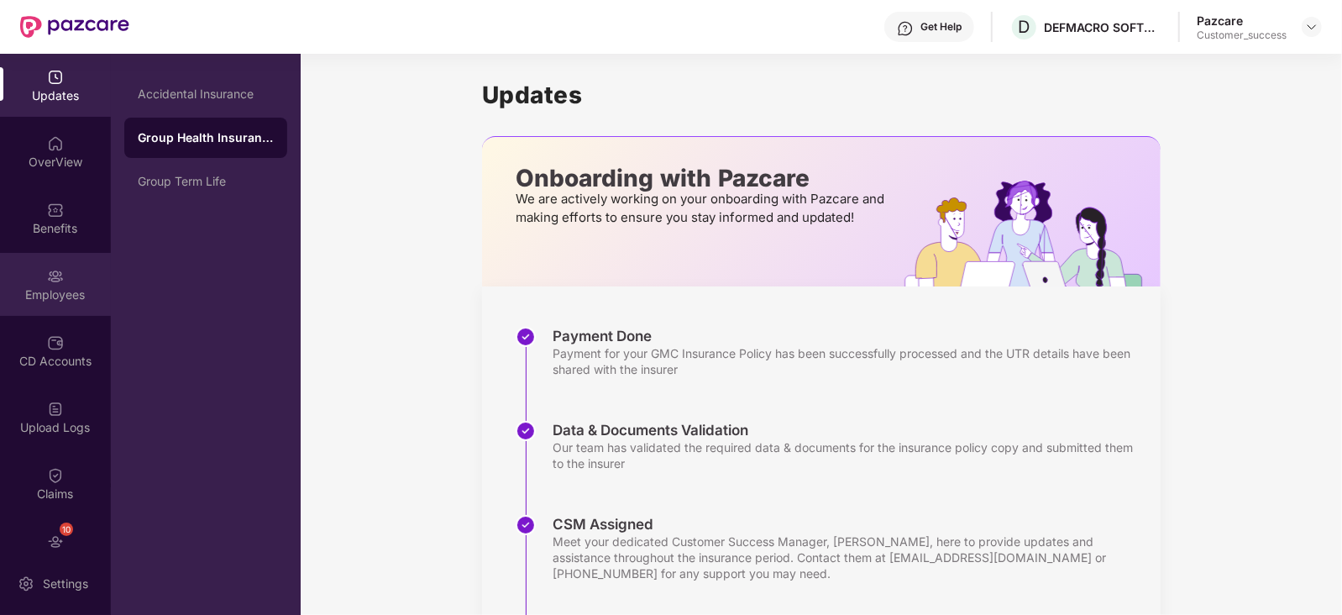
click at [40, 287] on div "Employees" at bounding box center [55, 294] width 111 height 17
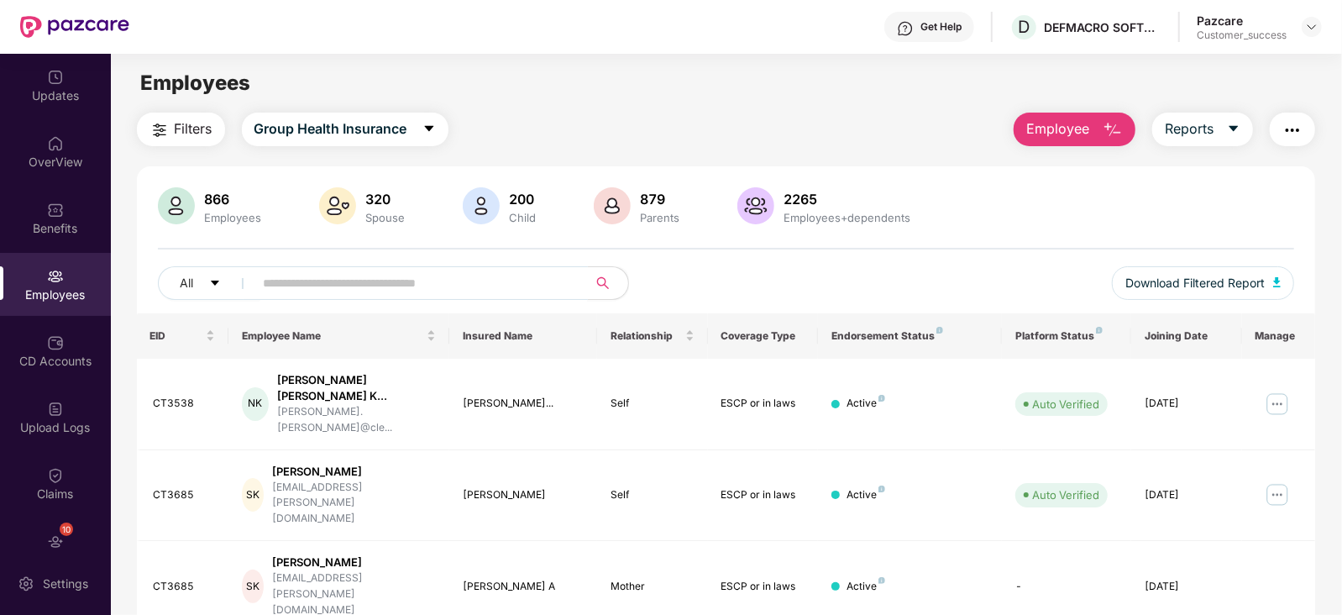
click at [466, 282] on input "text" at bounding box center [414, 282] width 301 height 25
paste input "**********"
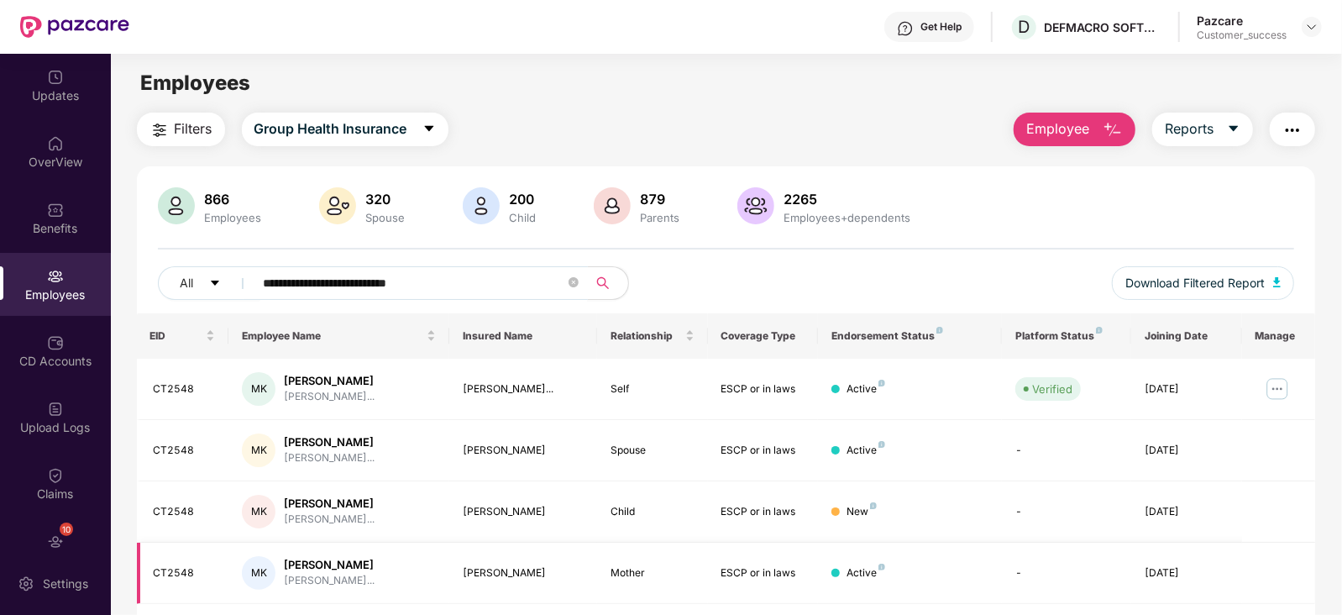
scroll to position [54, 0]
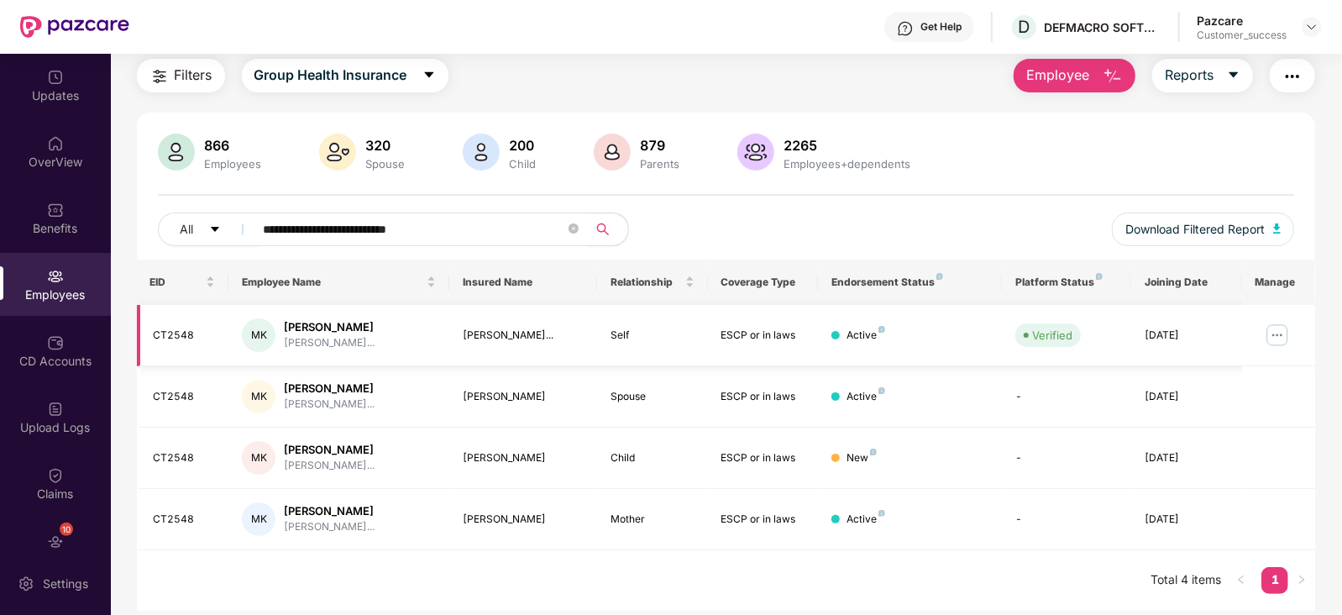
type input "**********"
click at [1272, 334] on img at bounding box center [1277, 335] width 27 height 27
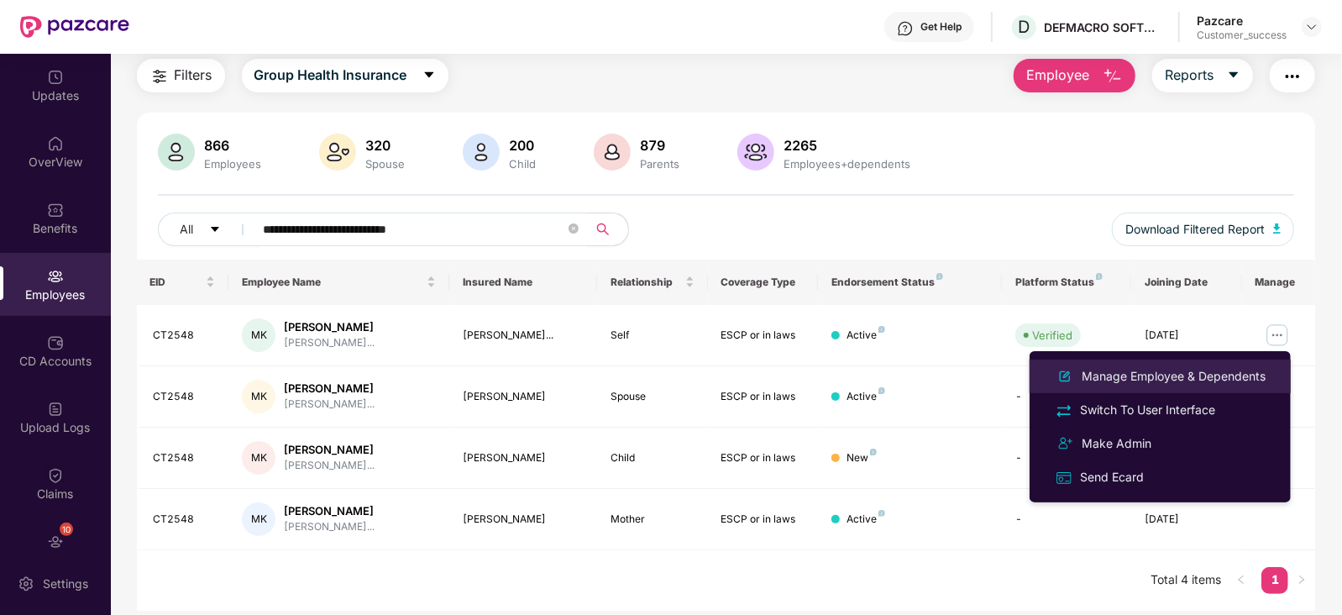
click at [1182, 367] on div "Manage Employee & Dependents" at bounding box center [1173, 376] width 191 height 18
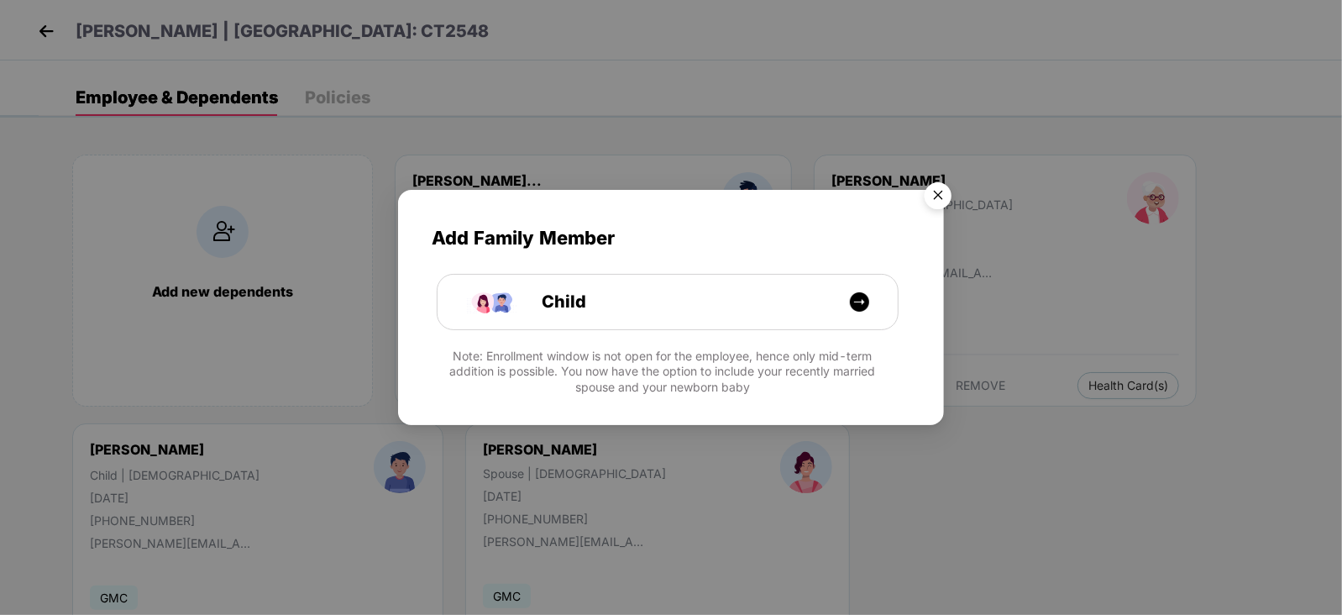
click at [931, 191] on img "Close" at bounding box center [938, 198] width 47 height 47
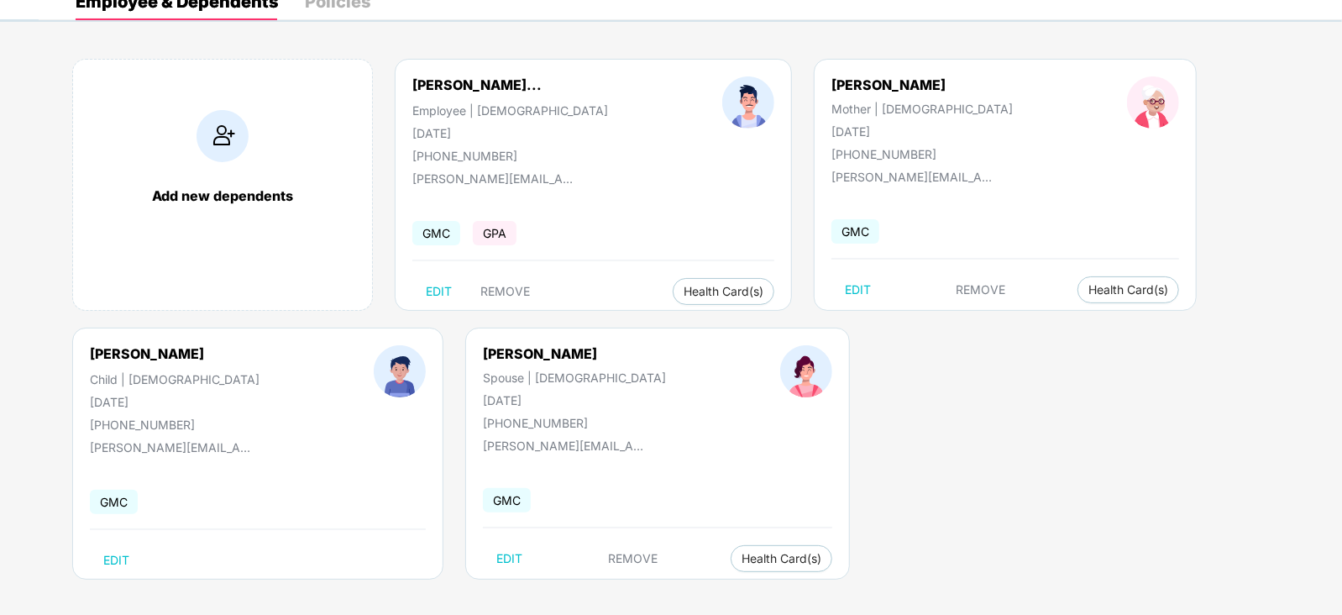
scroll to position [97, 0]
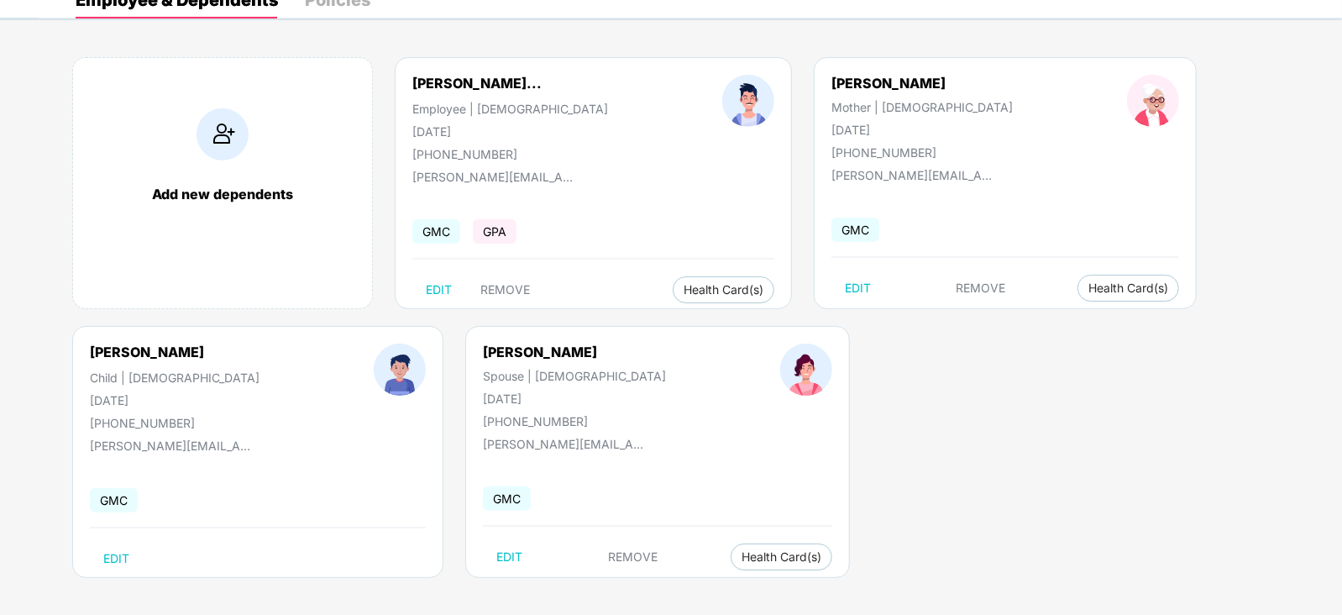
drag, startPoint x: 105, startPoint y: 79, endPoint x: 79, endPoint y: 73, distance: 26.7
click at [105, 78] on div "Add new dependents" at bounding box center [222, 183] width 301 height 252
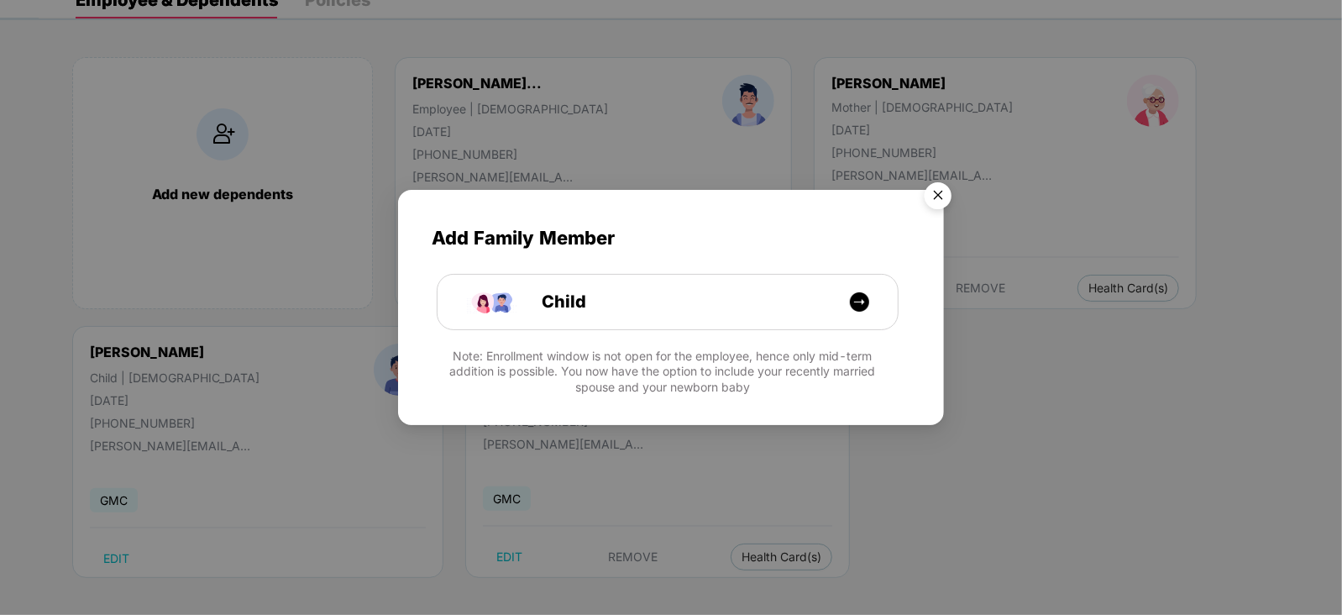
click at [937, 189] on img "Close" at bounding box center [938, 198] width 47 height 47
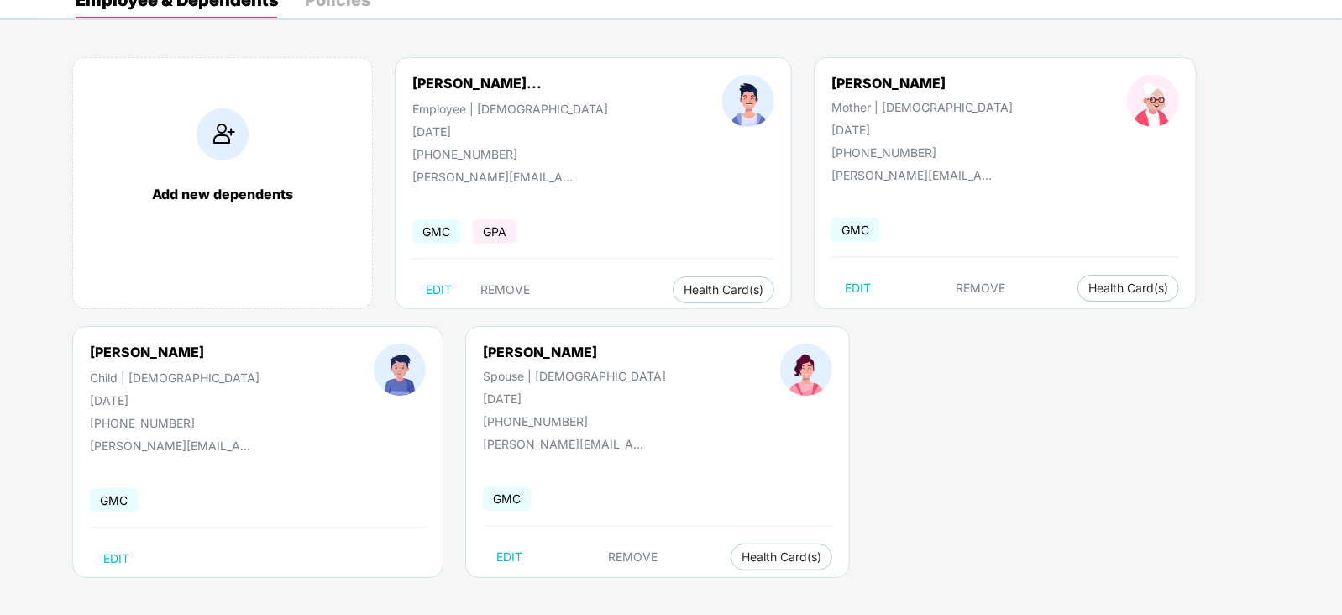
scroll to position [0, 0]
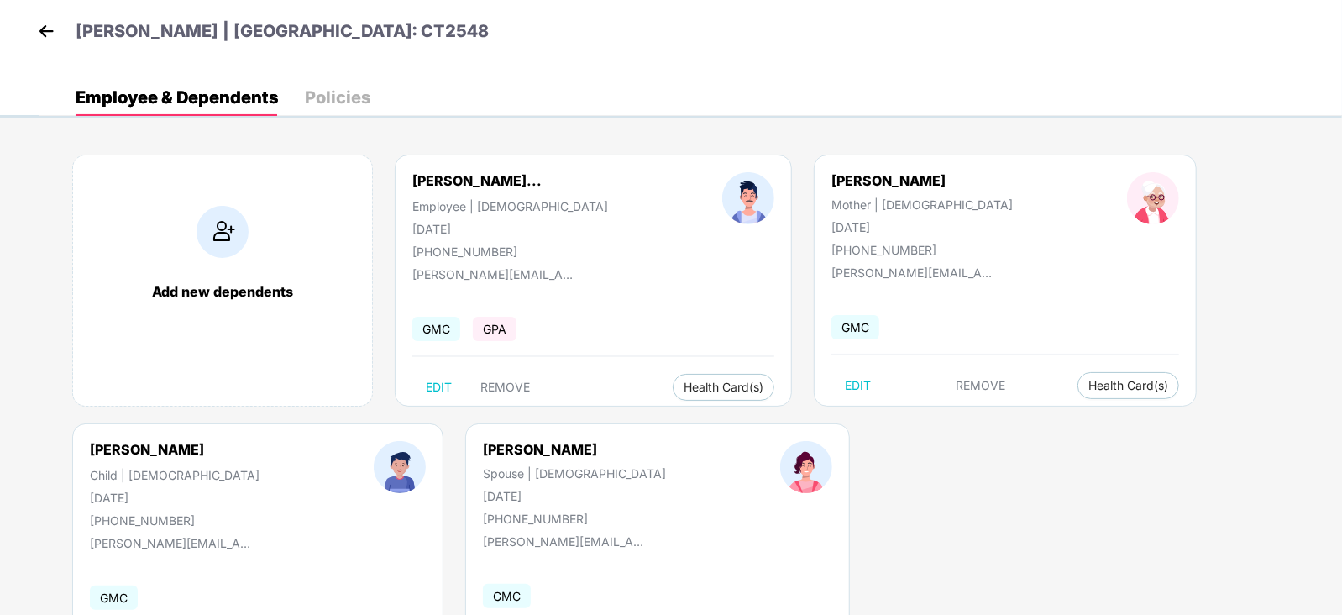
click at [38, 27] on img at bounding box center [46, 30] width 25 height 25
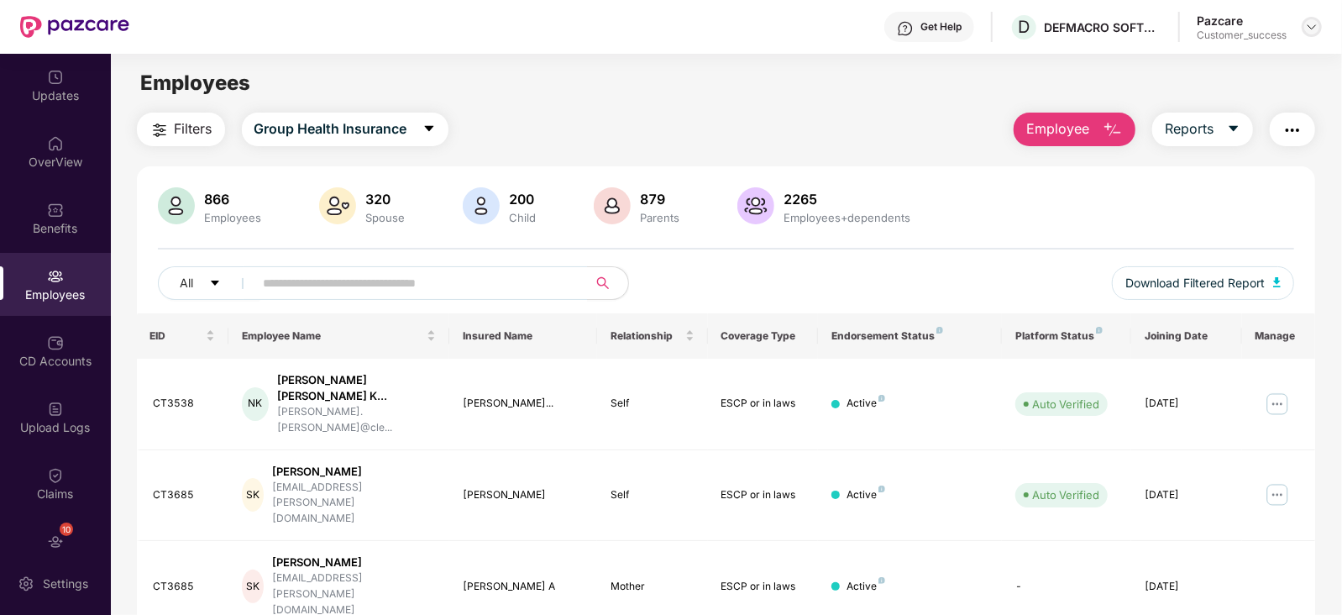
click at [1319, 26] on div at bounding box center [1312, 27] width 20 height 20
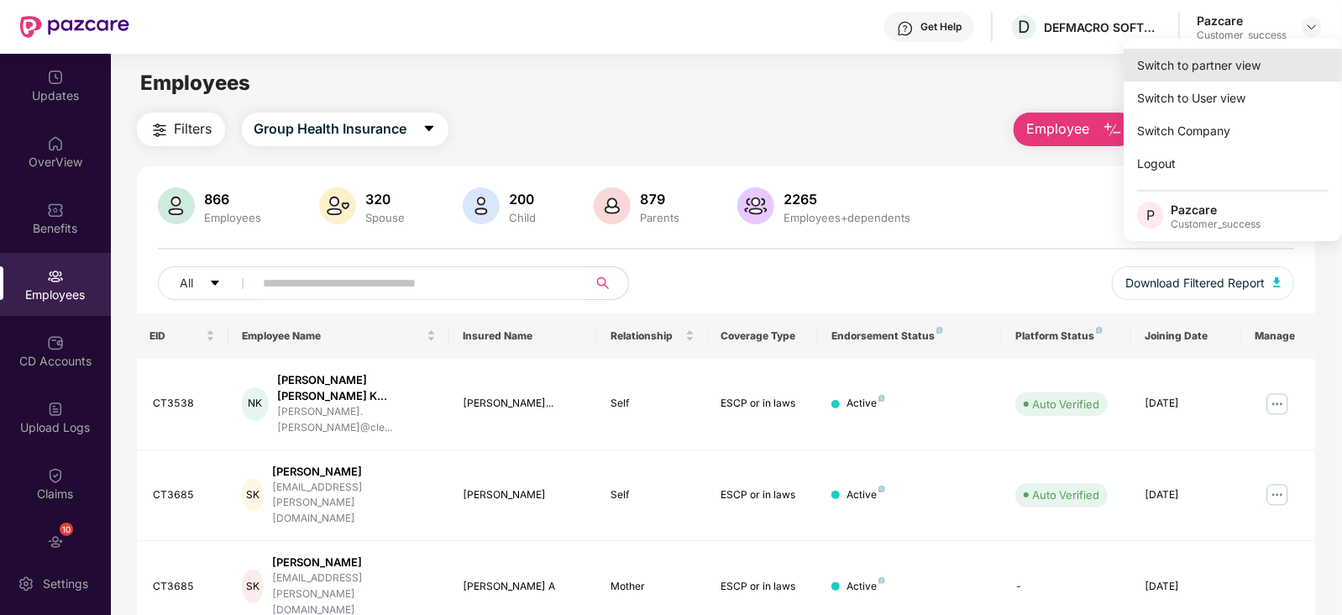
click at [1249, 70] on div "Switch to partner view" at bounding box center [1233, 65] width 218 height 33
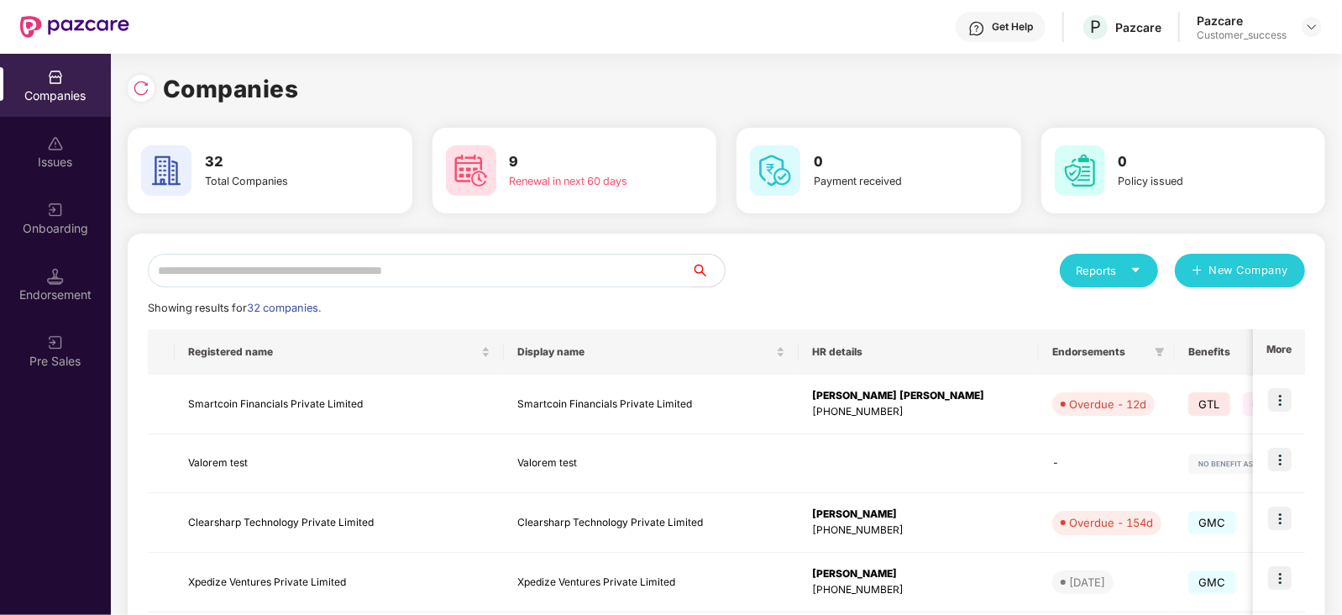
click at [568, 266] on input "text" at bounding box center [419, 271] width 543 height 34
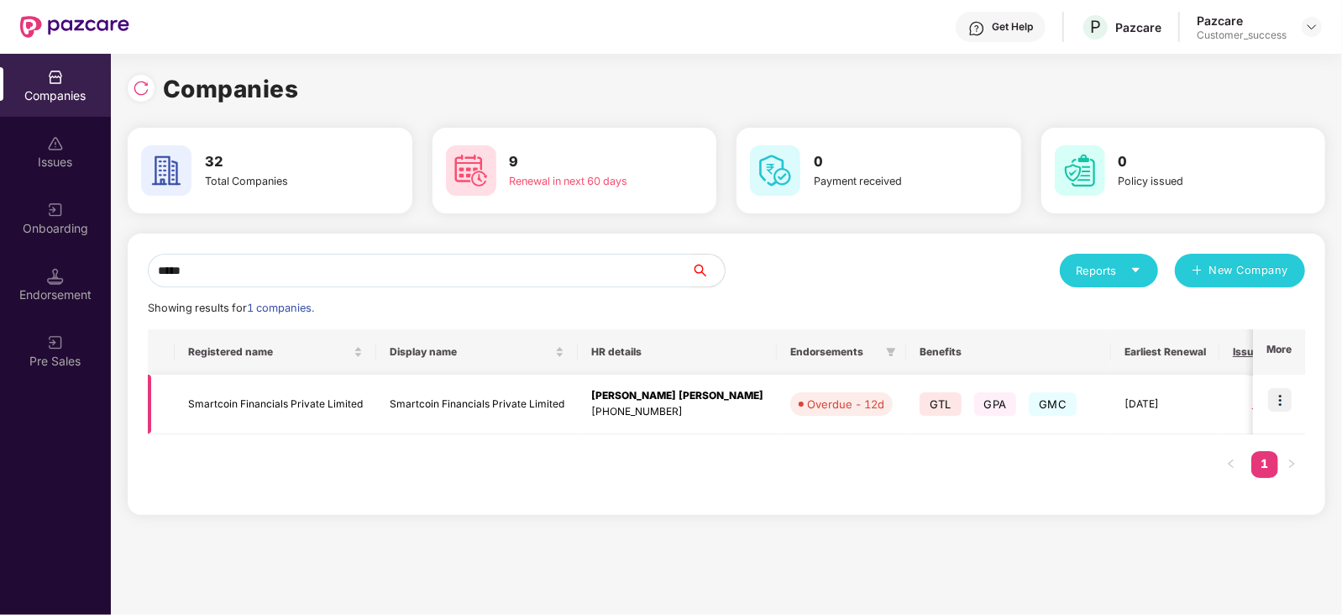
type input "*****"
click at [1298, 398] on td at bounding box center [1279, 405] width 52 height 60
click at [1285, 401] on img at bounding box center [1280, 400] width 24 height 24
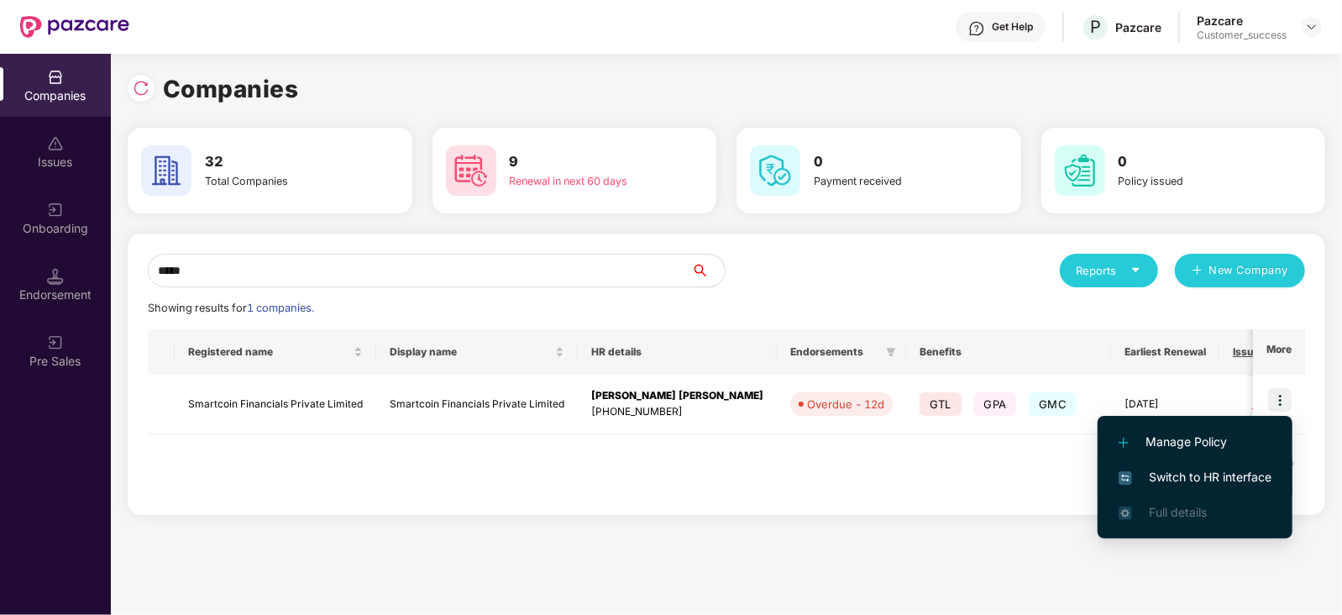
click at [1218, 474] on span "Switch to HR interface" at bounding box center [1195, 477] width 153 height 18
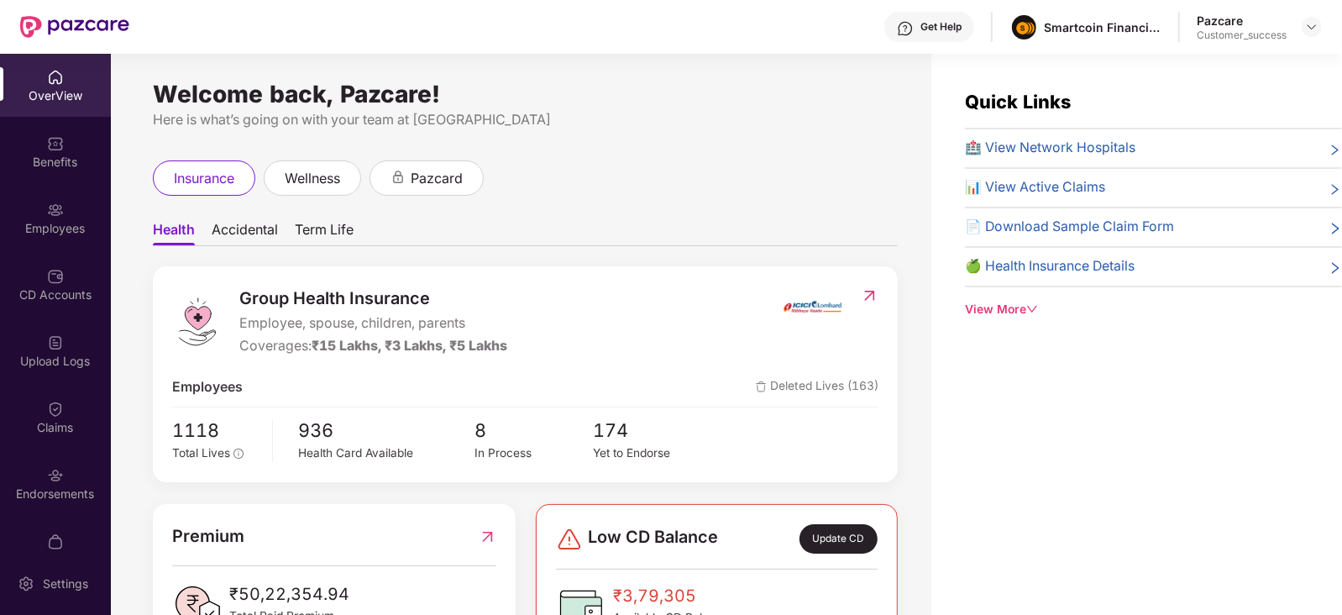
click at [24, 240] on div "Employees" at bounding box center [55, 217] width 111 height 63
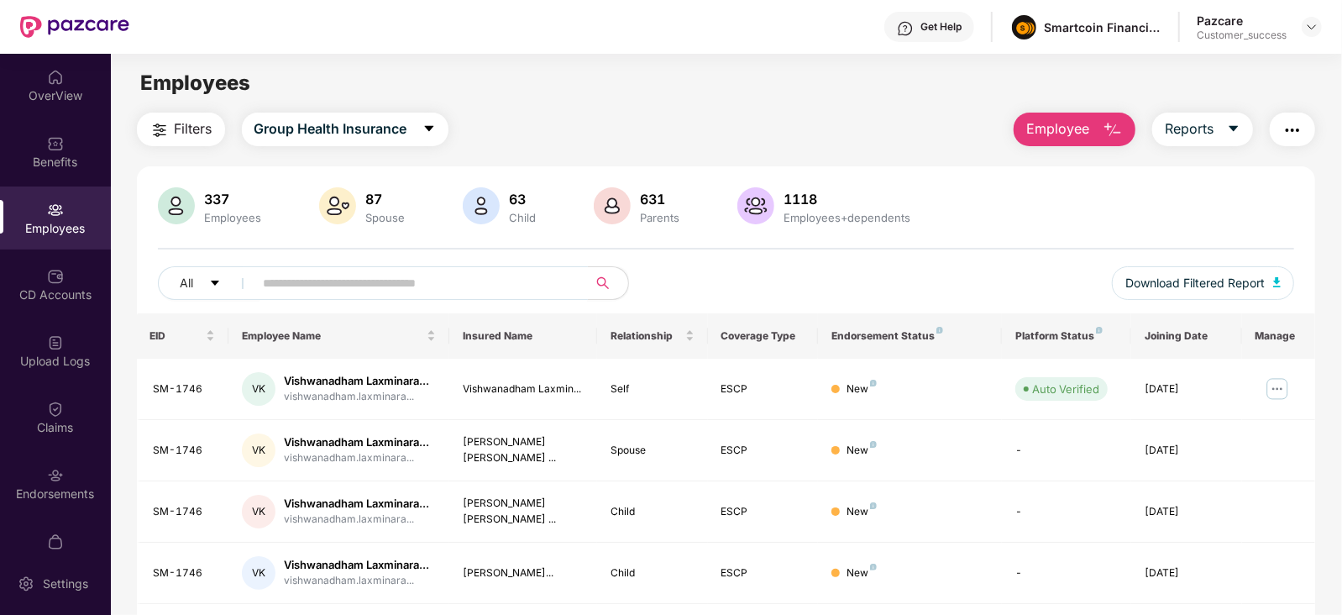
click at [381, 283] on input "text" at bounding box center [414, 282] width 301 height 25
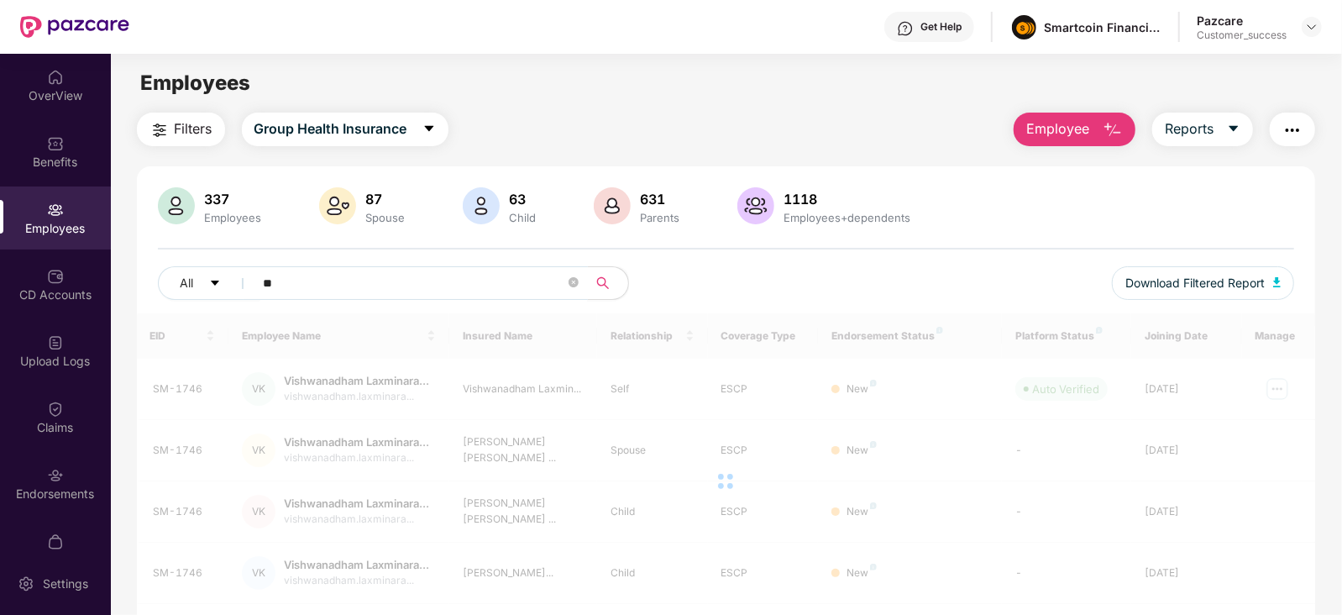
type input "*"
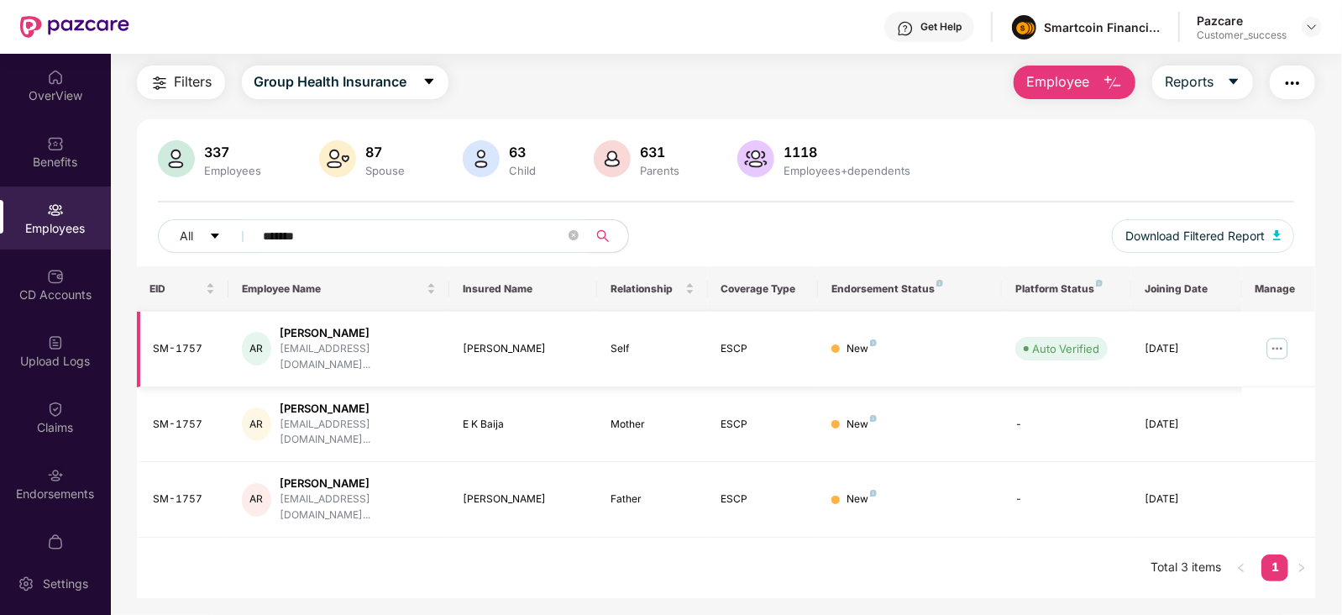
scroll to position [49, 0]
type input "*******"
click at [1312, 29] on img at bounding box center [1311, 26] width 13 height 13
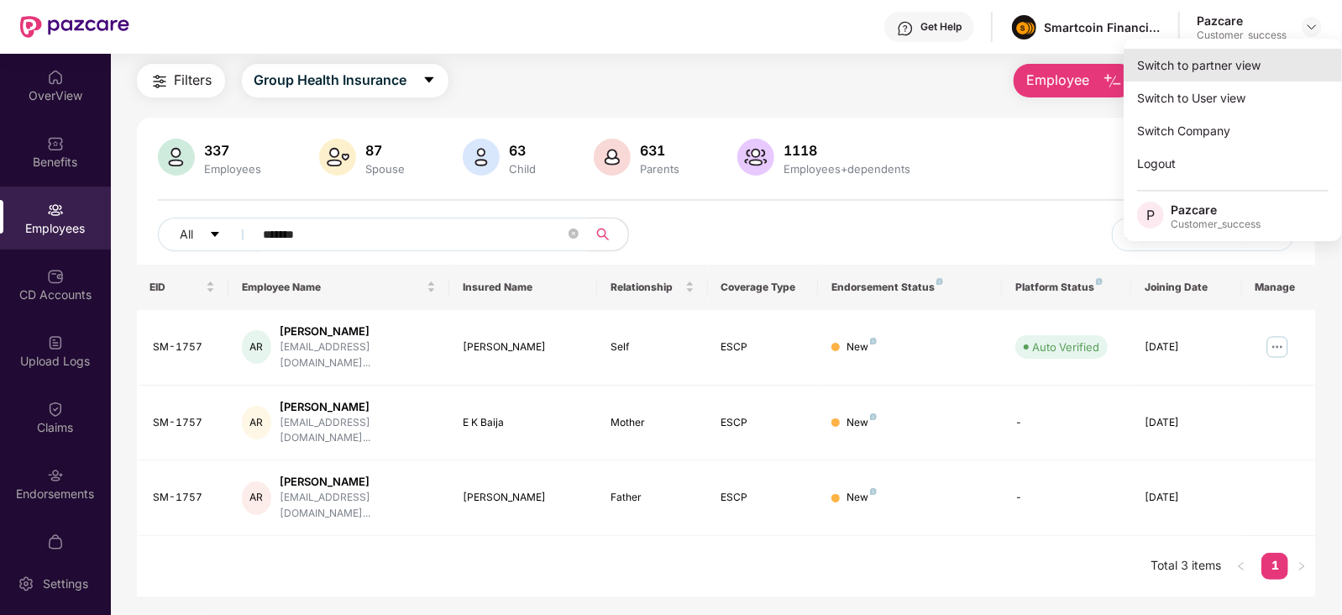
click at [1217, 58] on div "Switch to partner view" at bounding box center [1233, 65] width 218 height 33
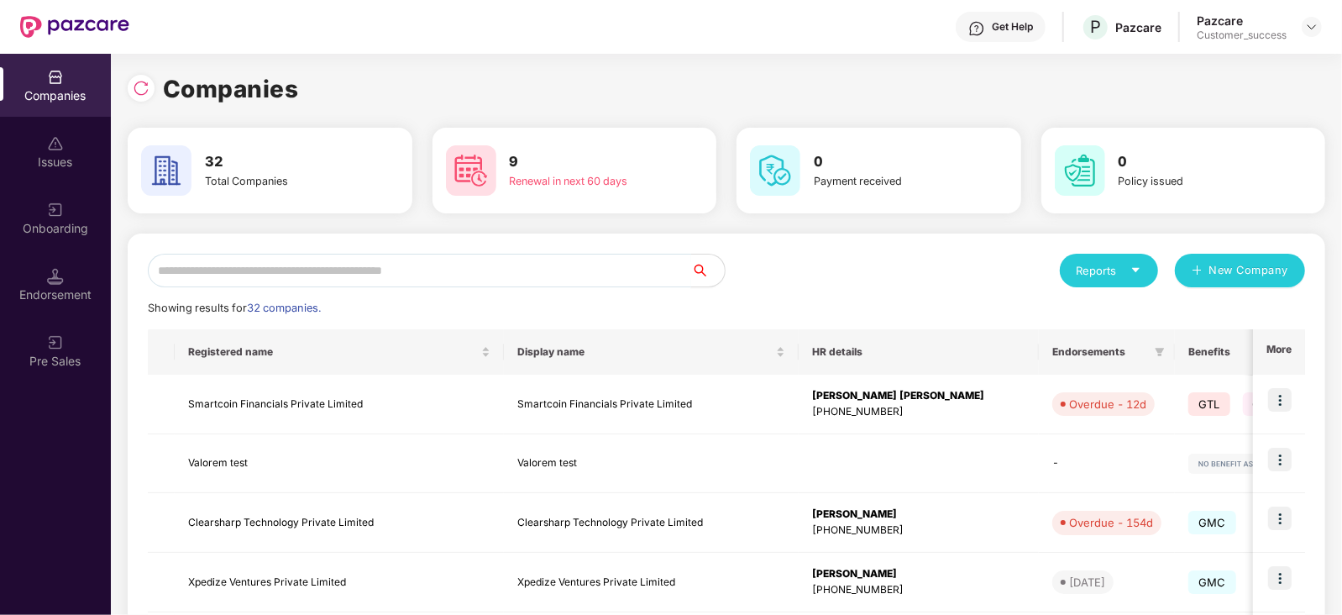
click at [386, 270] on input "text" at bounding box center [419, 271] width 543 height 34
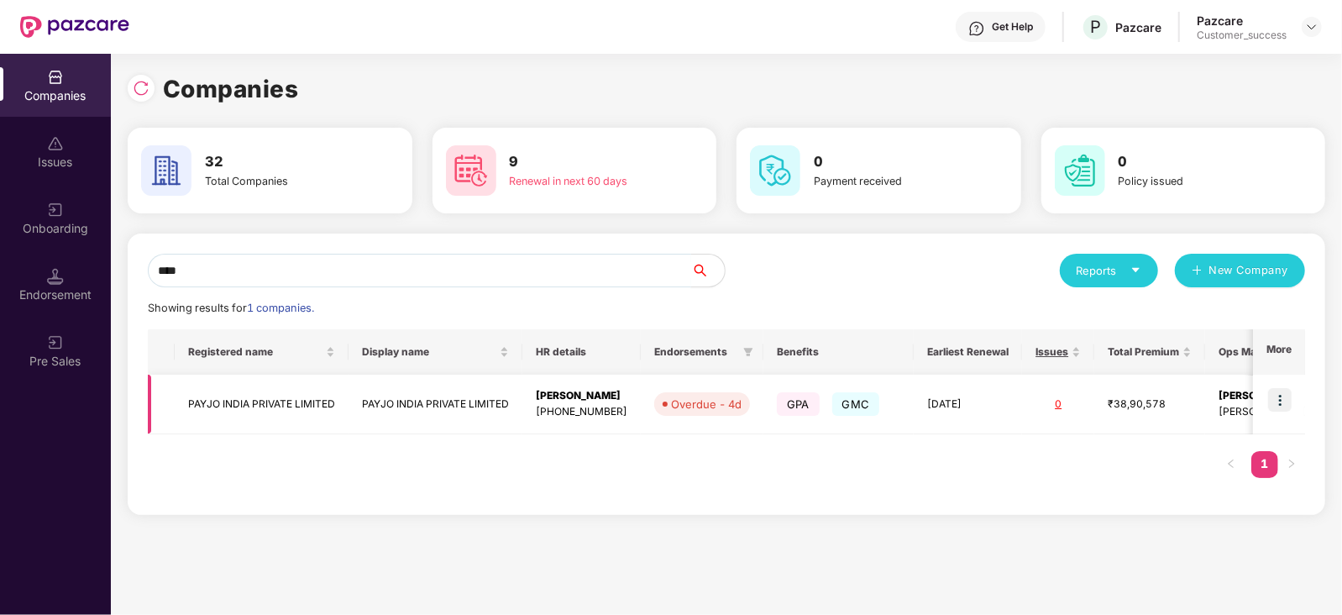
type input "****"
click at [1271, 403] on img at bounding box center [1280, 400] width 24 height 24
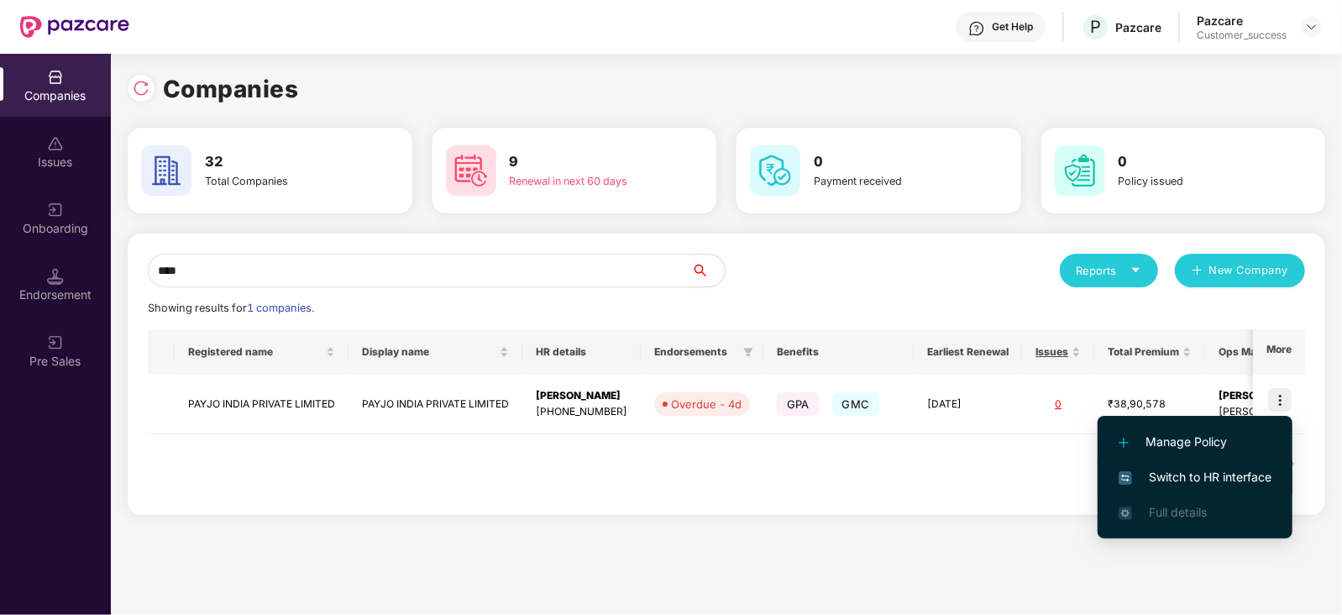
click at [1180, 478] on span "Switch to HR interface" at bounding box center [1195, 477] width 153 height 18
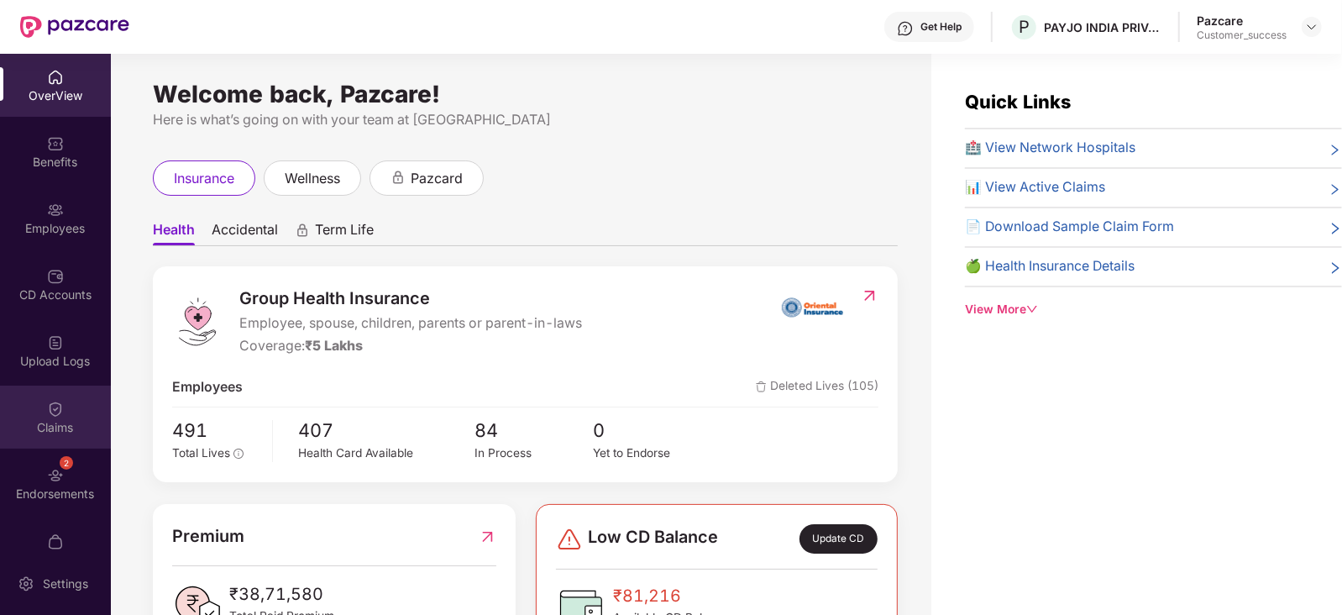
click at [42, 431] on div "Claims" at bounding box center [55, 427] width 111 height 17
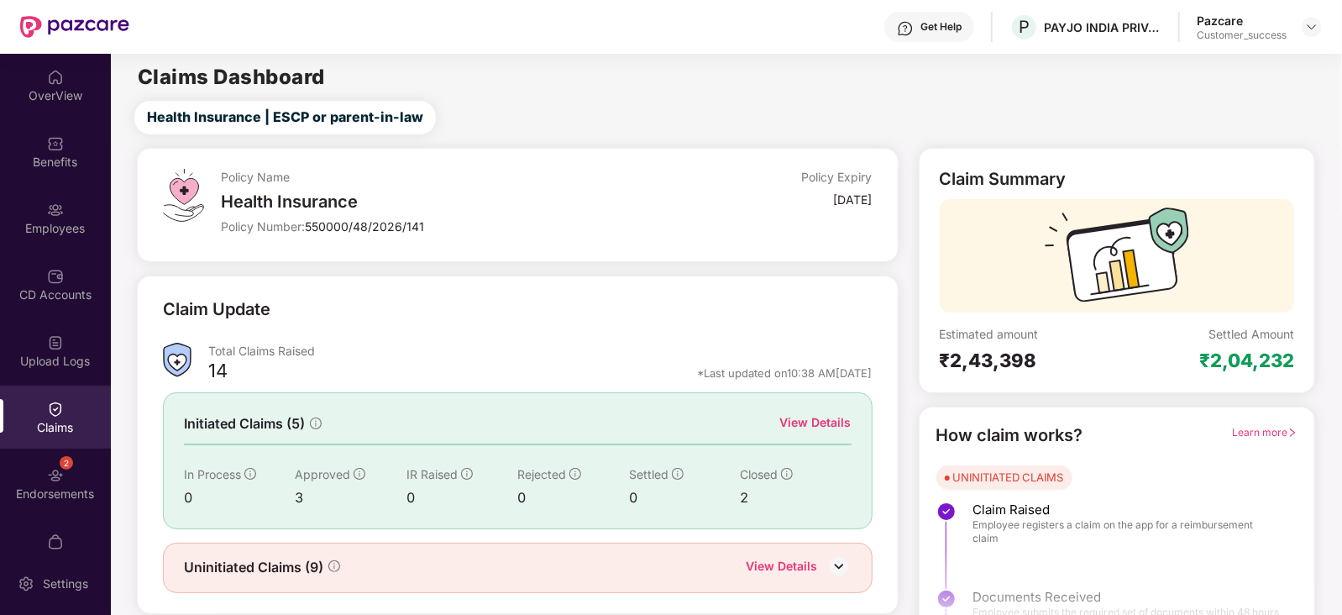
click at [830, 422] on div "View Details" at bounding box center [815, 422] width 71 height 18
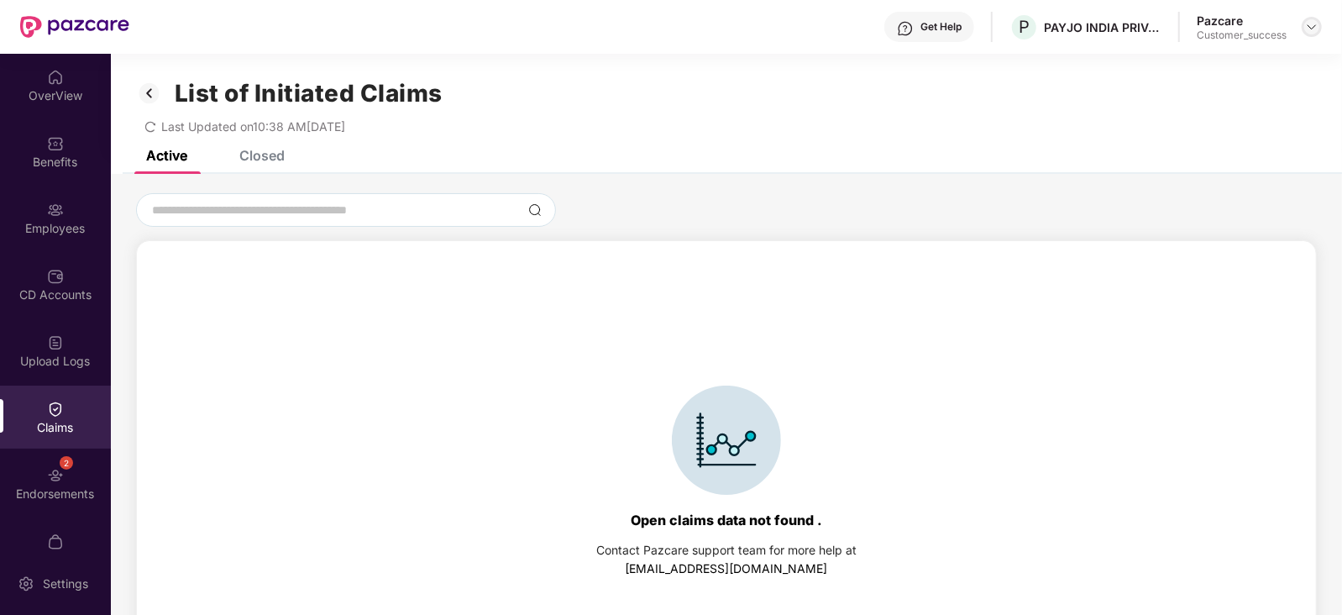
click at [1311, 21] on img at bounding box center [1311, 26] width 13 height 13
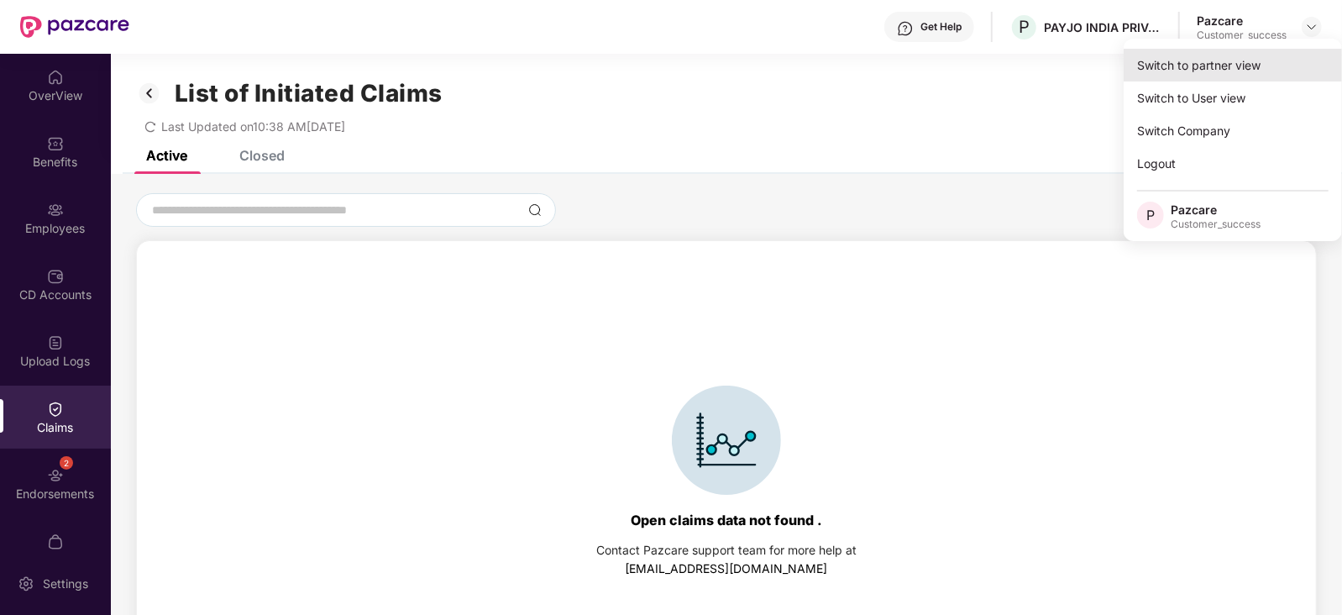
click at [1224, 69] on div "Switch to partner view" at bounding box center [1233, 65] width 218 height 33
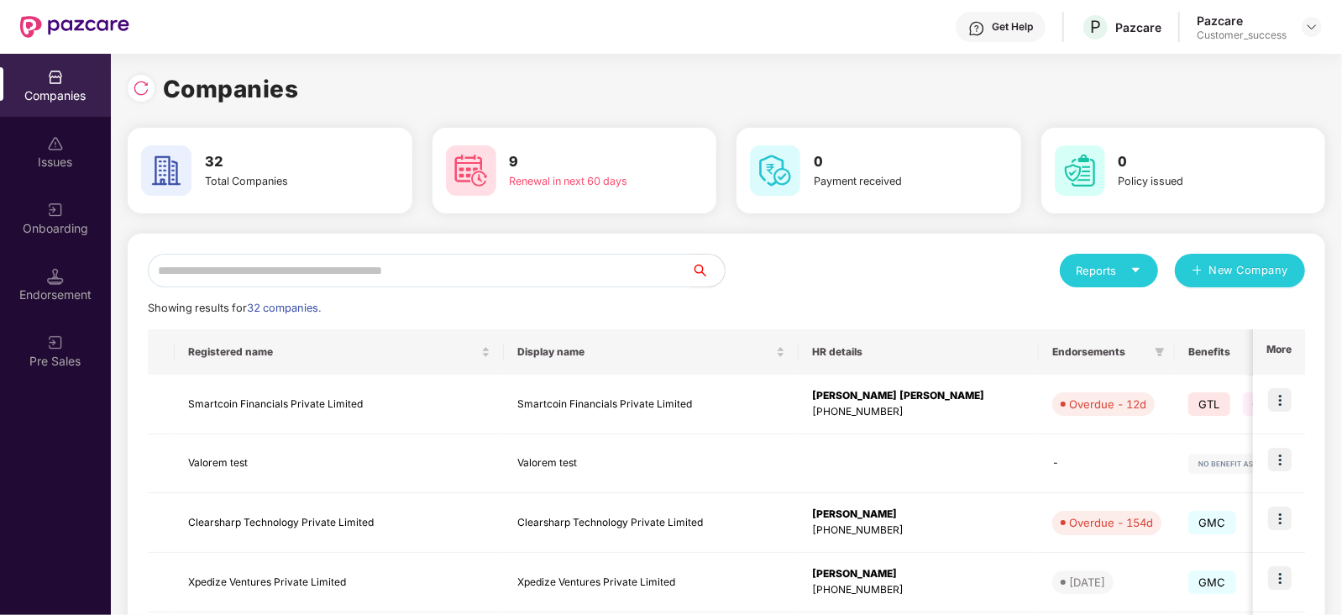
click at [557, 270] on input "text" at bounding box center [419, 271] width 543 height 34
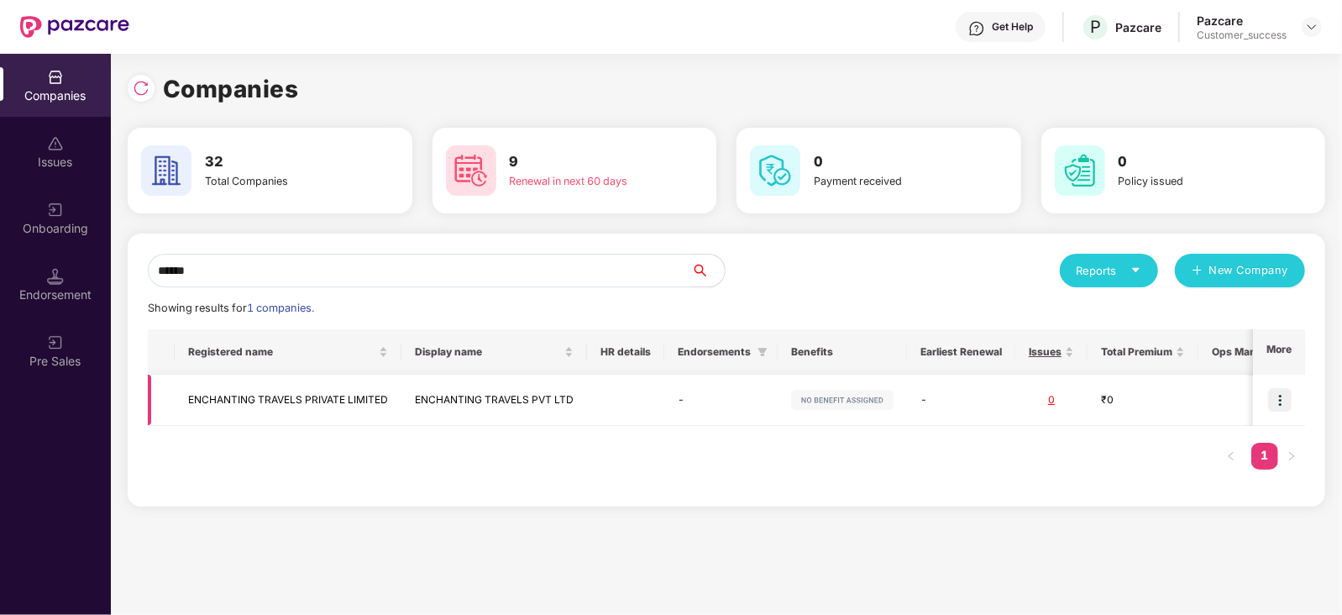
type input "******"
click at [1276, 391] on img at bounding box center [1280, 400] width 24 height 24
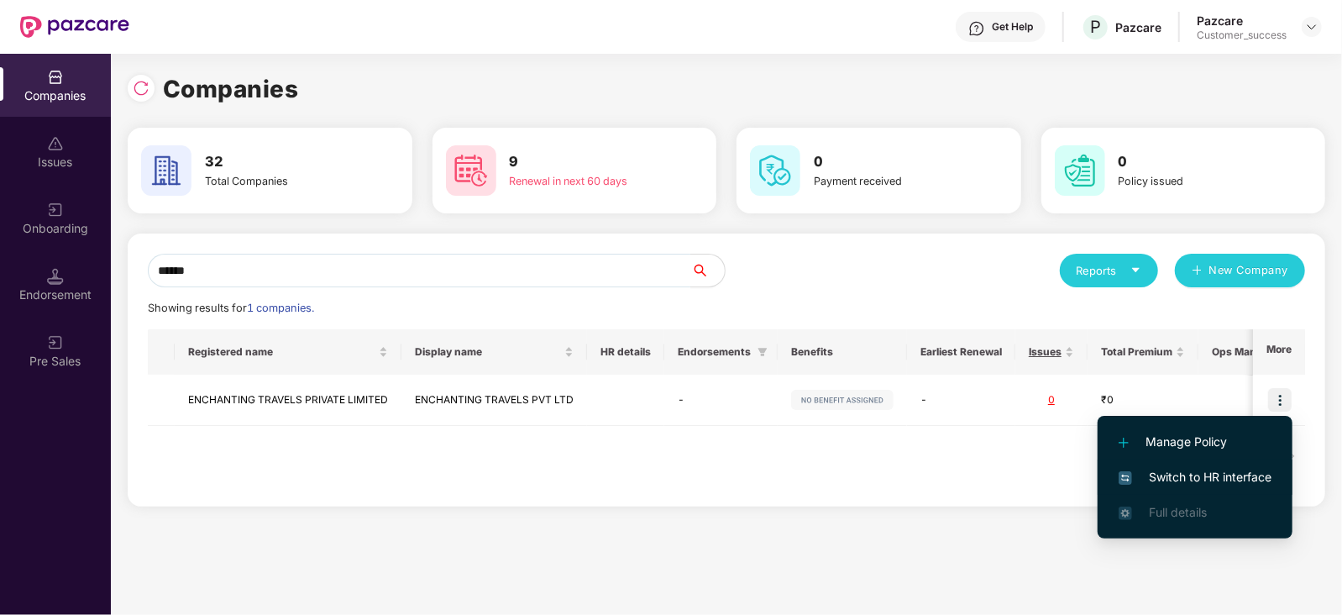
click at [1214, 464] on li "Switch to HR interface" at bounding box center [1195, 476] width 195 height 35
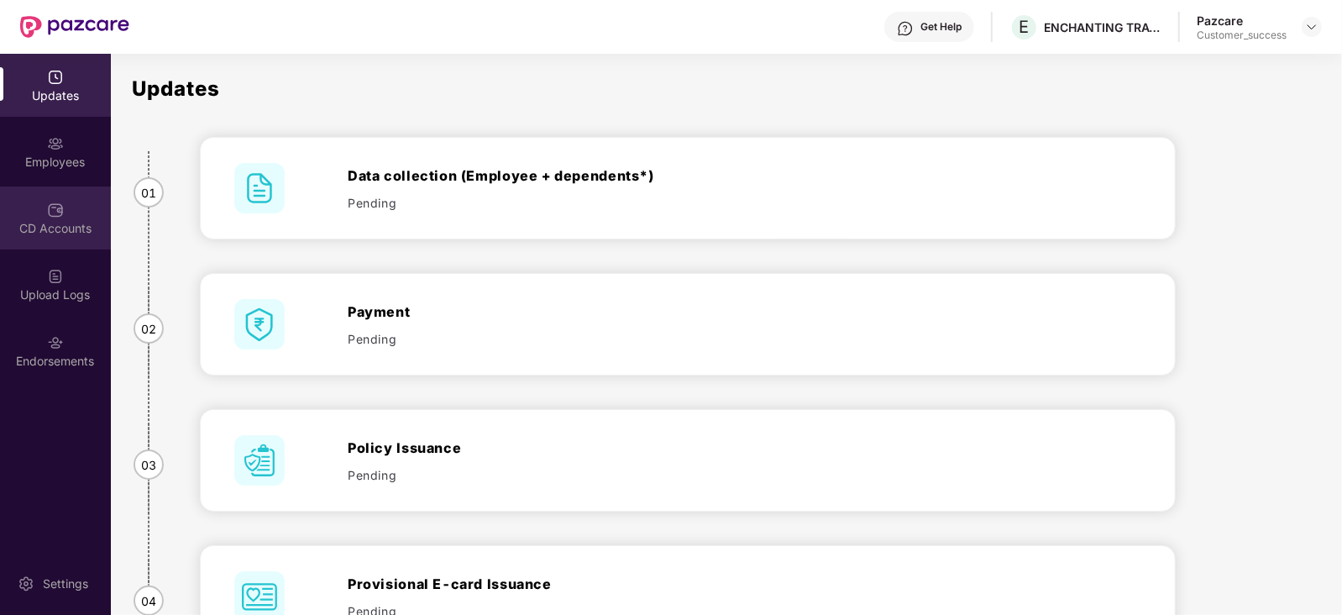
click at [79, 216] on div "CD Accounts" at bounding box center [55, 217] width 111 height 63
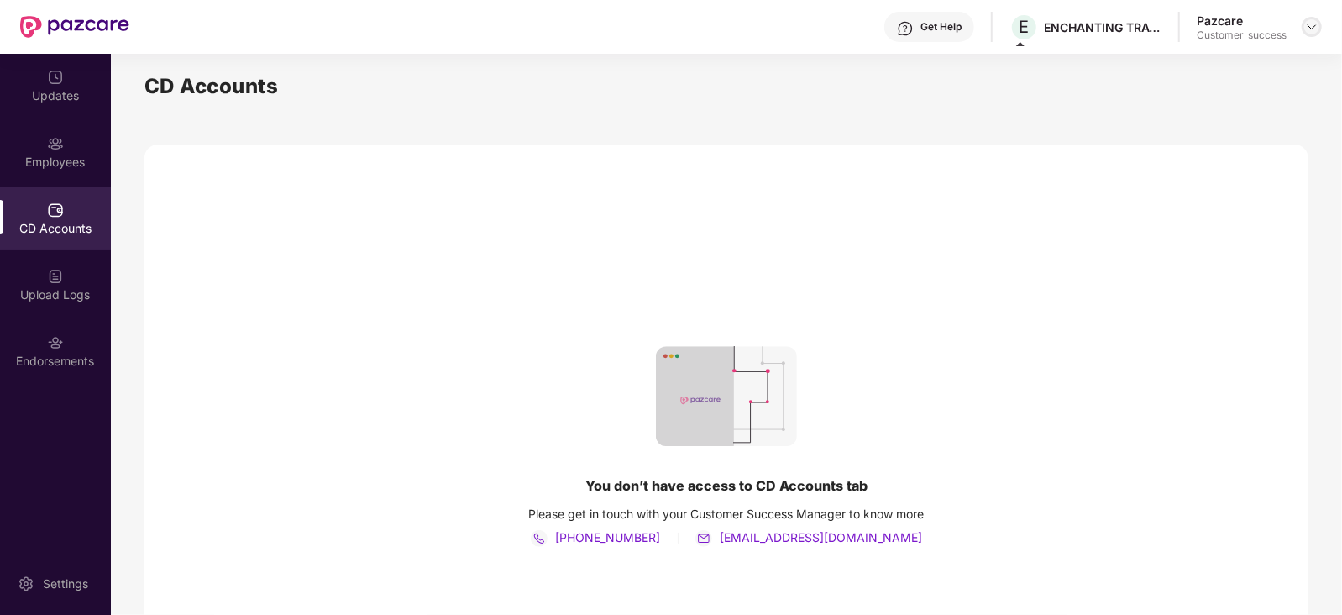
click at [1312, 18] on div at bounding box center [1312, 27] width 20 height 20
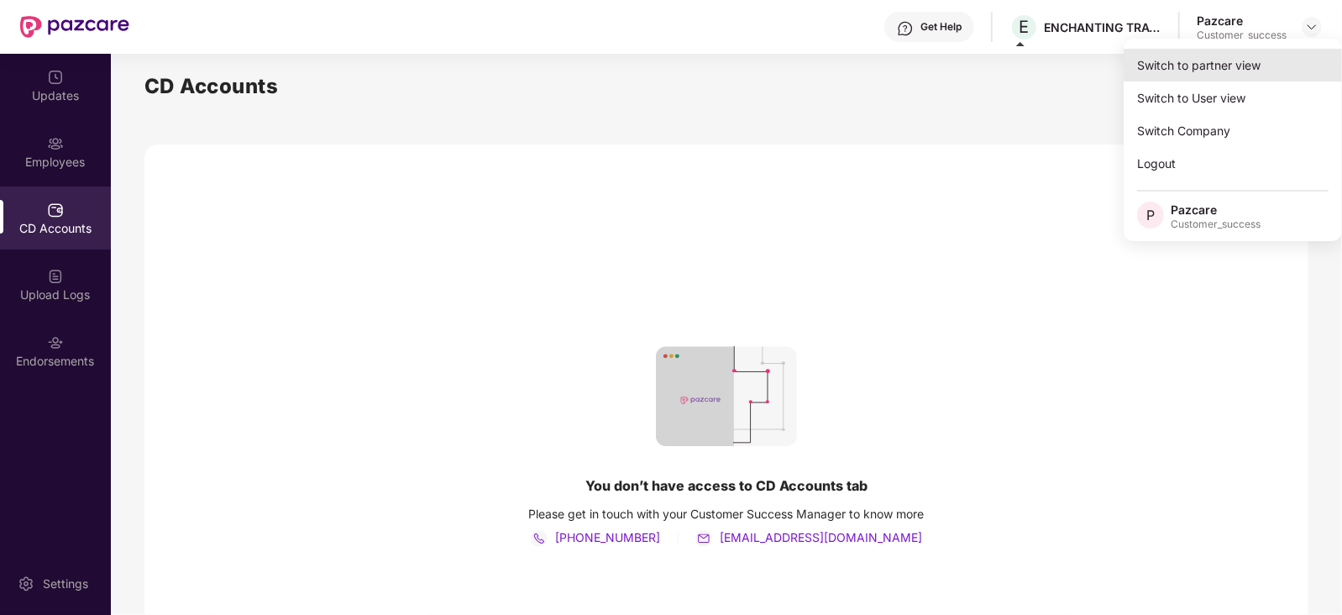
click at [1260, 66] on div "Switch to partner view" at bounding box center [1233, 65] width 218 height 33
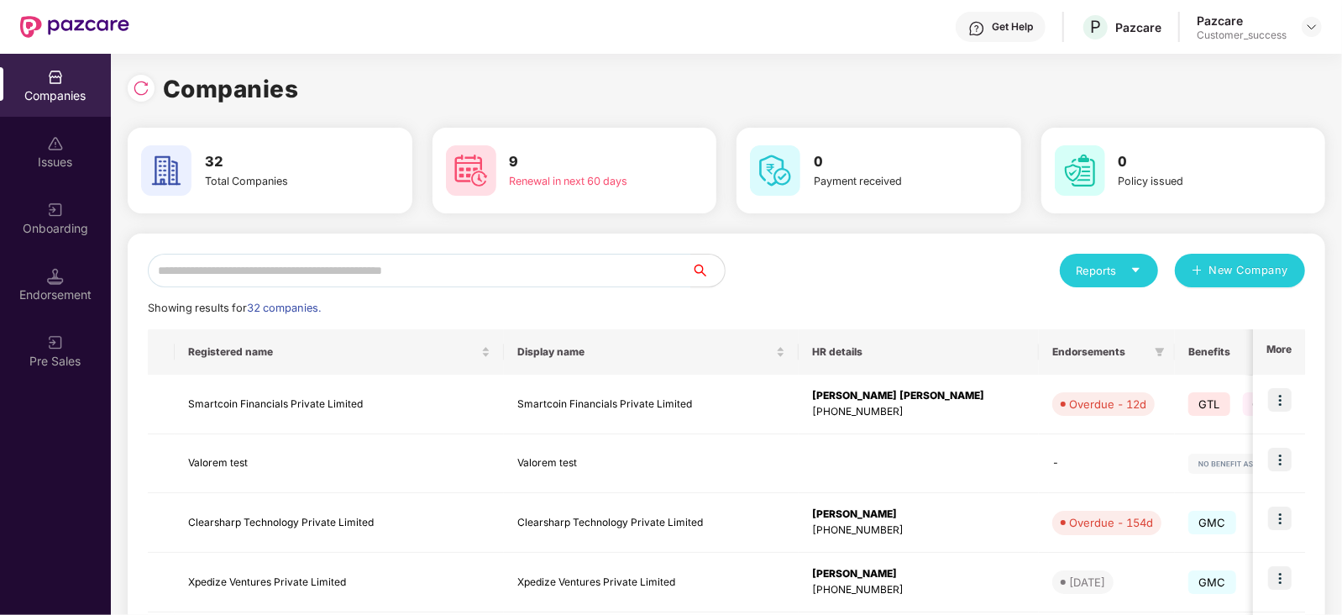
click at [1260, 66] on div "Companies 32 Total Companies 9 Renewal in next 60 days 0 Payment received 0 Pol…" at bounding box center [727, 558] width 1198 height 1009
click at [1306, 24] on img at bounding box center [1311, 26] width 13 height 13
click at [1161, 96] on div "Logout" at bounding box center [1234, 97] width 218 height 33
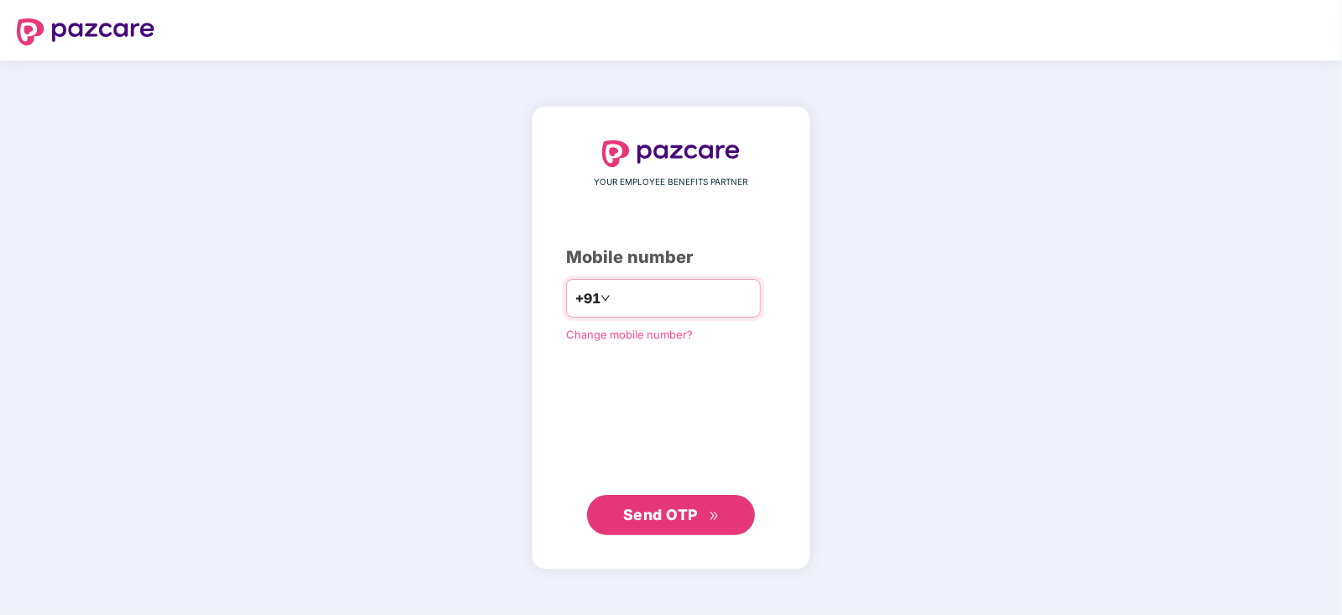
type input "**********"
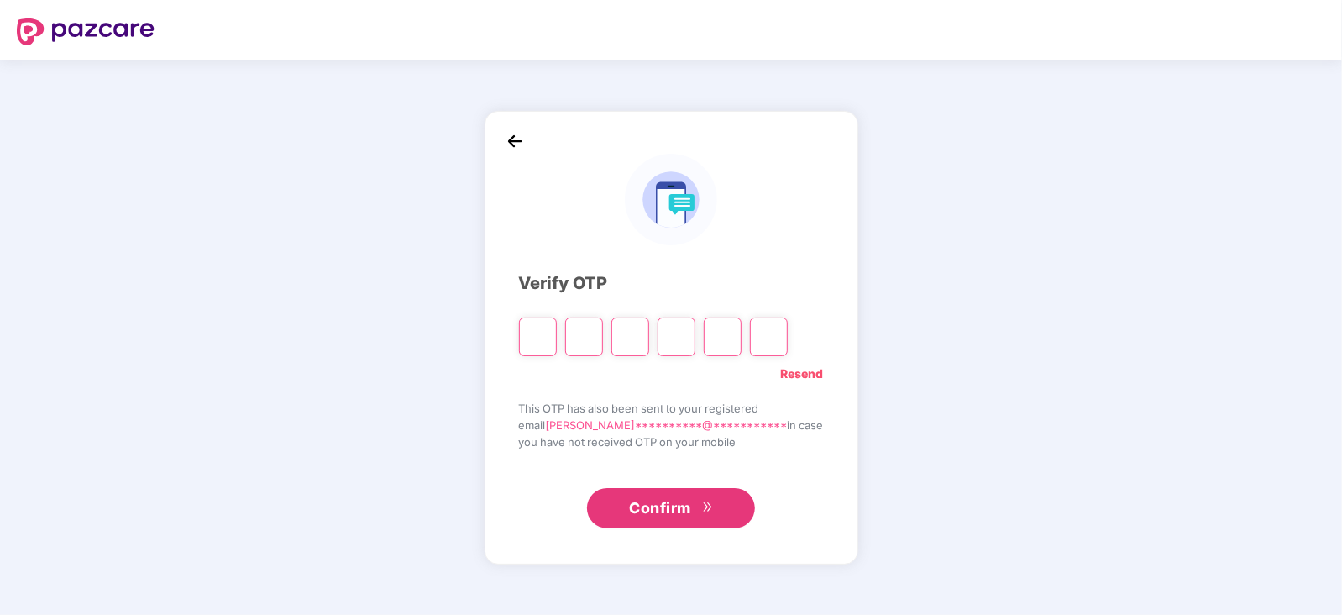
paste input "*"
type input "*"
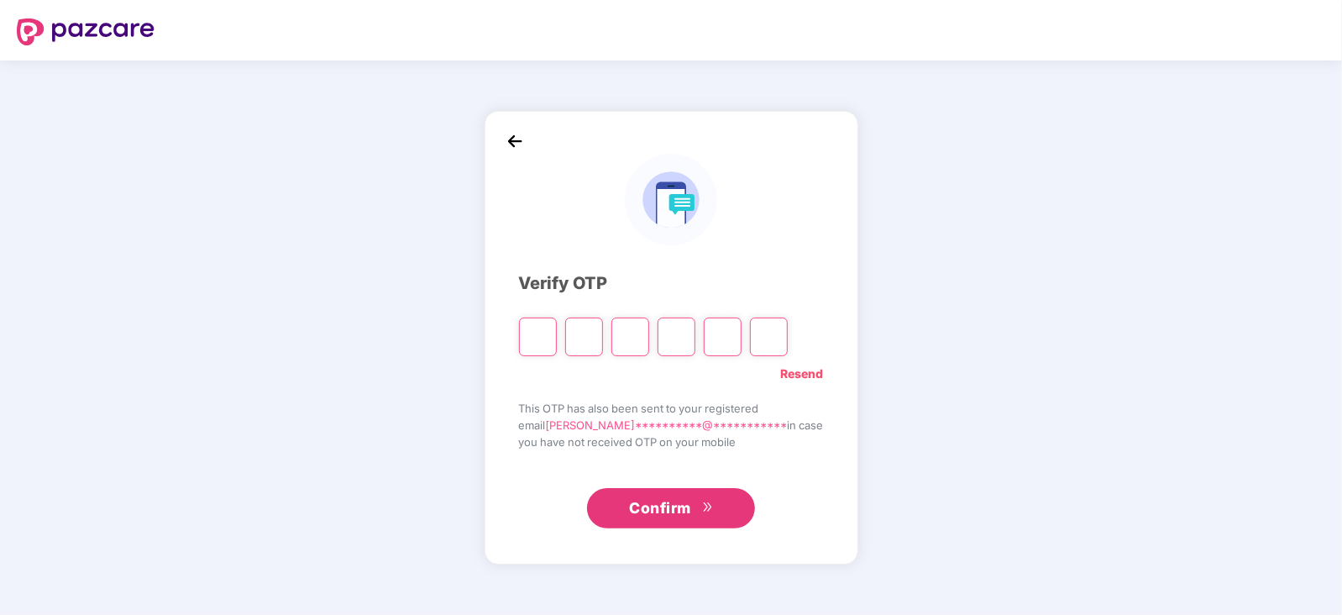
type input "*"
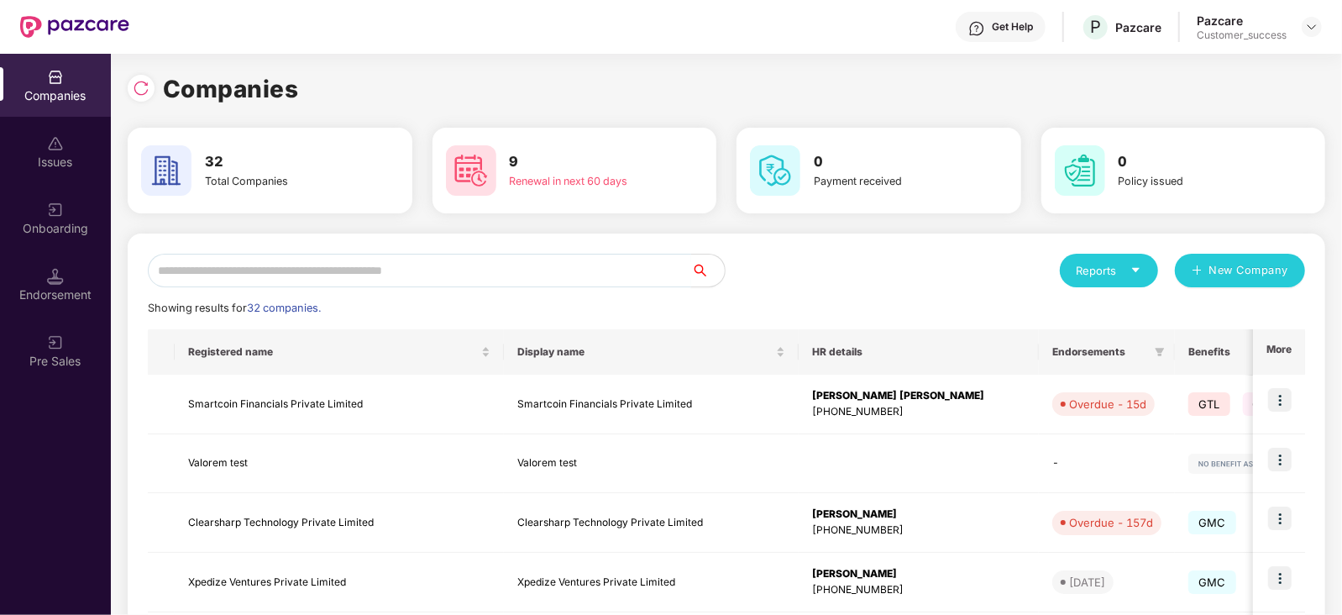
click at [590, 262] on input "text" at bounding box center [419, 271] width 543 height 34
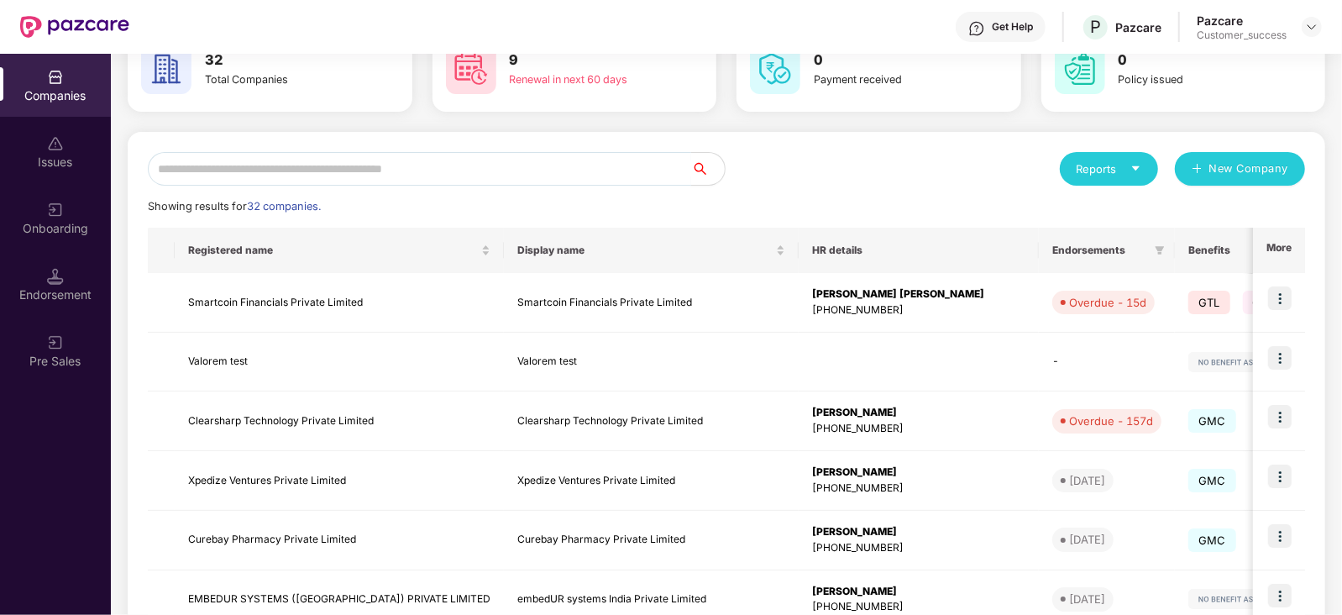
scroll to position [20, 0]
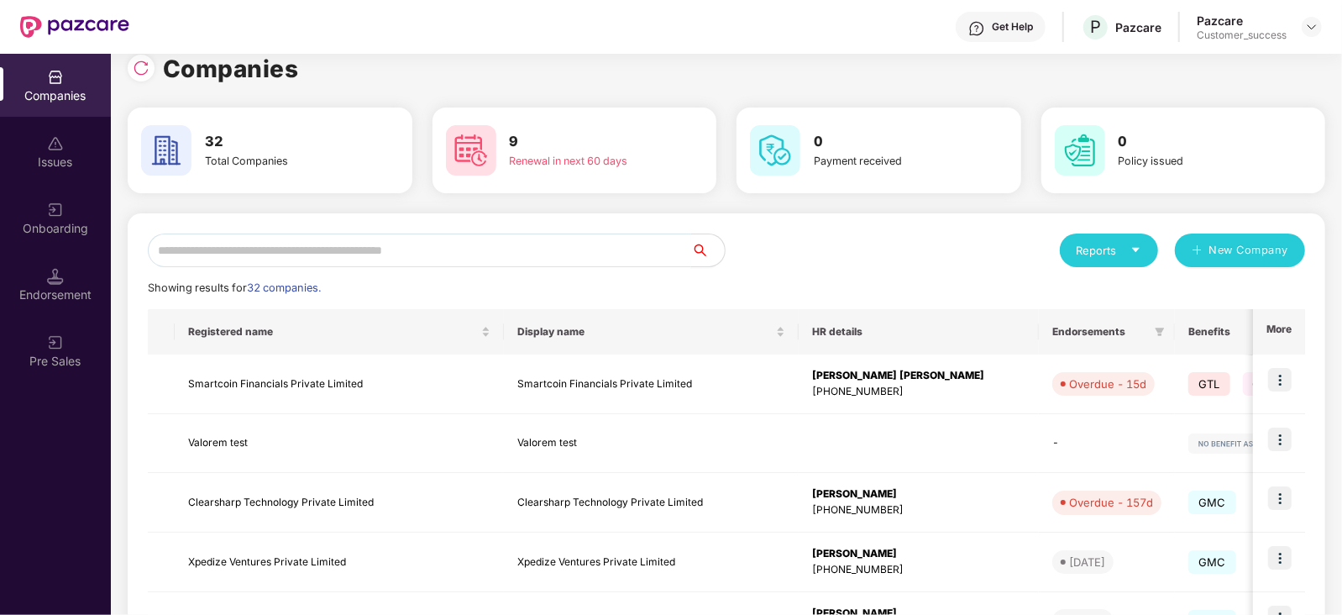
click at [583, 238] on input "text" at bounding box center [419, 250] width 543 height 34
drag, startPoint x: 583, startPoint y: 238, endPoint x: 520, endPoint y: 270, distance: 70.6
click at [520, 270] on div "Reports New Company Showing results for 32 companies. Registered name Display n…" at bounding box center [726, 620] width 1157 height 775
